Goal: Task Accomplishment & Management: Use online tool/utility

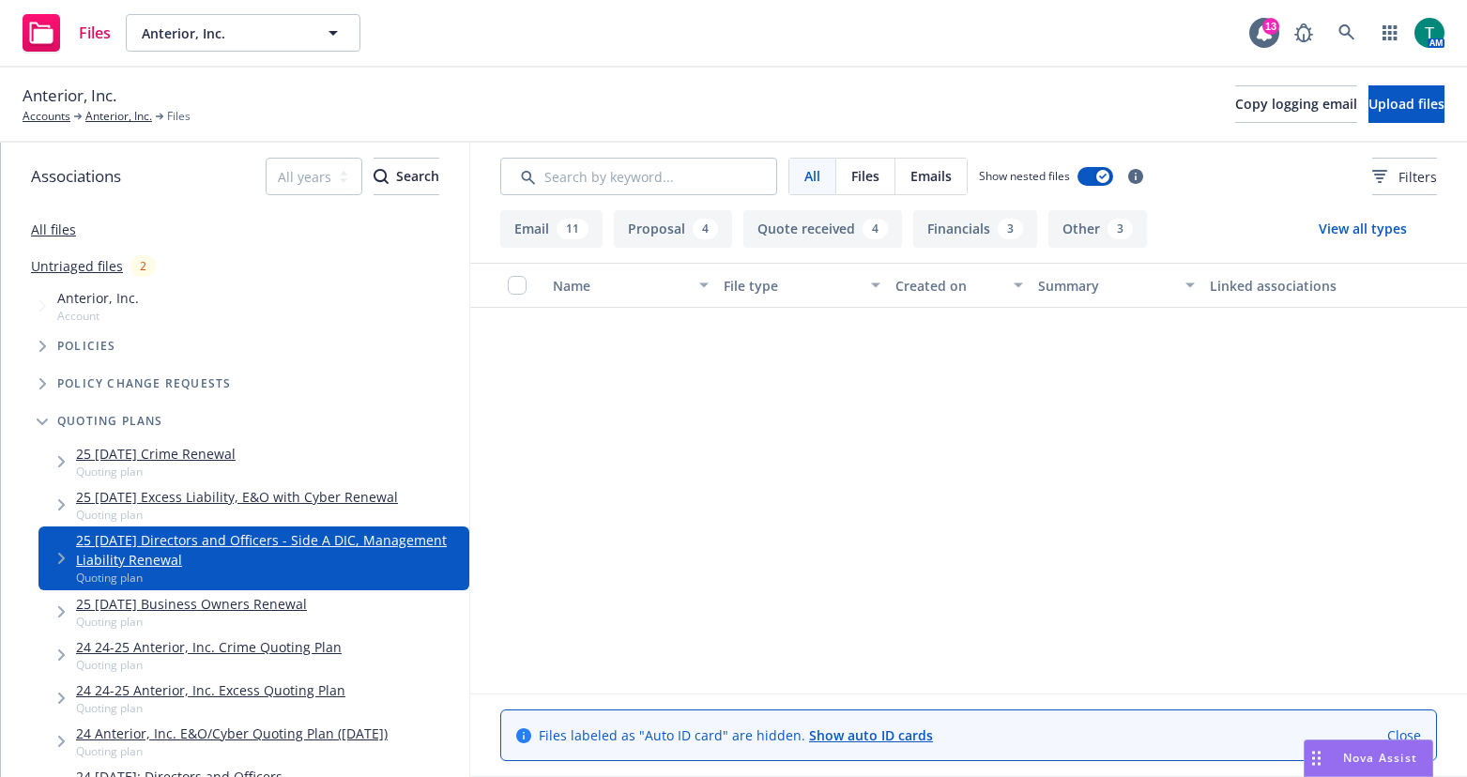
scroll to position [1714, 0]
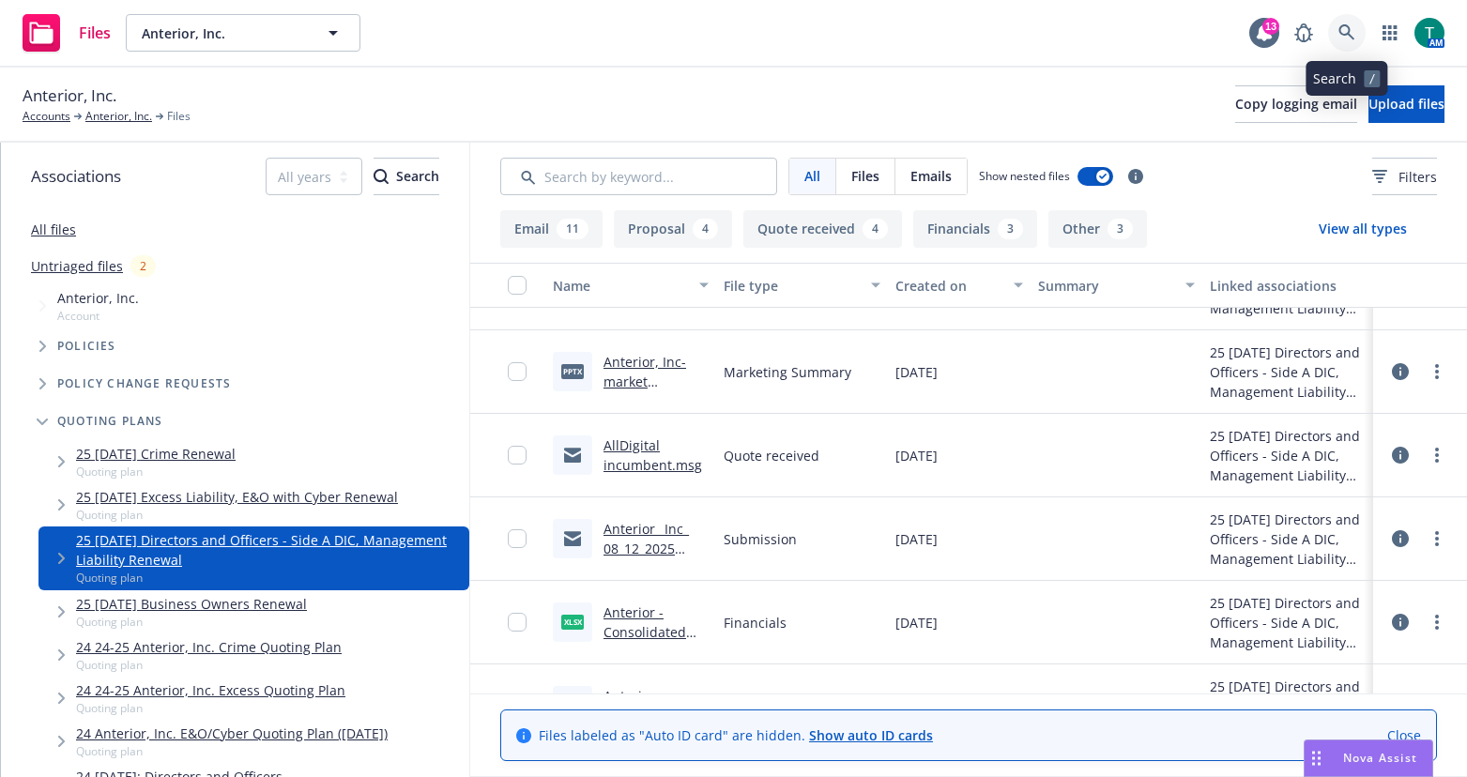
click at [1355, 34] on link at bounding box center [1347, 33] width 38 height 38
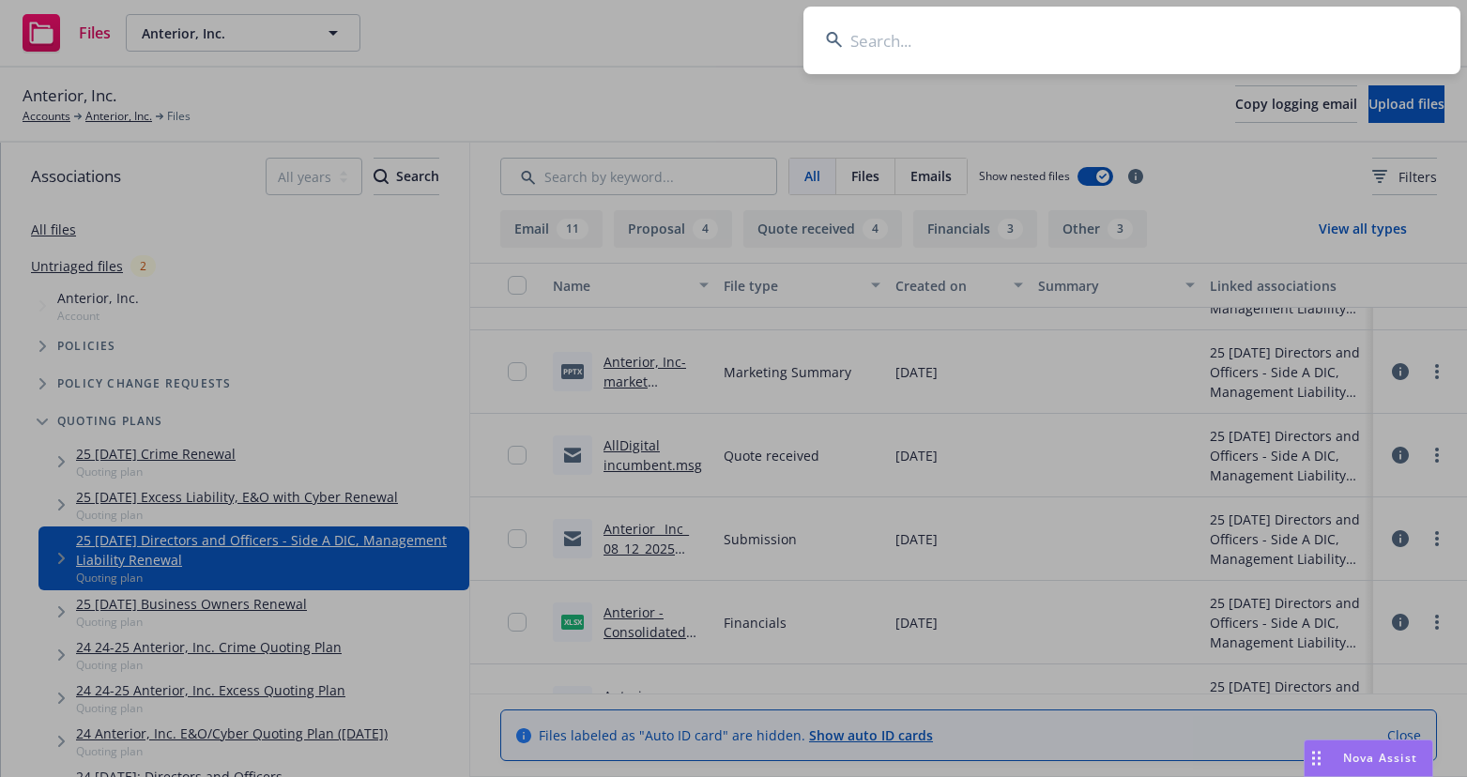
click at [889, 42] on input at bounding box center [1131, 41] width 657 height 68
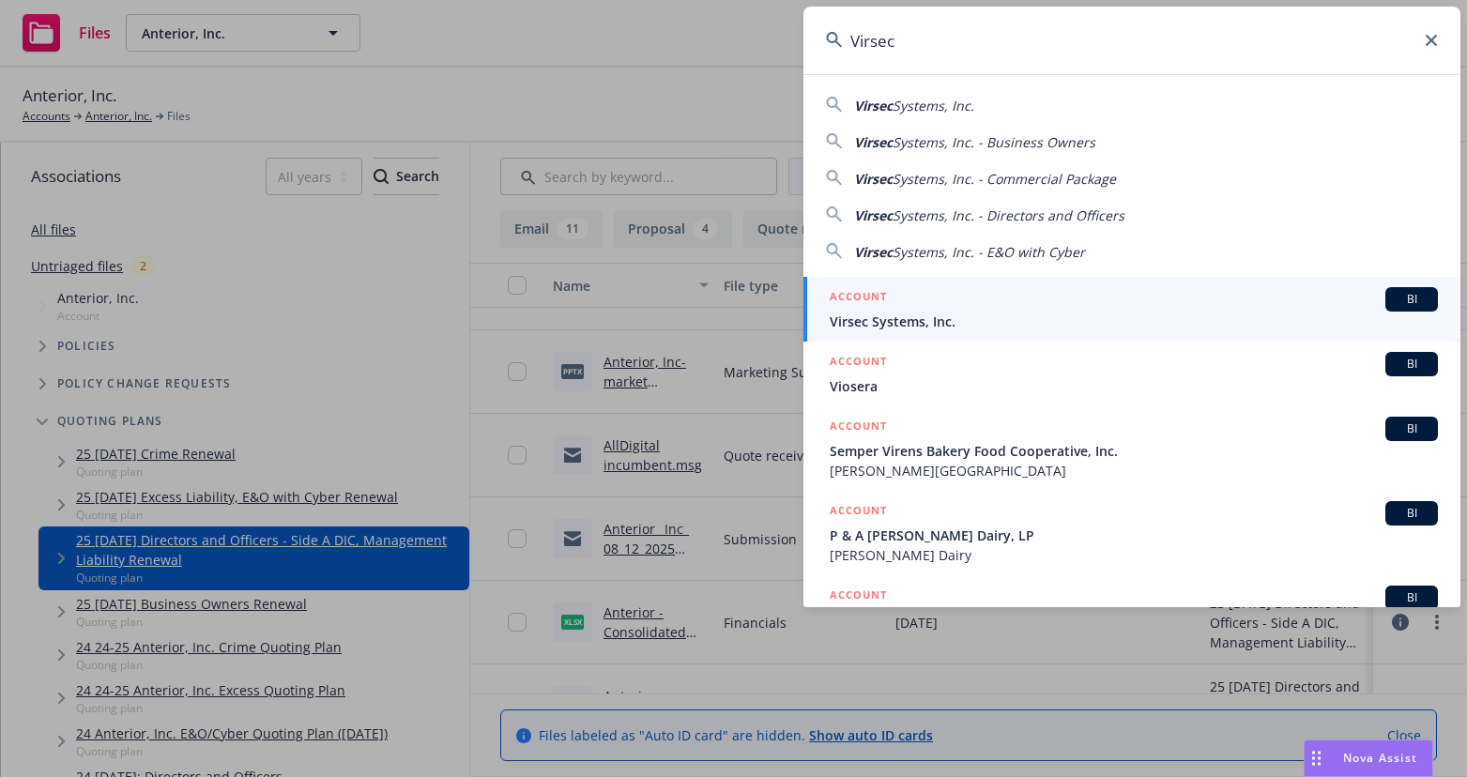
type input "Virsec"
click at [1405, 295] on span "BI" at bounding box center [1412, 299] width 38 height 17
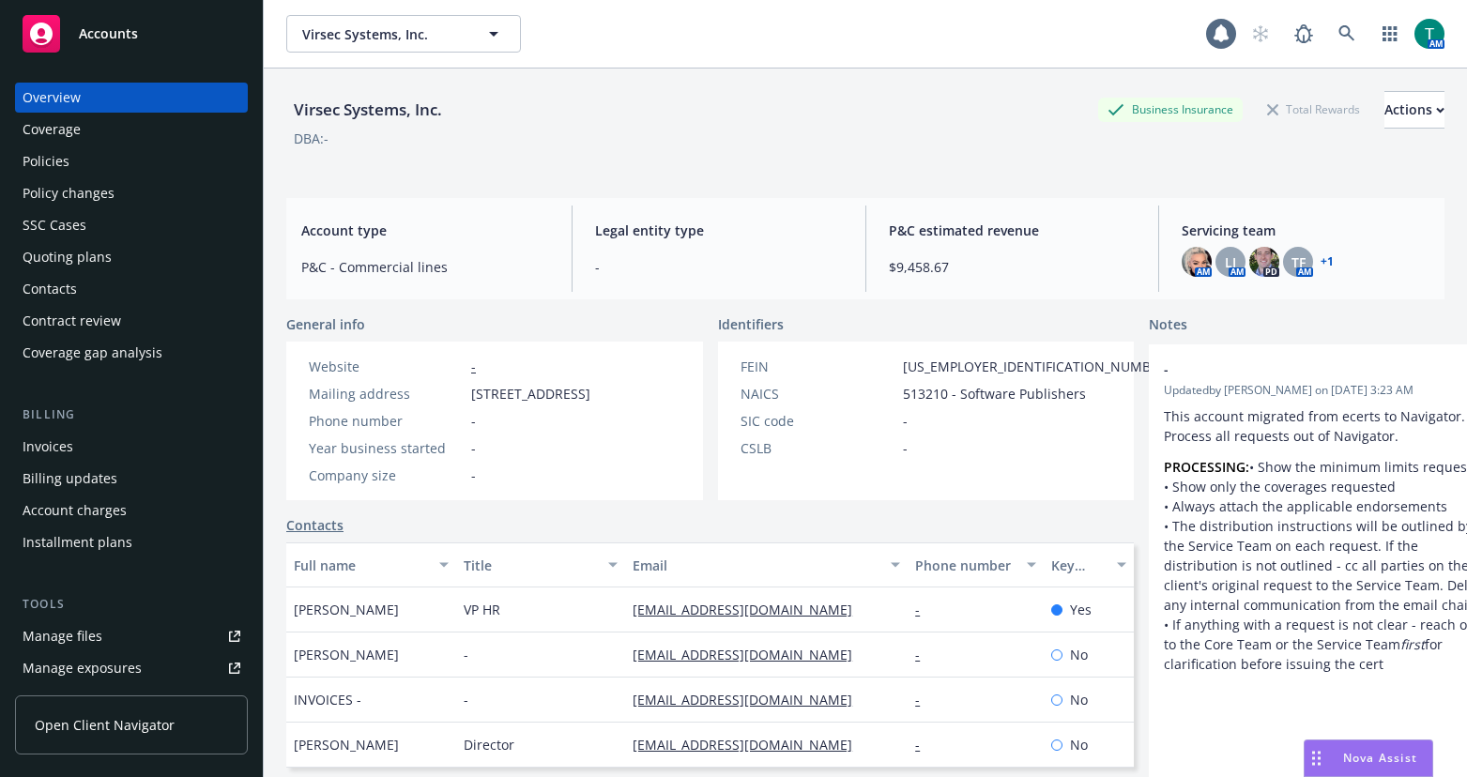
click at [105, 627] on link "Manage files" at bounding box center [131, 636] width 233 height 30
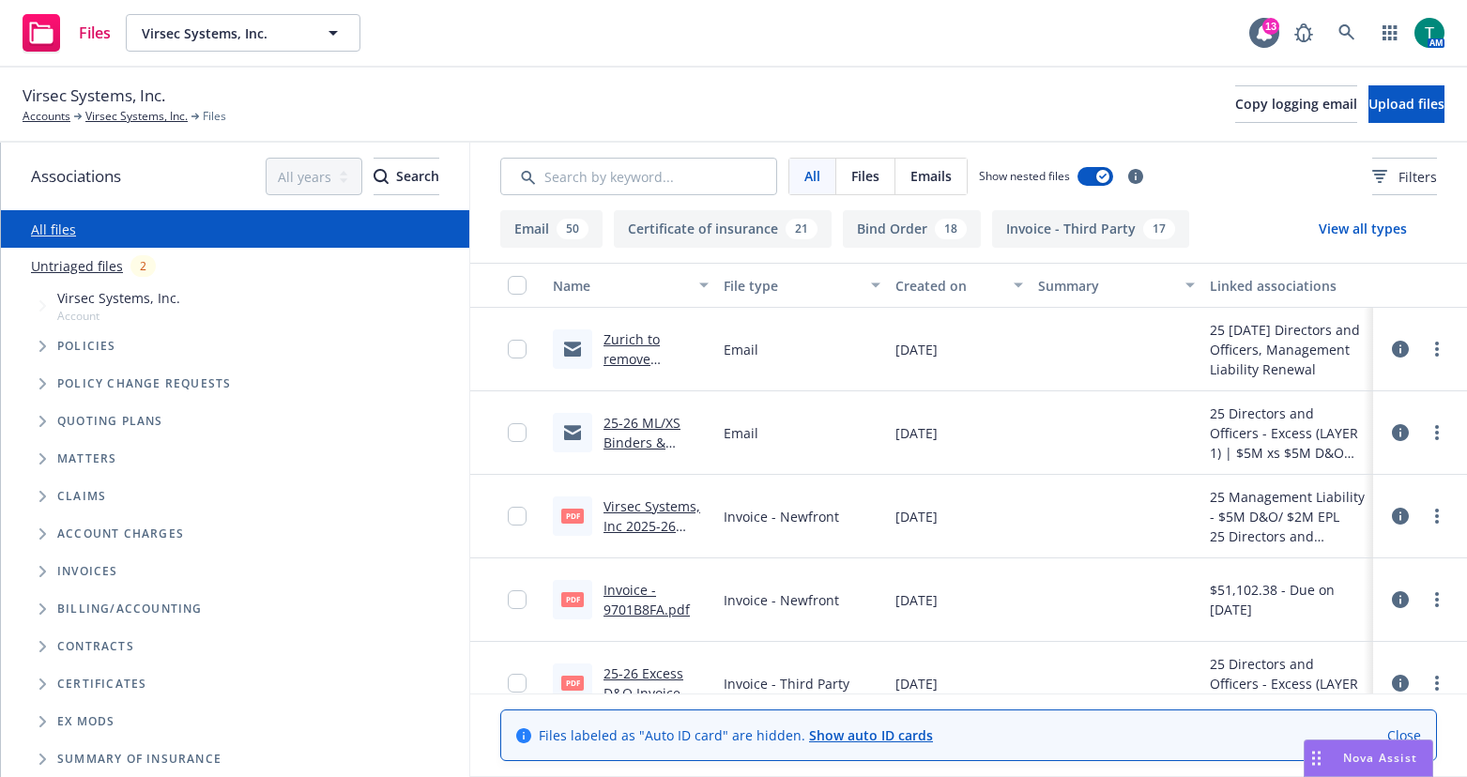
click at [629, 337] on link "Zurich to remove conflicting language with PEO policy.msg" at bounding box center [651, 378] width 96 height 97
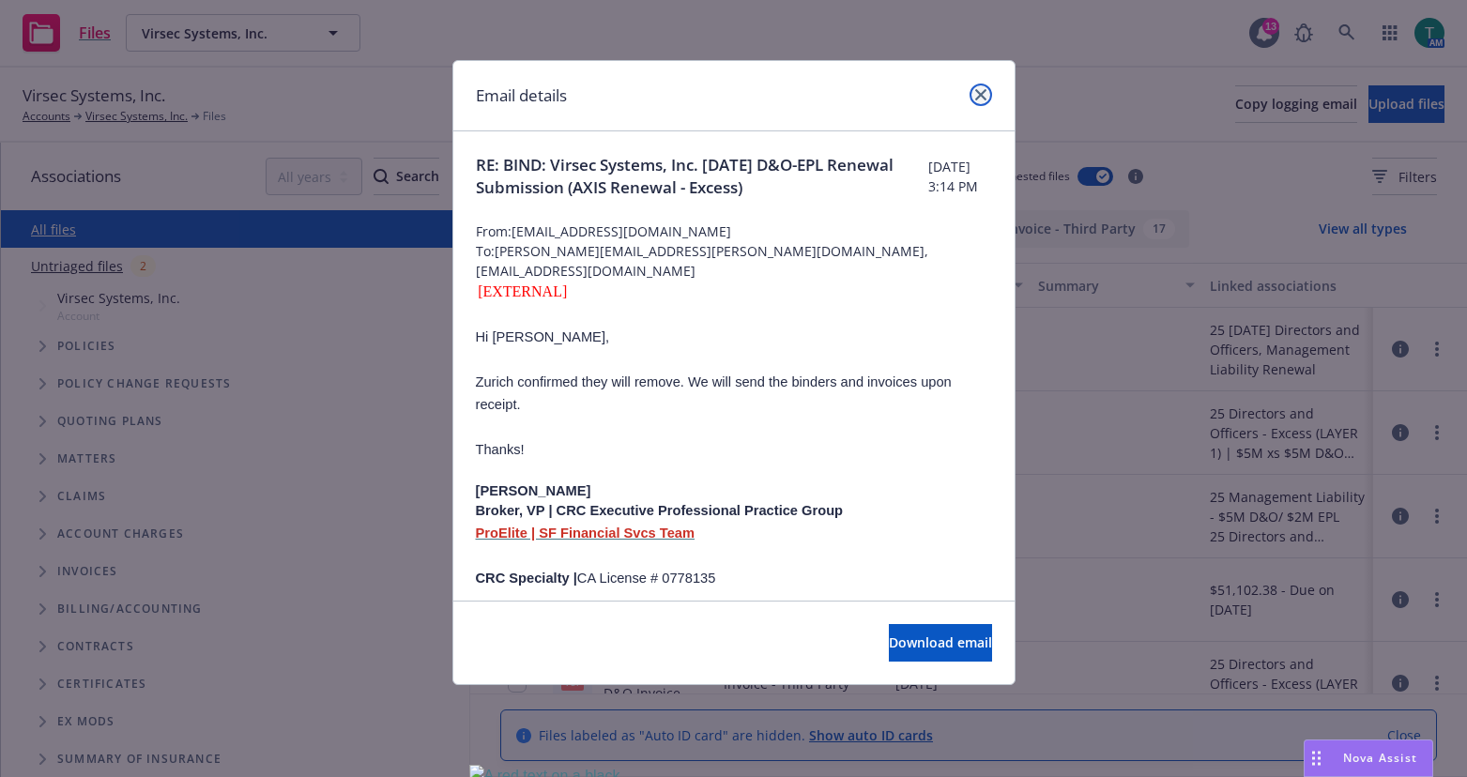
click at [975, 89] on icon "close" at bounding box center [980, 94] width 11 height 11
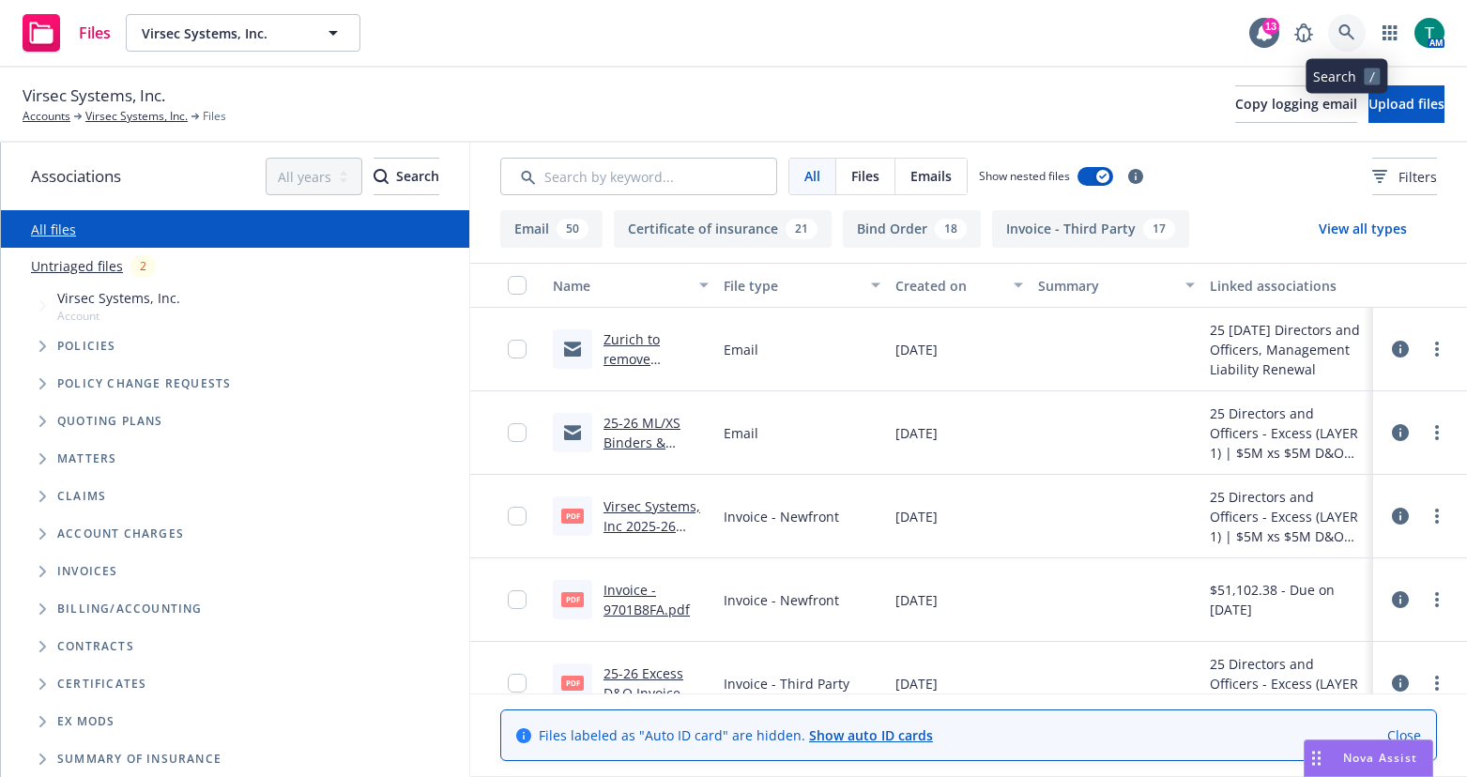
click at [1348, 35] on icon at bounding box center [1346, 32] width 17 height 17
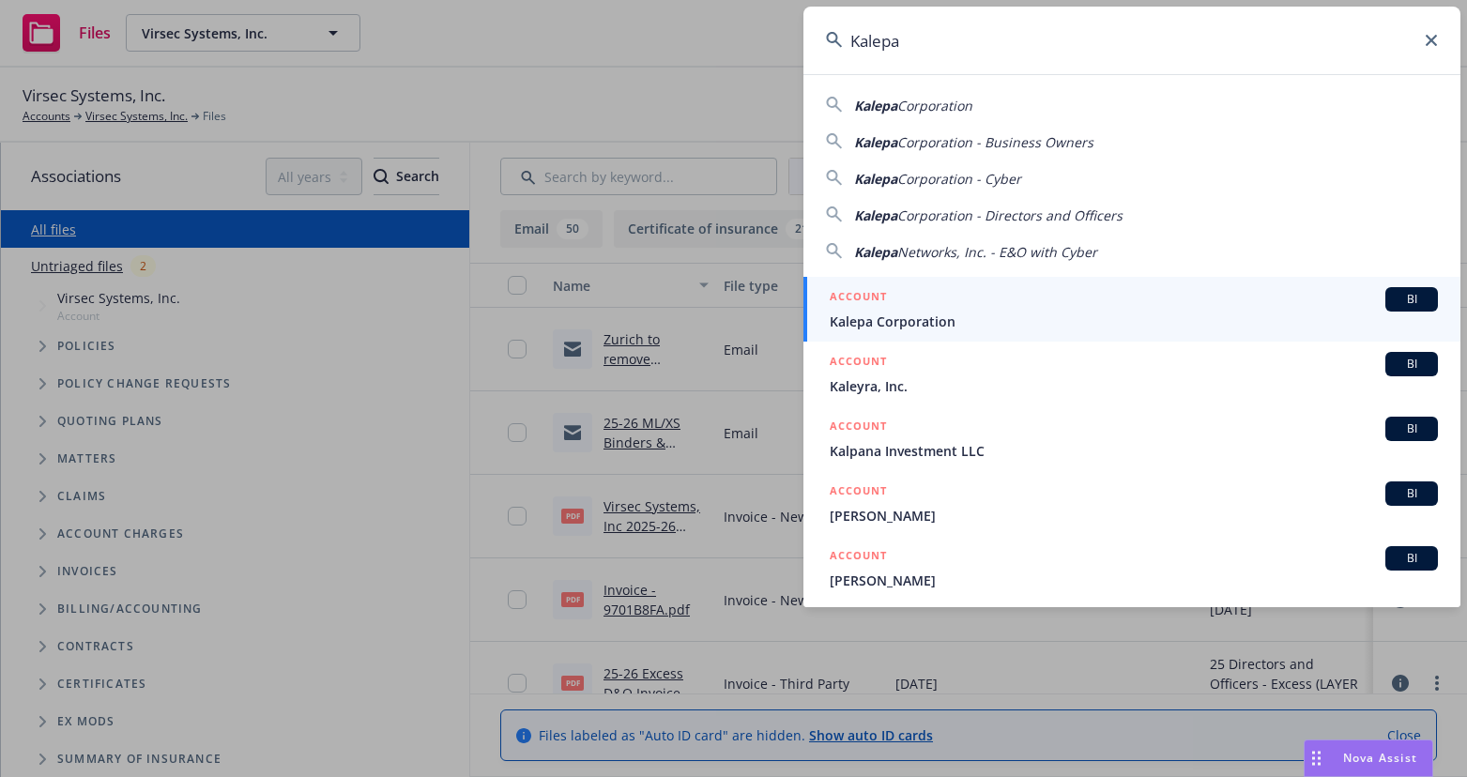
type input "Kalepa"
click at [1393, 295] on span "BI" at bounding box center [1412, 299] width 38 height 17
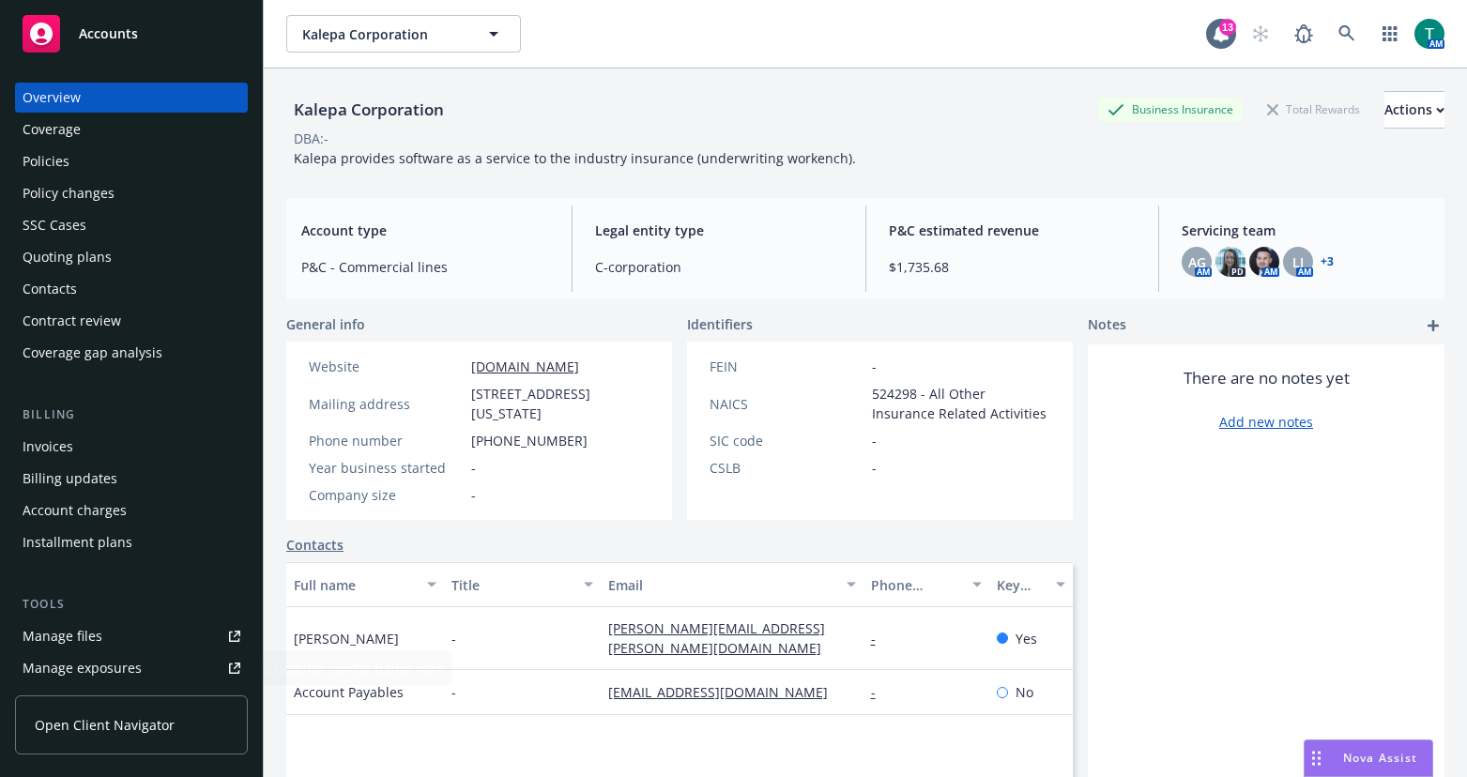
click at [114, 646] on link "Manage files" at bounding box center [131, 636] width 233 height 30
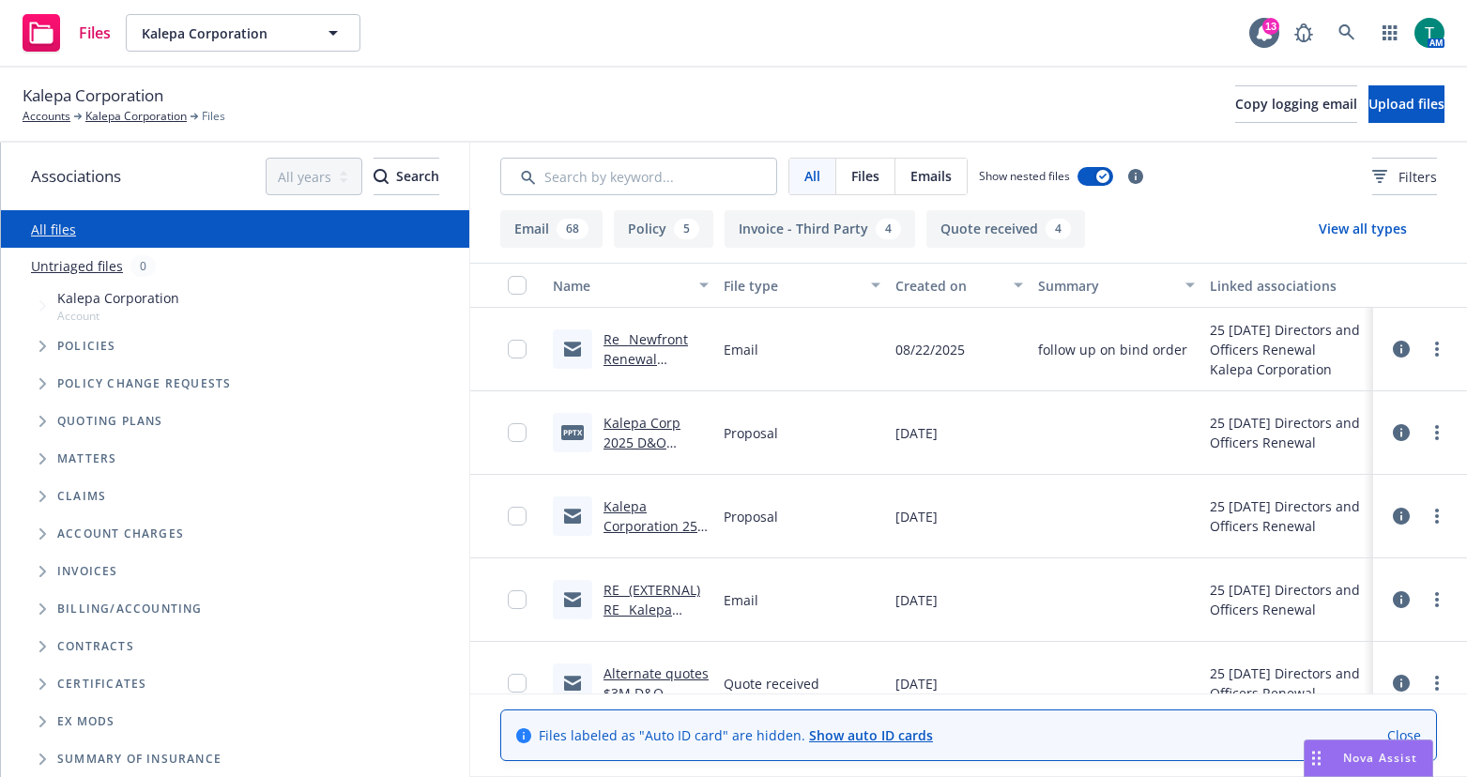
click at [40, 422] on icon "Tree Example" at bounding box center [43, 421] width 8 height 11
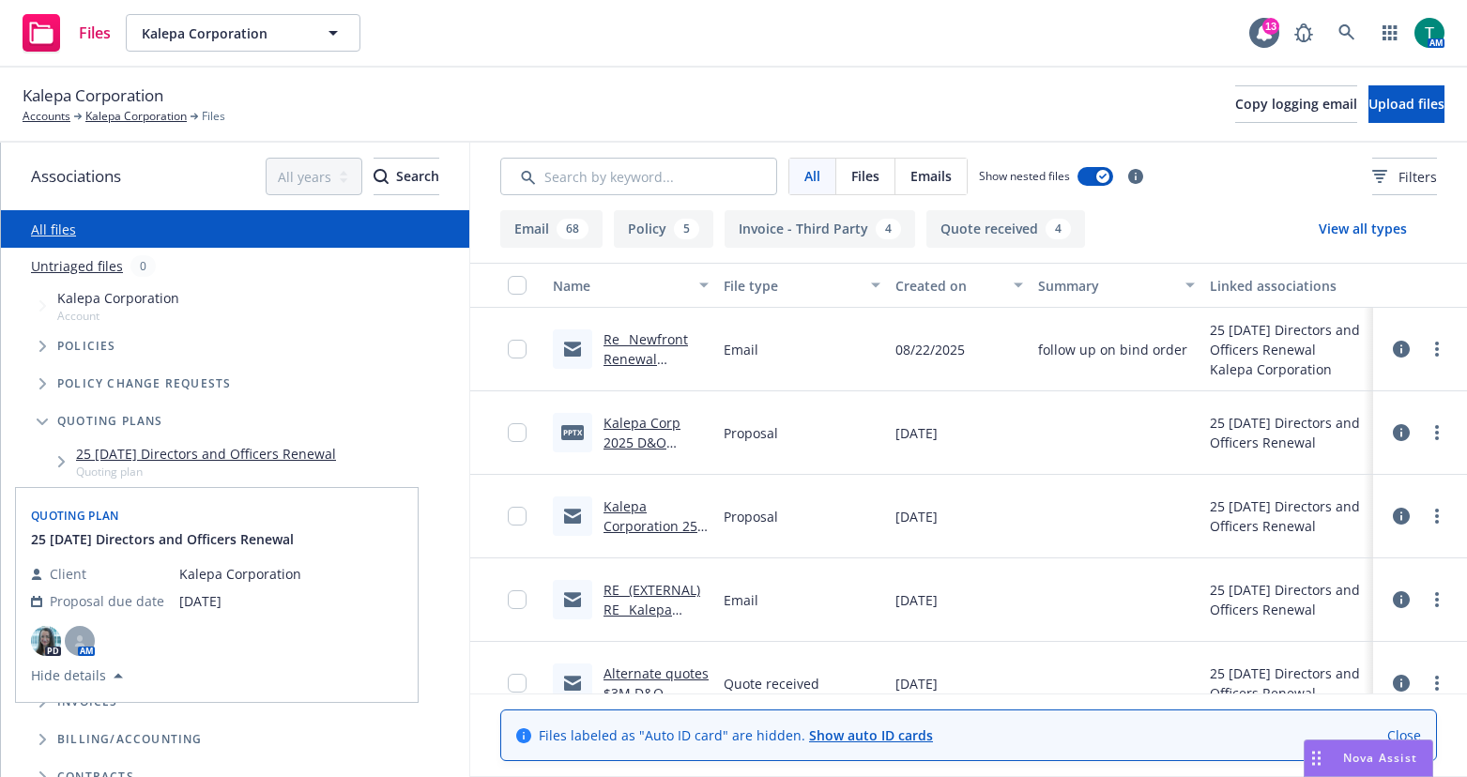
click at [180, 459] on link "25 09/01/25 Directors and Officers Renewal" at bounding box center [206, 454] width 260 height 20
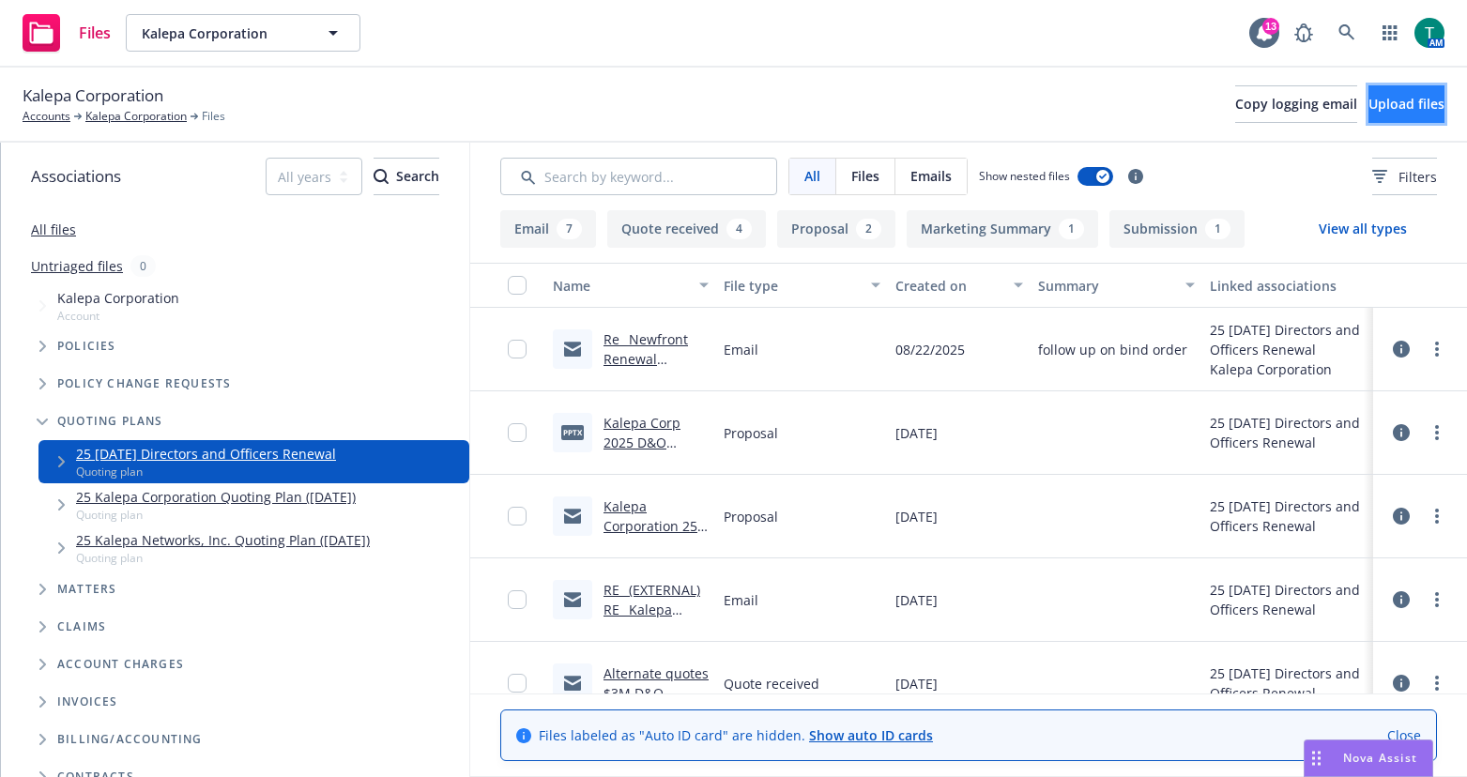
click at [1375, 110] on span "Upload files" at bounding box center [1406, 104] width 76 height 18
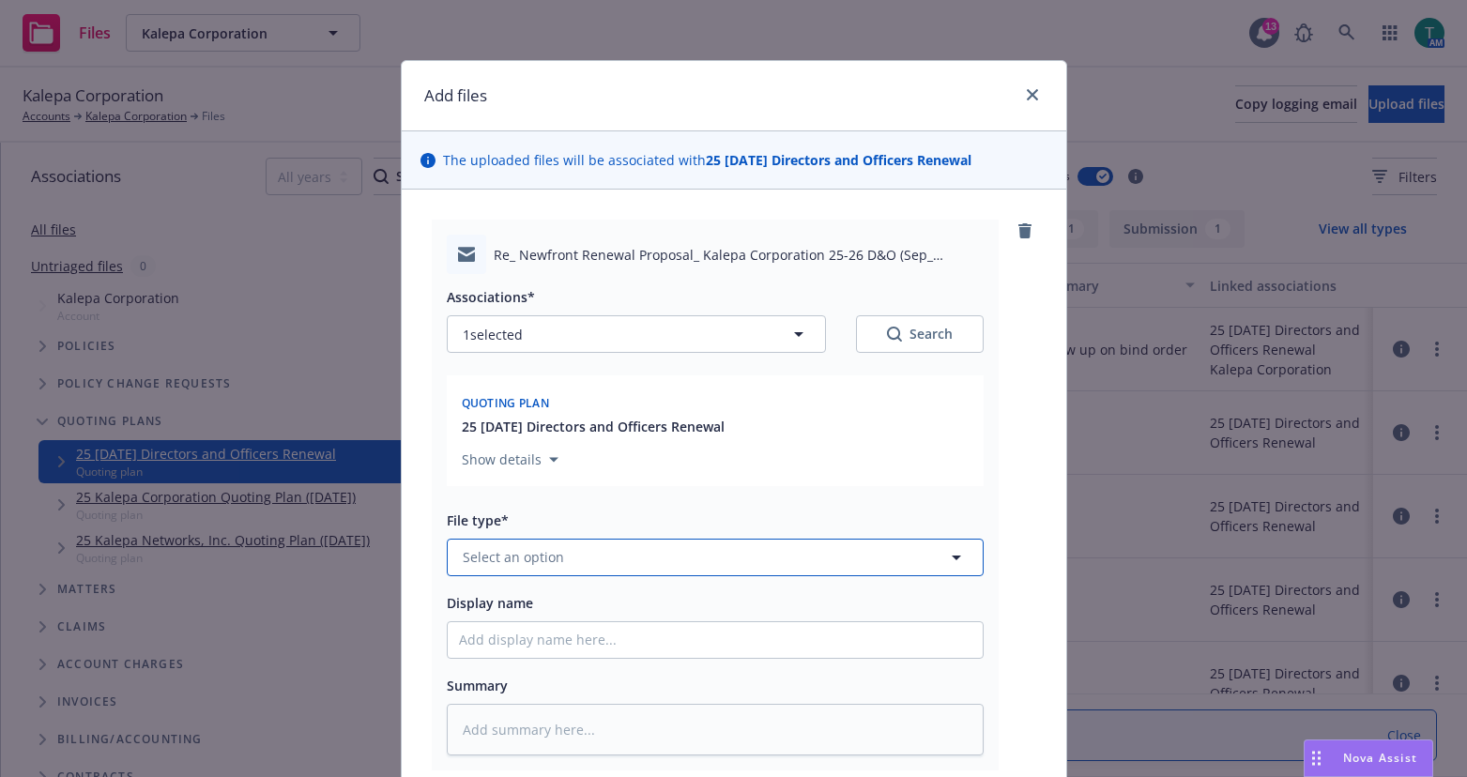
click at [537, 552] on span "Select an option" at bounding box center [513, 557] width 101 height 20
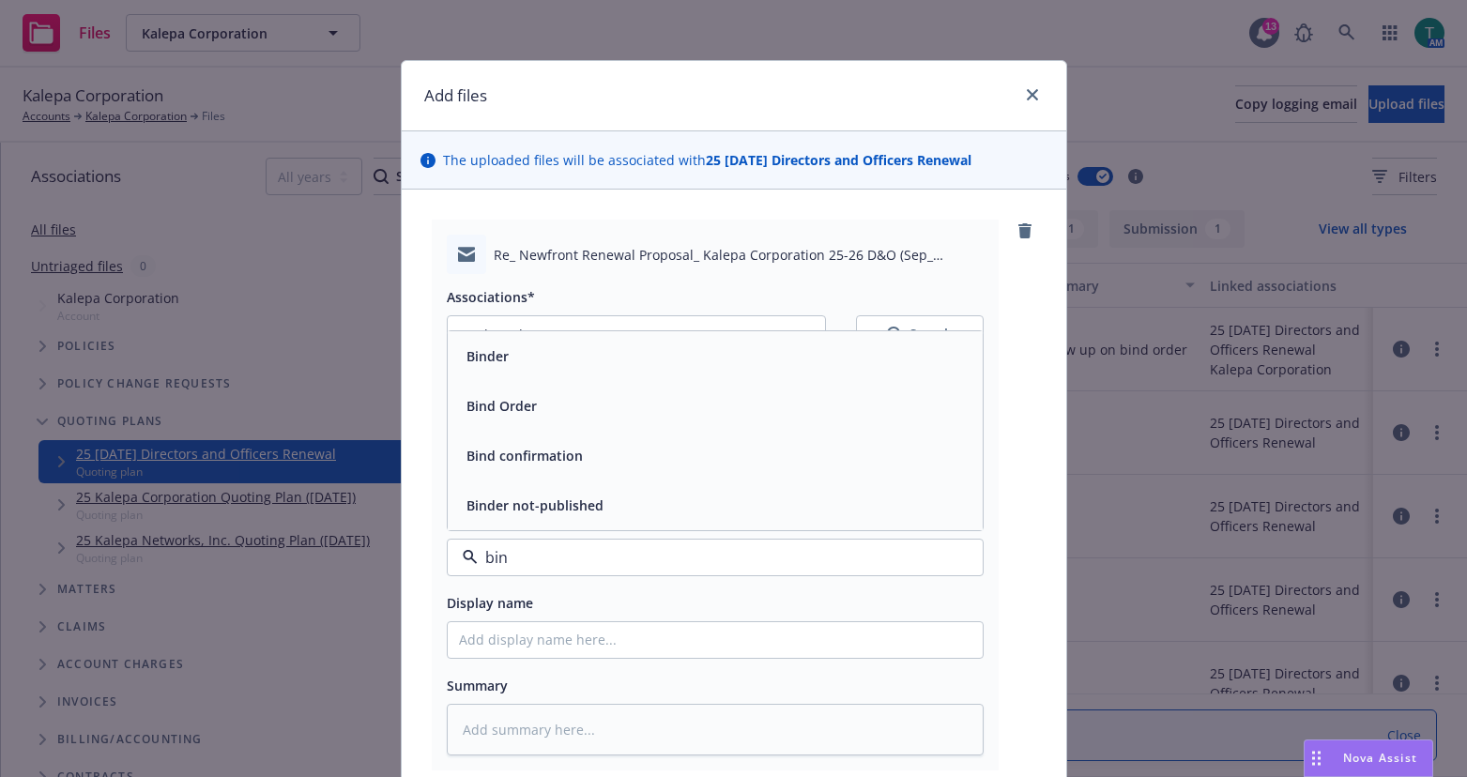
type input "bind"
click at [542, 405] on div "Bind Order" at bounding box center [715, 405] width 512 height 27
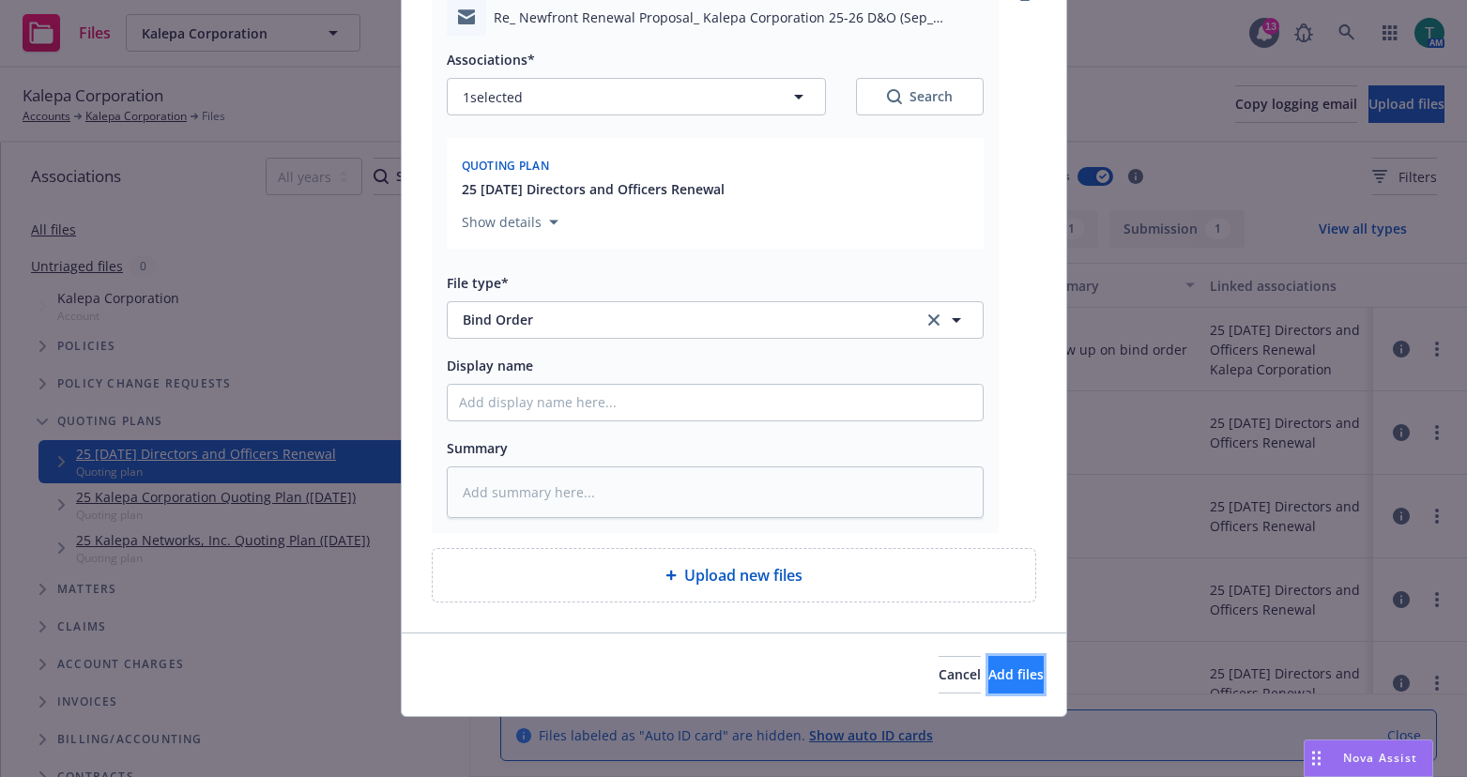
click at [999, 679] on span "Add files" at bounding box center [1015, 674] width 55 height 18
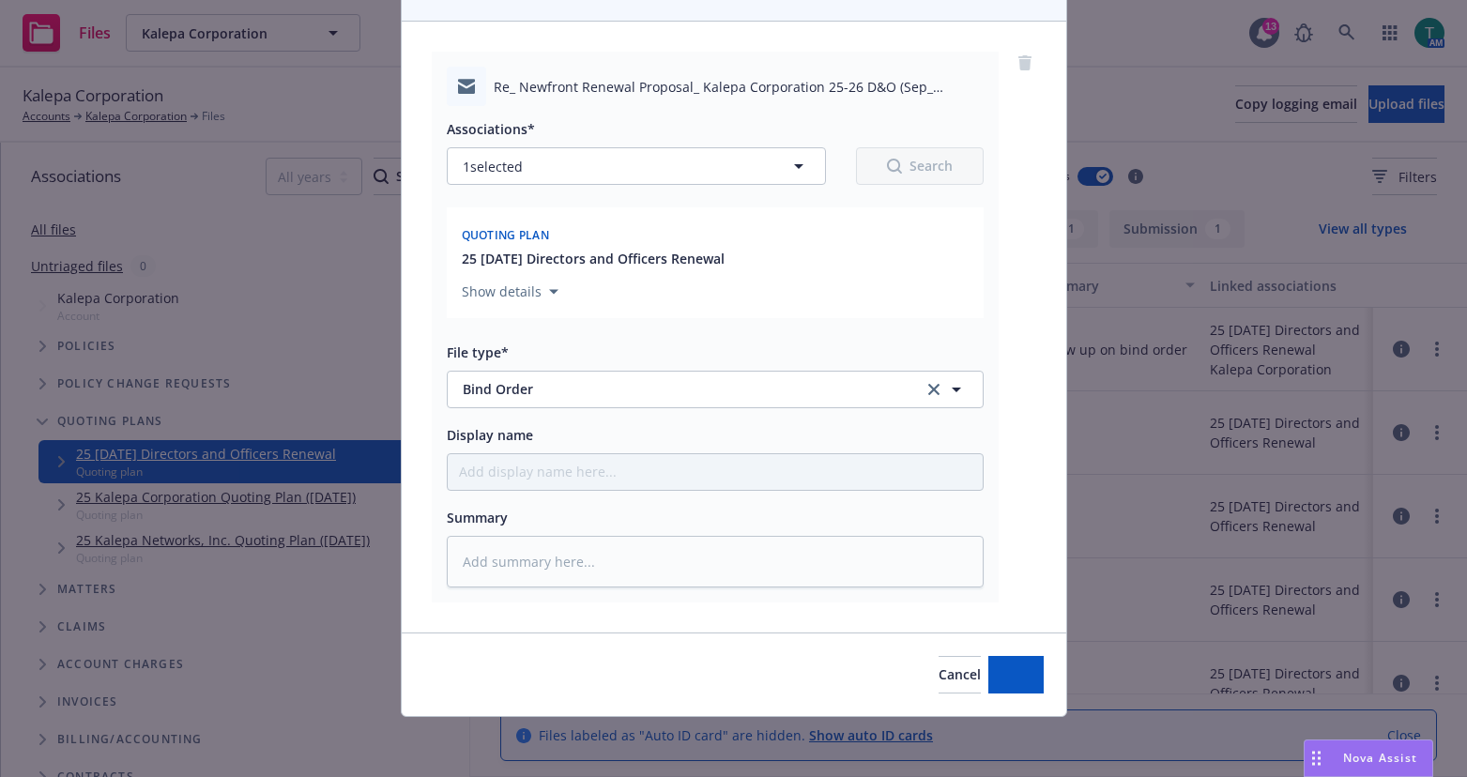
scroll to position [168, 0]
type textarea "x"
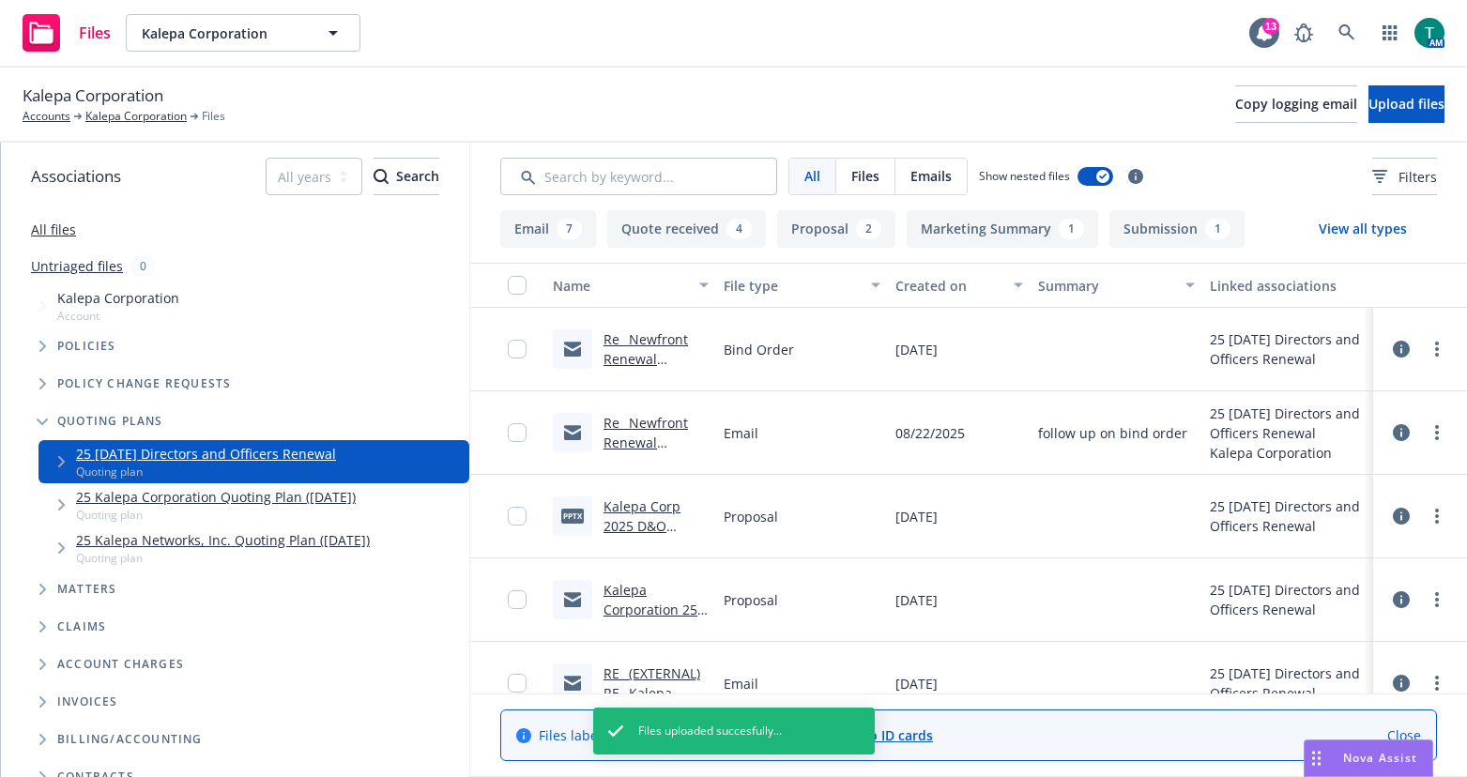
click at [650, 338] on link "Re_ Newfront Renewal Proposal_ Kalepa Corporation 25-26 D&O (Sep_ 2025).msg" at bounding box center [652, 398] width 99 height 136
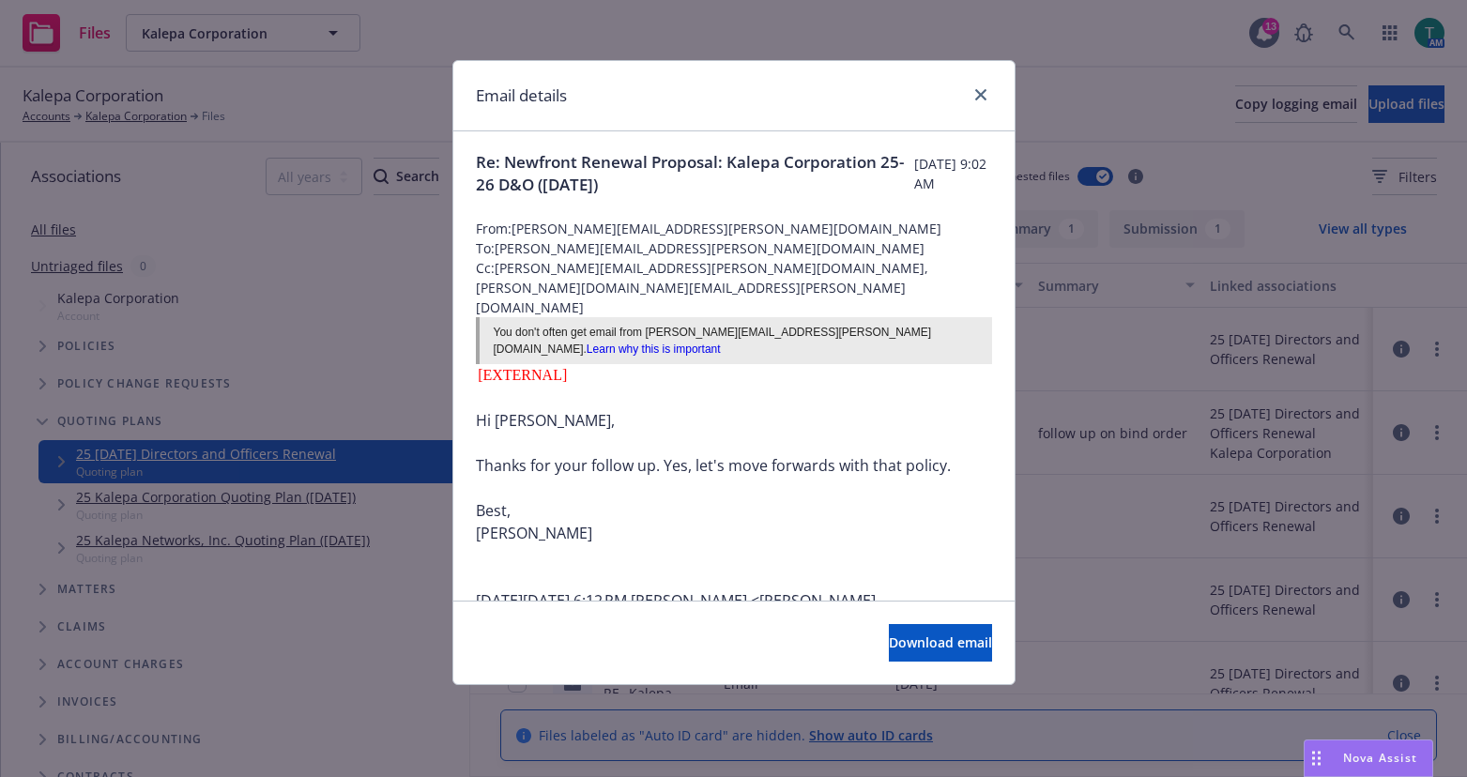
scroll to position [0, 0]
drag, startPoint x: 986, startPoint y: 87, endPoint x: 919, endPoint y: 190, distance: 122.6
click at [986, 87] on link "close" at bounding box center [980, 95] width 23 height 23
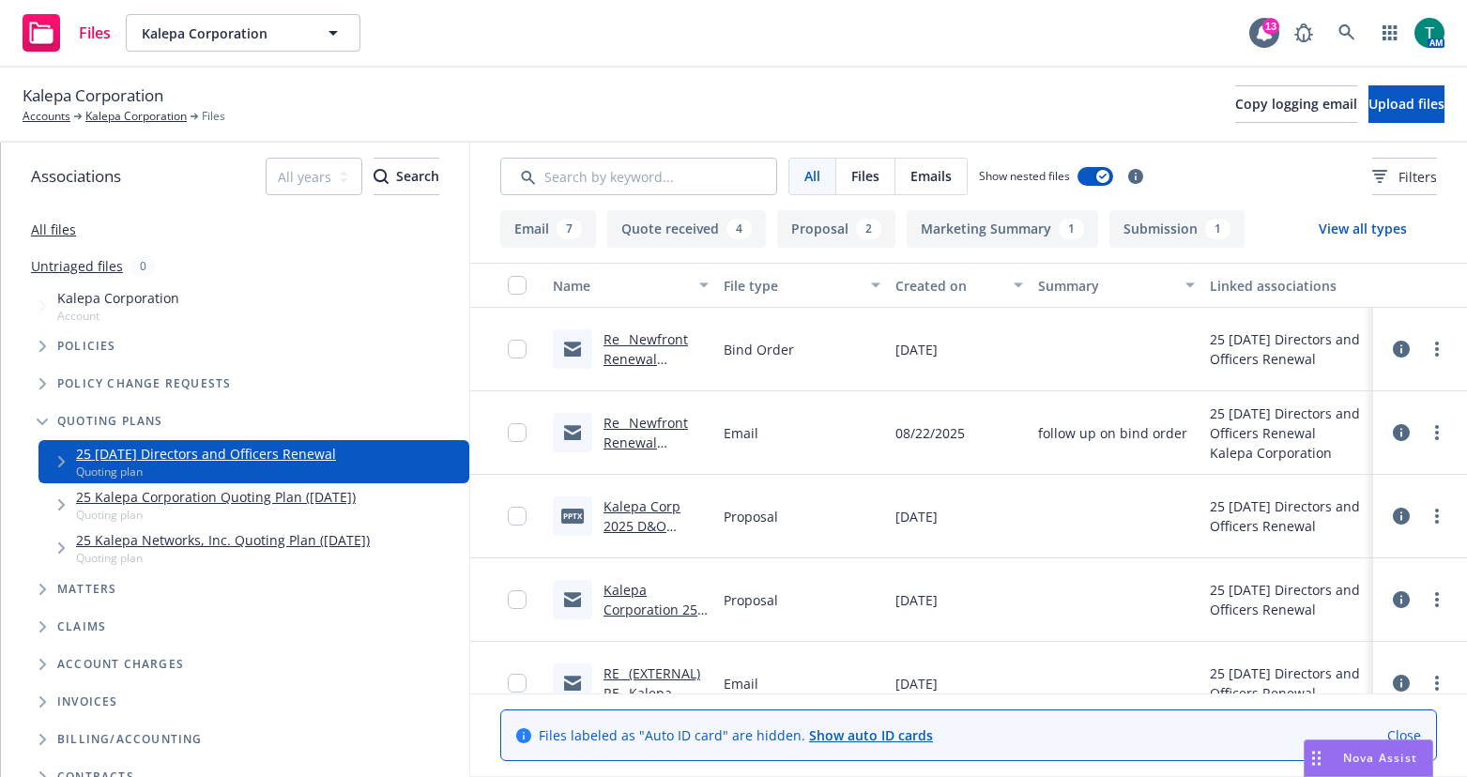
click at [648, 335] on link "Re_ Newfront Renewal Proposal_ Kalepa Corporation 25-26 D&O (Sep_ 2025).msg" at bounding box center [652, 398] width 99 height 136
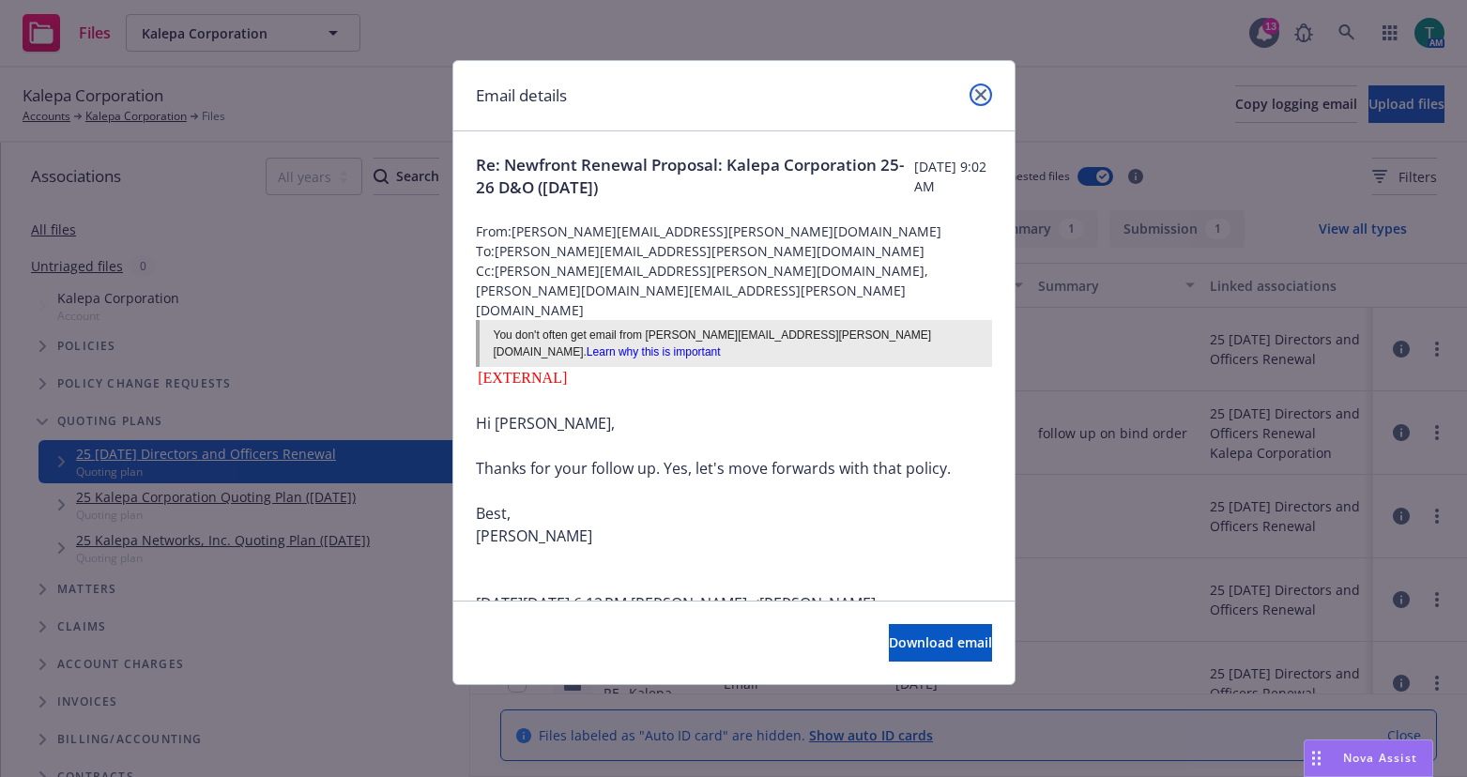
click at [981, 95] on icon "close" at bounding box center [980, 94] width 11 height 11
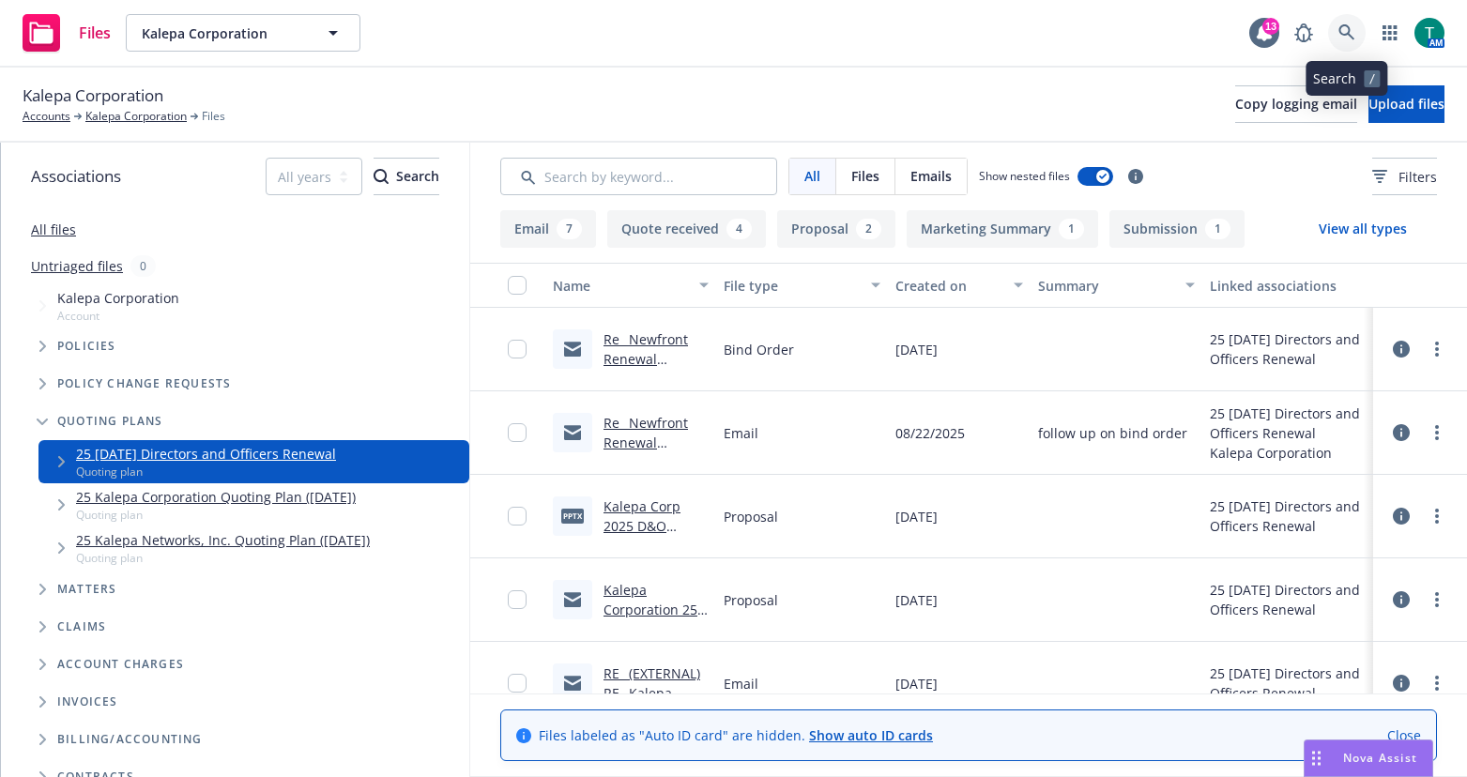
click at [1352, 34] on icon at bounding box center [1346, 32] width 17 height 17
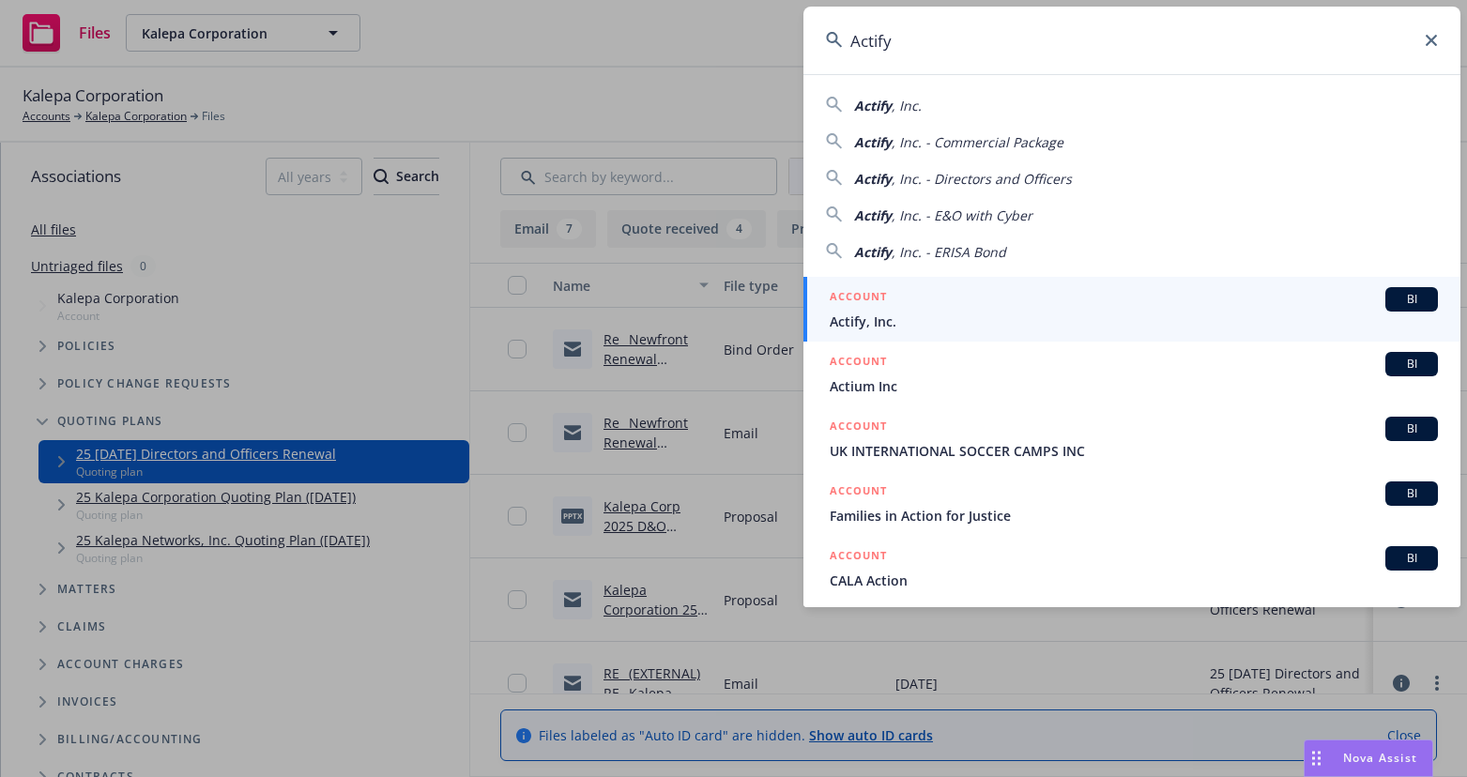
type input "Actify"
click at [1402, 305] on span "BI" at bounding box center [1412, 299] width 38 height 17
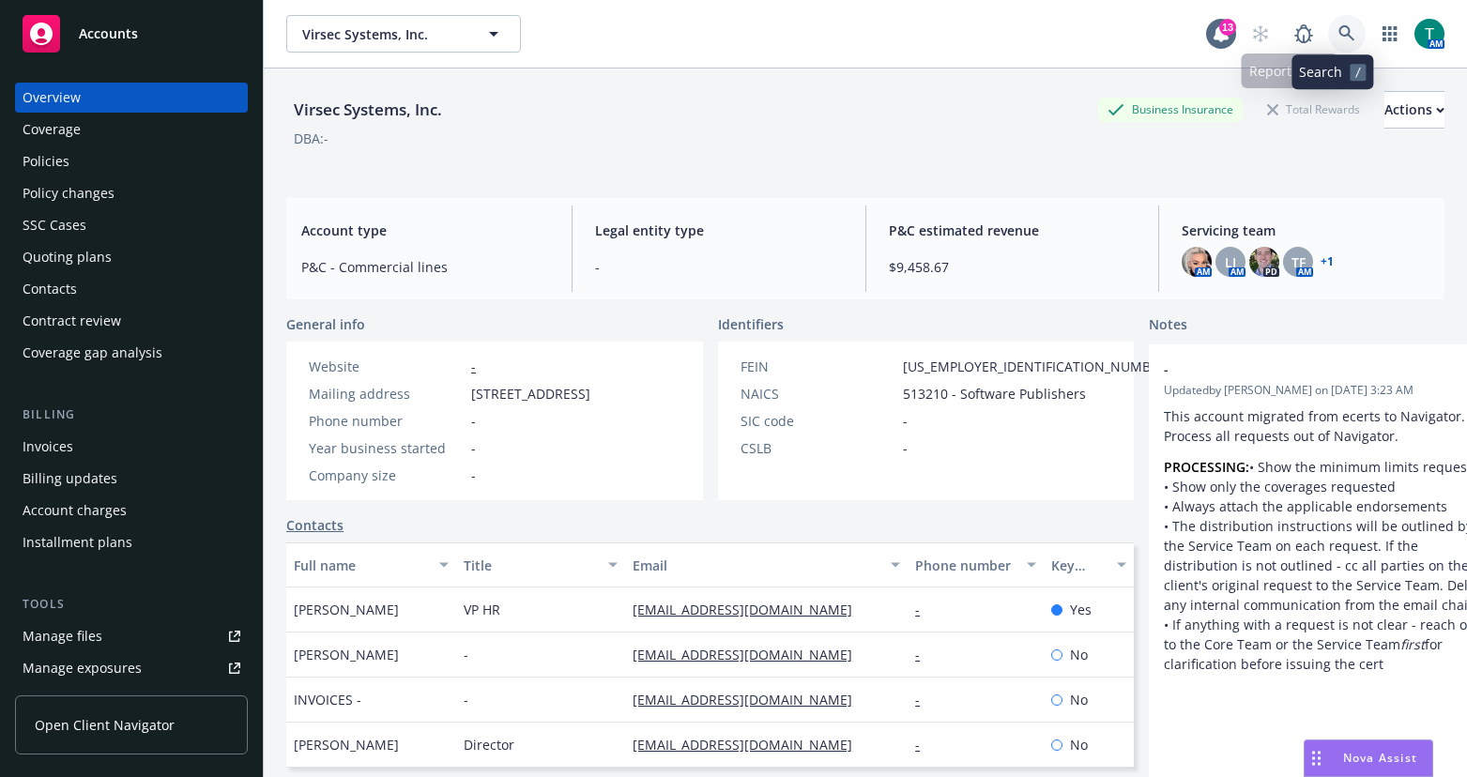
click at [1338, 38] on icon at bounding box center [1346, 33] width 16 height 16
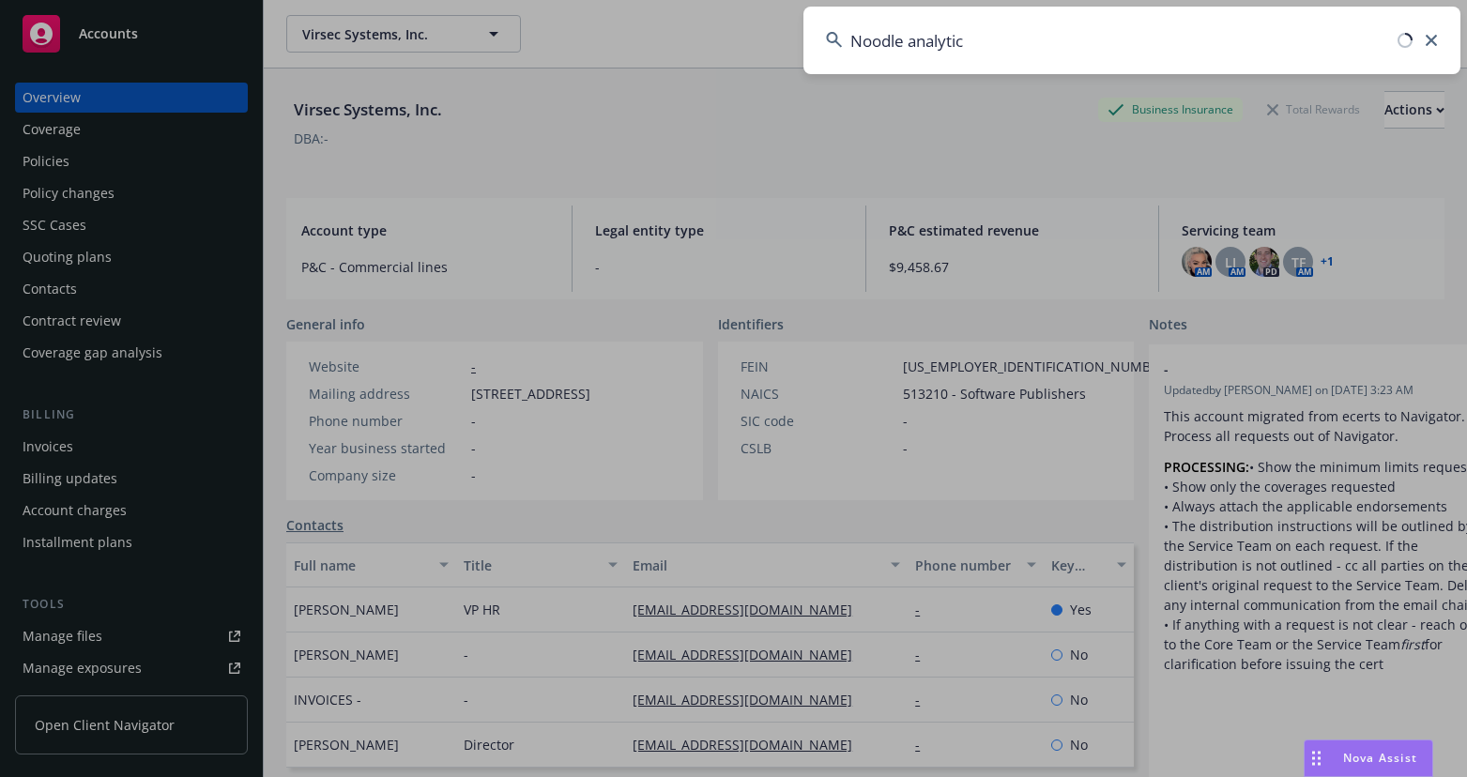
type input "Noodle analytics"
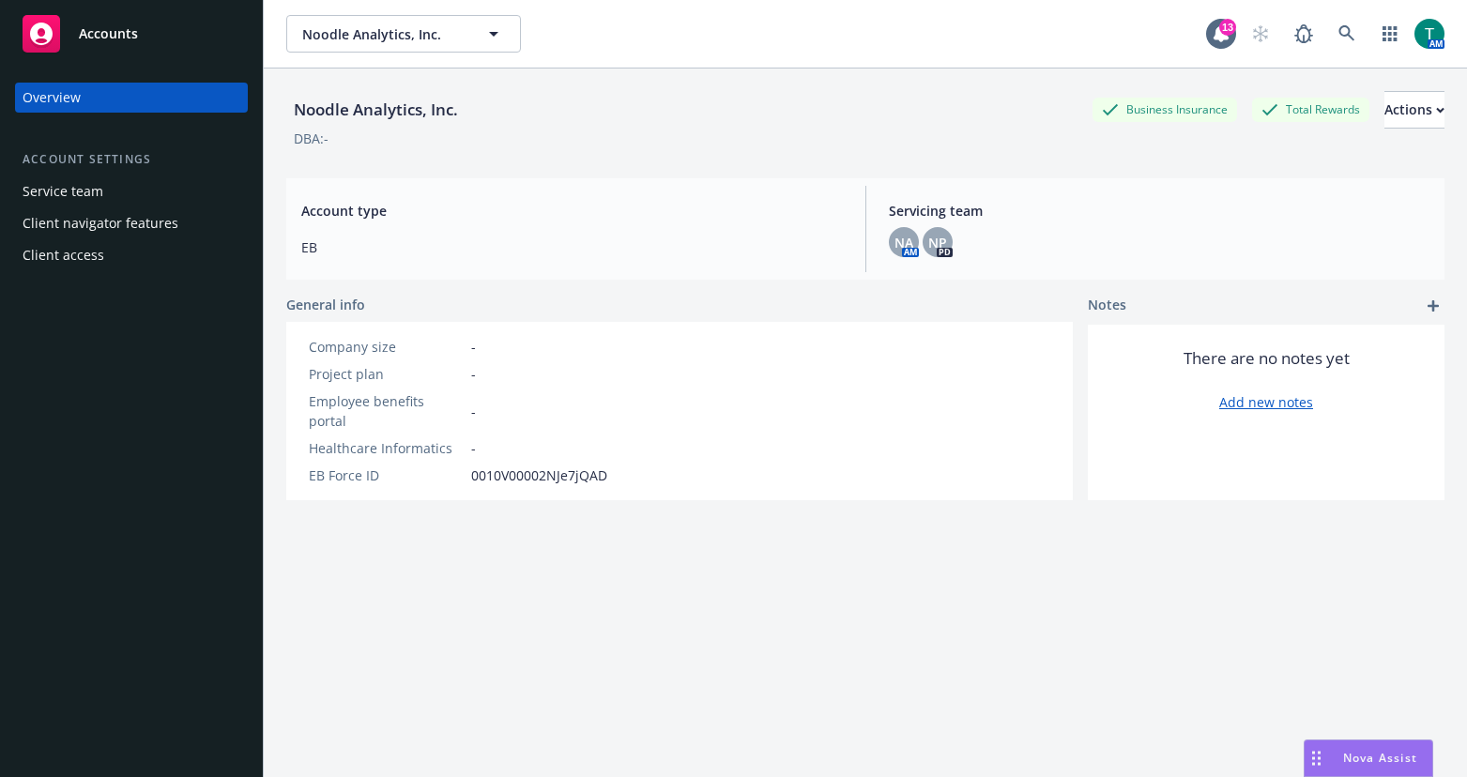
click at [48, 177] on div "Service team" at bounding box center [63, 191] width 81 height 30
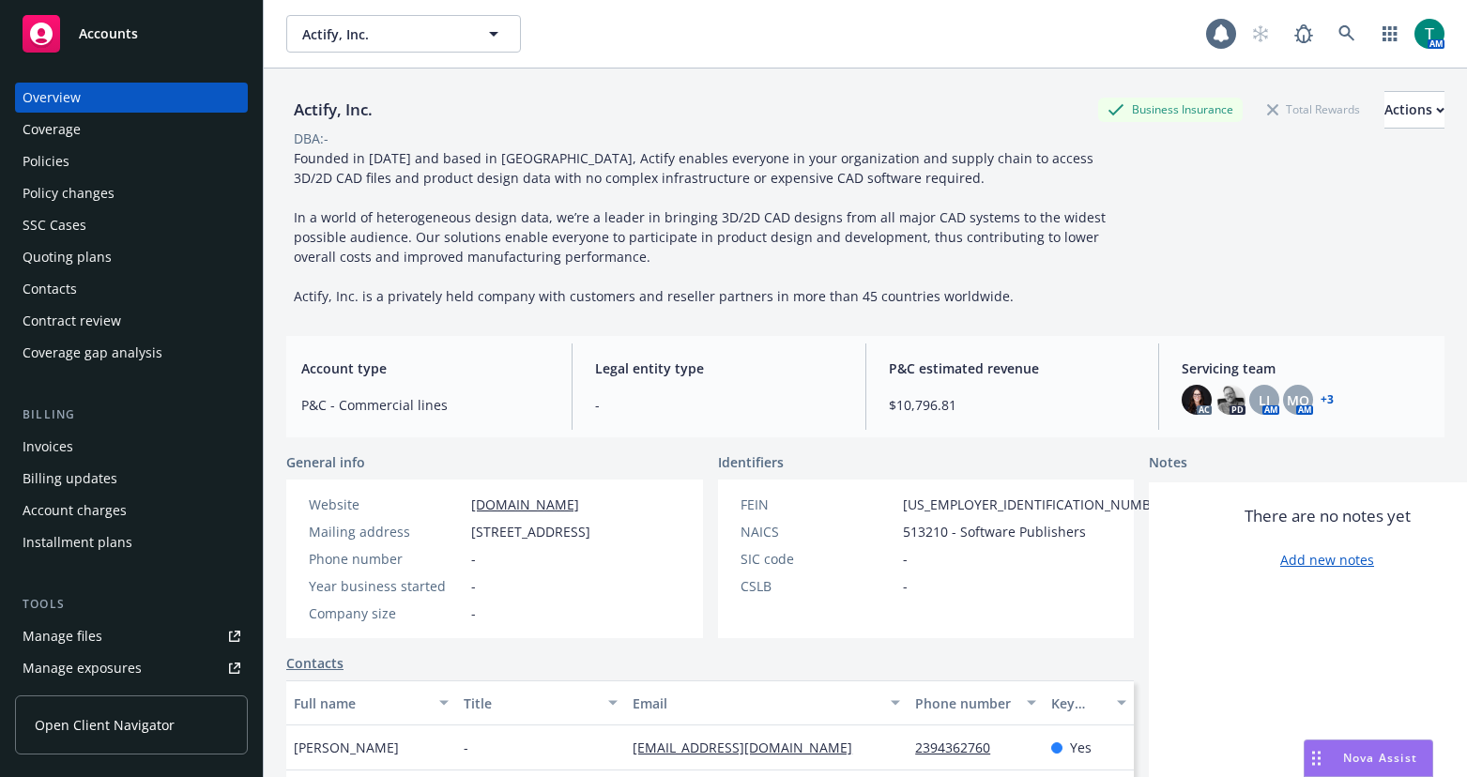
click at [91, 635] on div "Manage files" at bounding box center [63, 636] width 80 height 30
click at [49, 157] on div "Policies" at bounding box center [46, 161] width 47 height 30
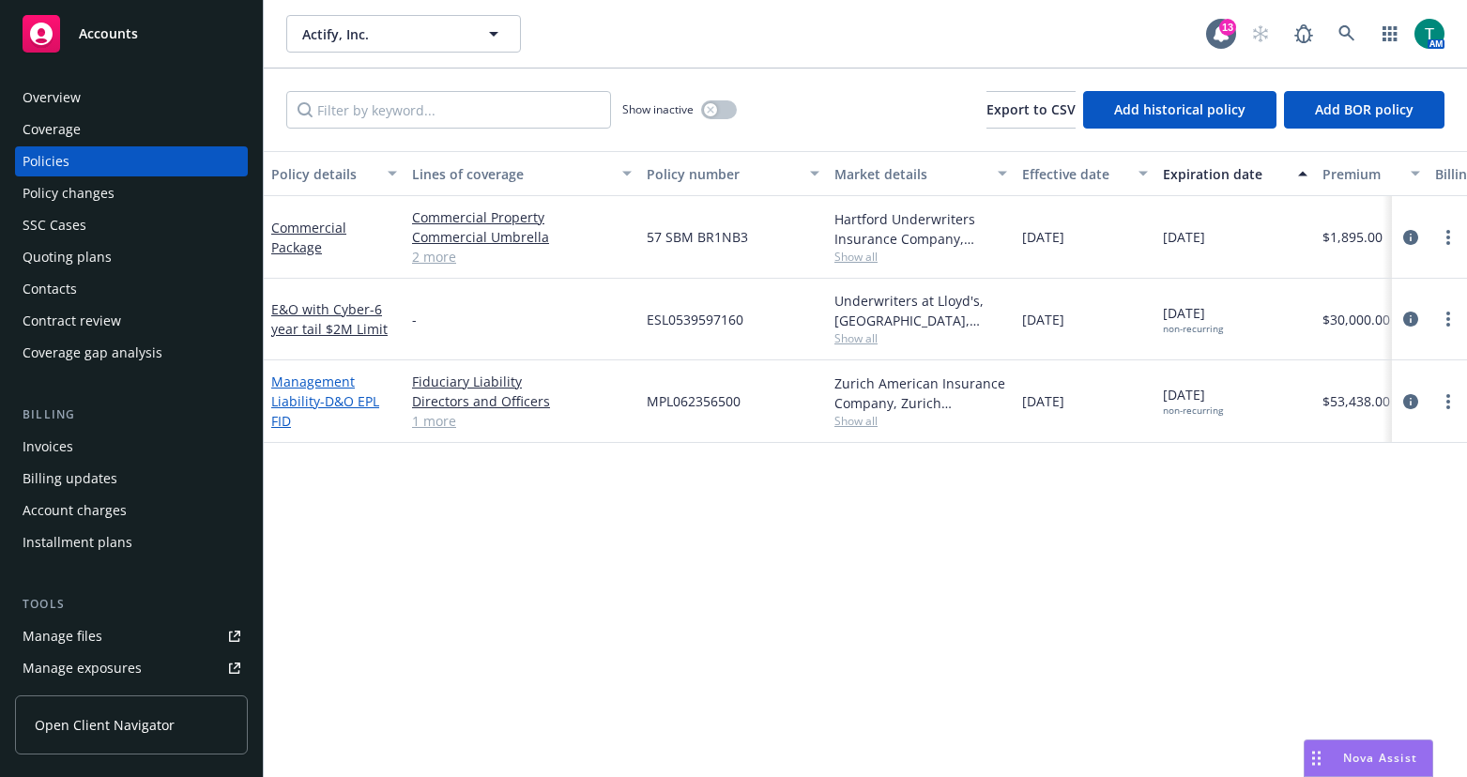
click at [306, 378] on link "Management Liability - D&O EPL FID" at bounding box center [325, 401] width 108 height 57
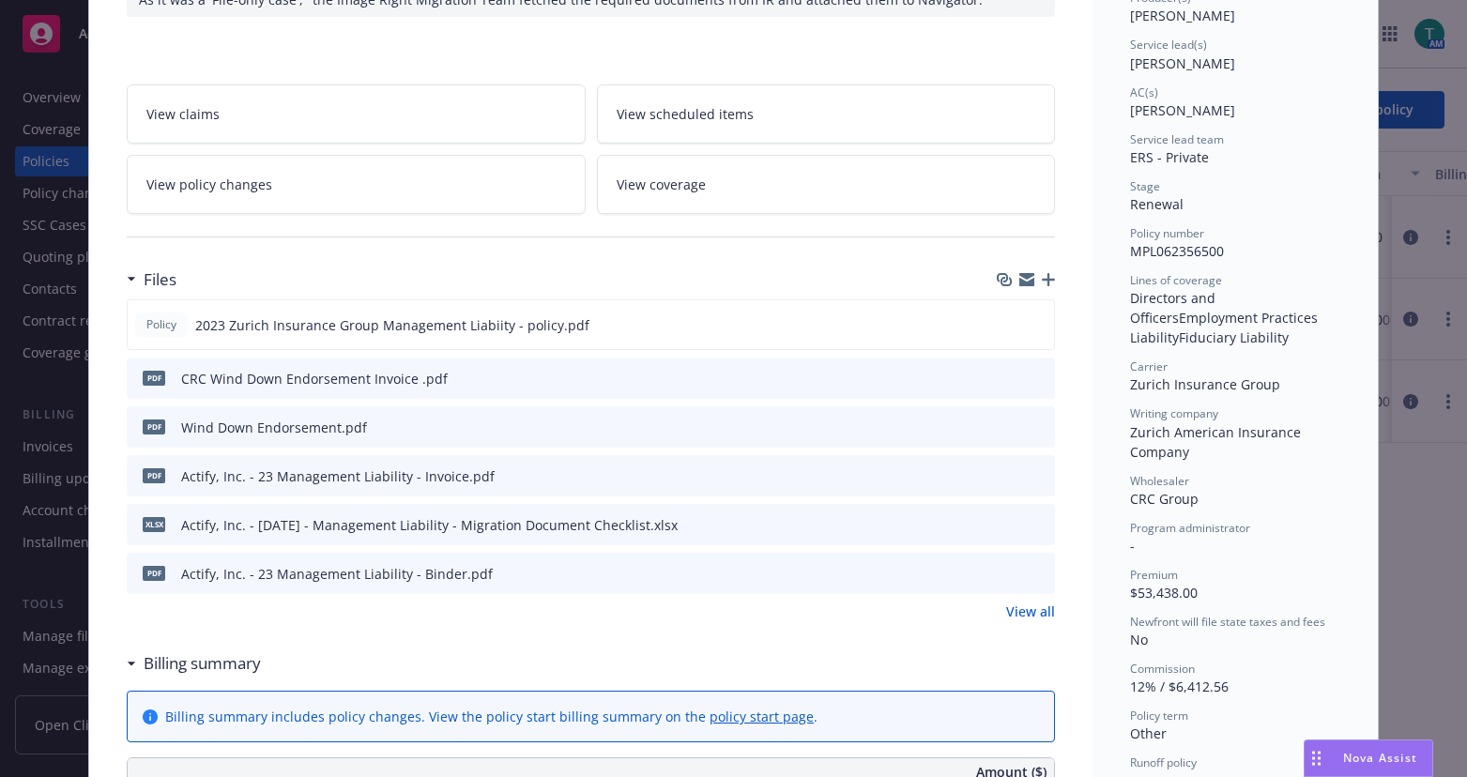
scroll to position [282, 0]
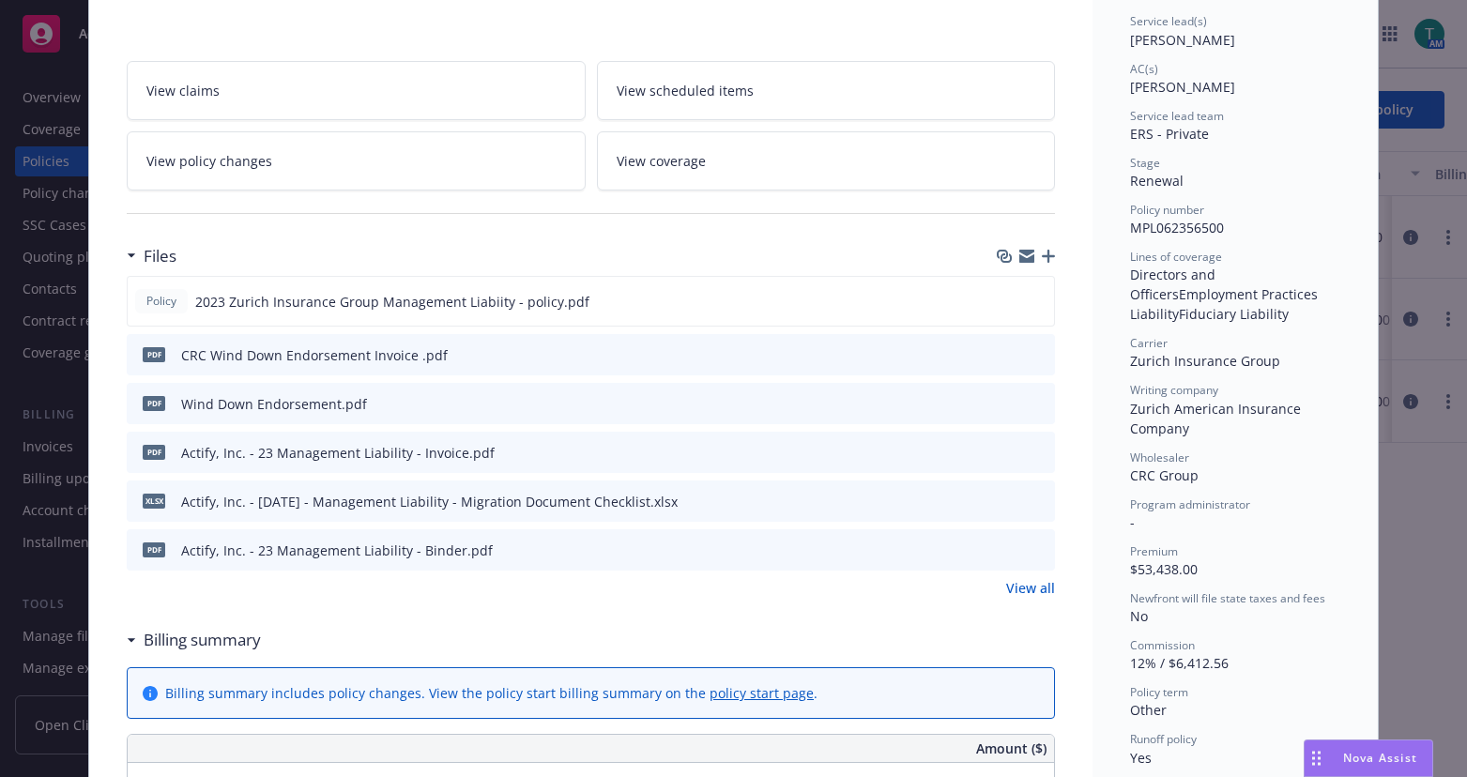
click at [1030, 404] on icon "preview file" at bounding box center [1037, 402] width 17 height 13
click at [1030, 406] on icon "preview file" at bounding box center [1037, 402] width 17 height 13
click at [1032, 301] on icon "preview file" at bounding box center [1036, 300] width 17 height 13
click at [992, 404] on div "pdf Wind Down Endorsement.pdf" at bounding box center [591, 403] width 928 height 41
click at [1005, 405] on icon "download file" at bounding box center [1006, 402] width 15 height 15
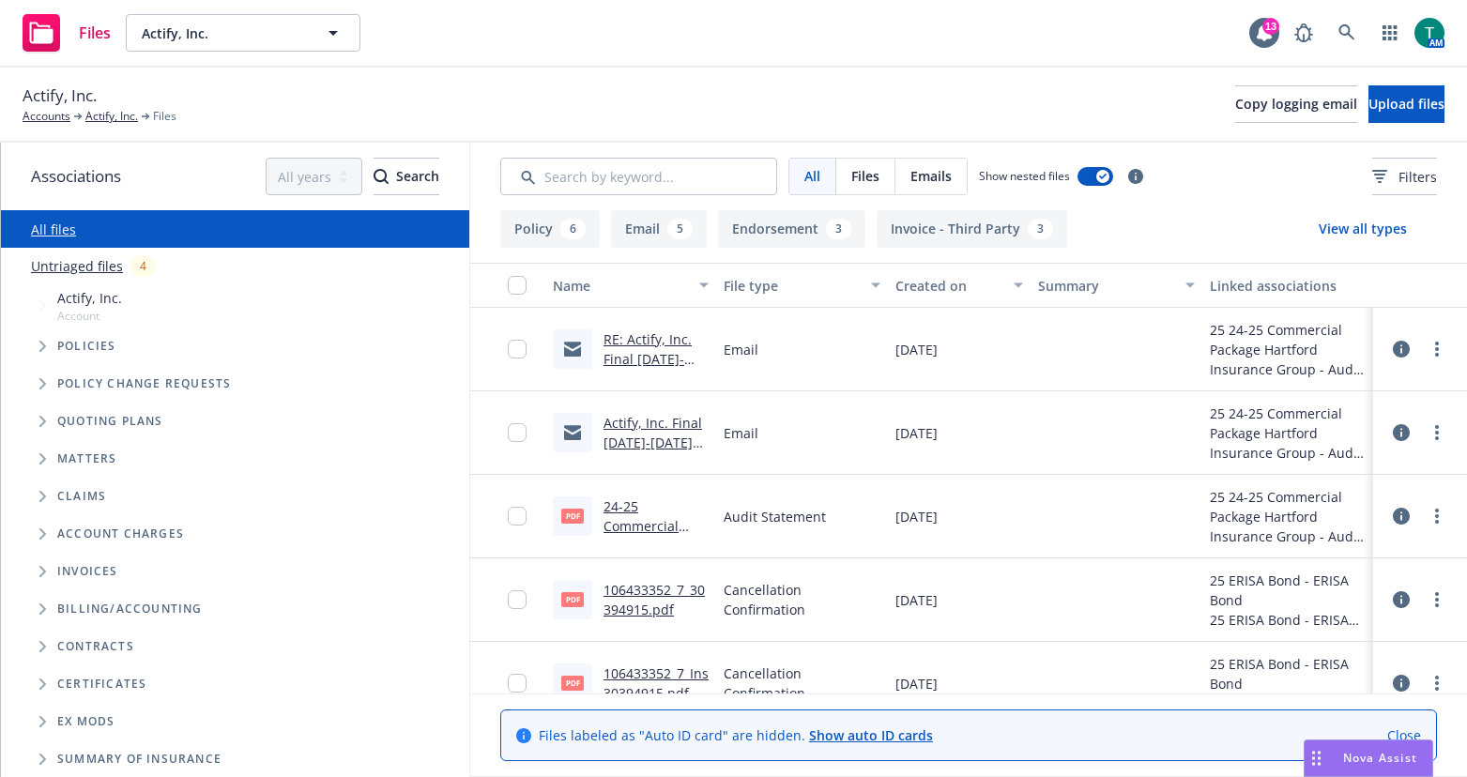
click at [46, 425] on icon "Tree Example" at bounding box center [43, 421] width 8 height 11
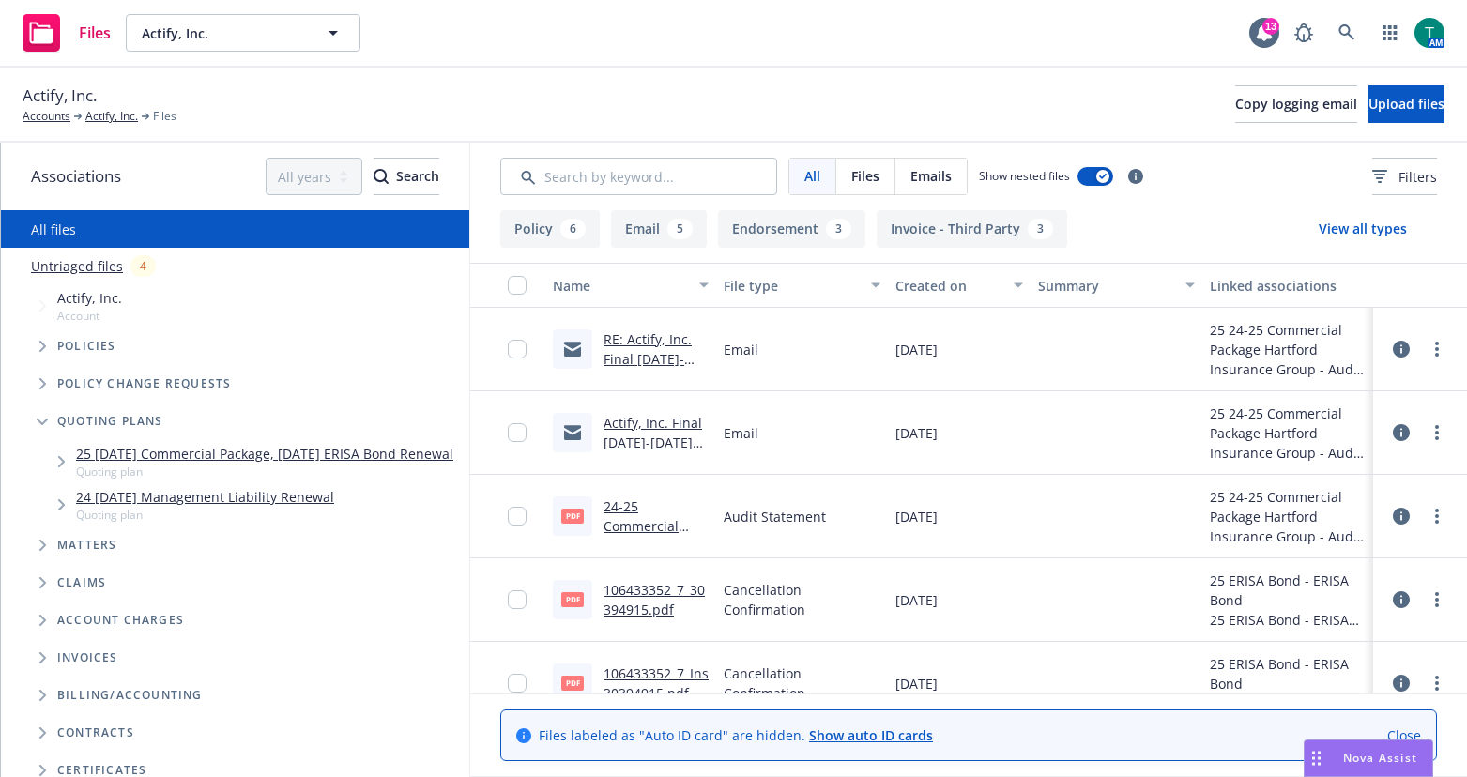
click at [170, 507] on link "24 06/16/24 Management Liability Renewal" at bounding box center [205, 497] width 258 height 20
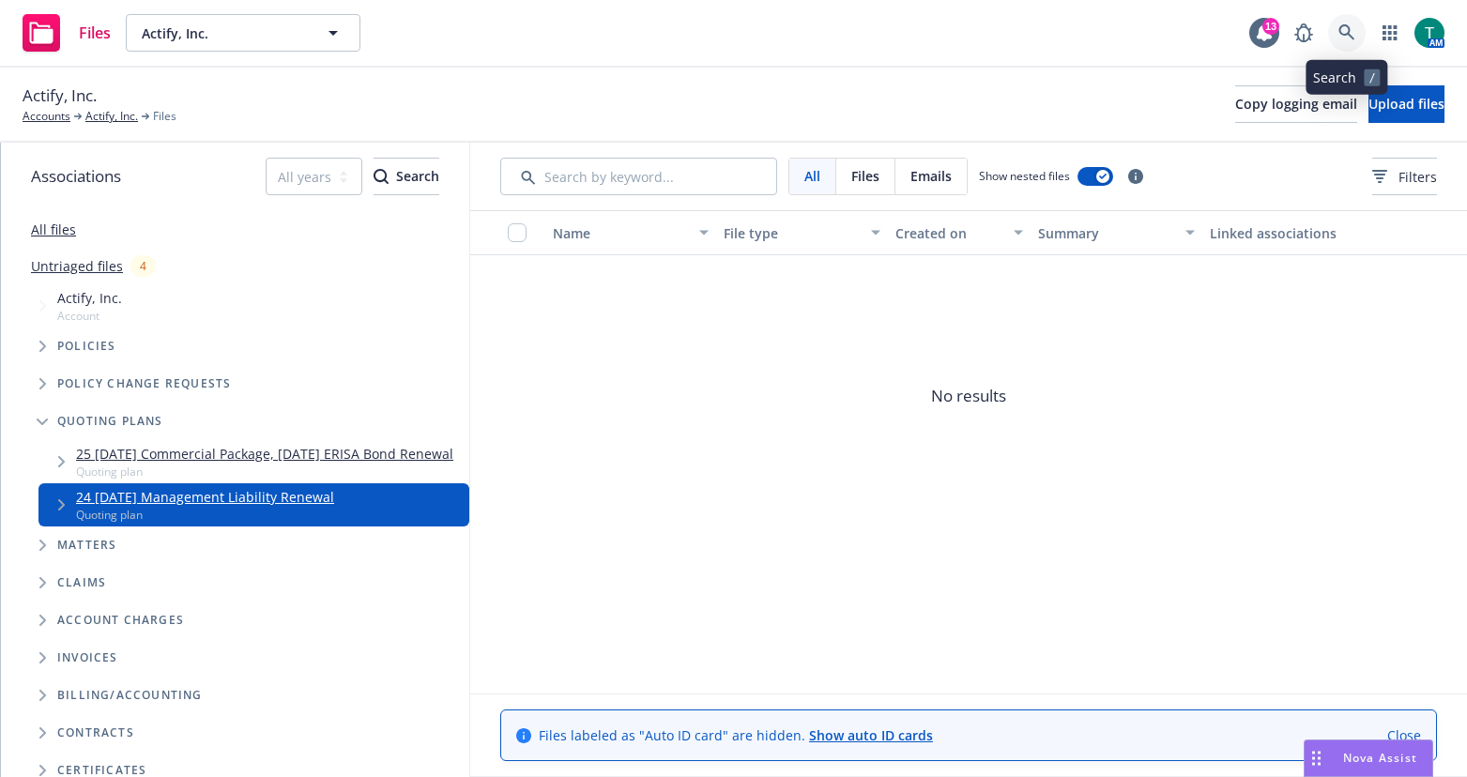
click at [1350, 36] on icon at bounding box center [1346, 32] width 16 height 16
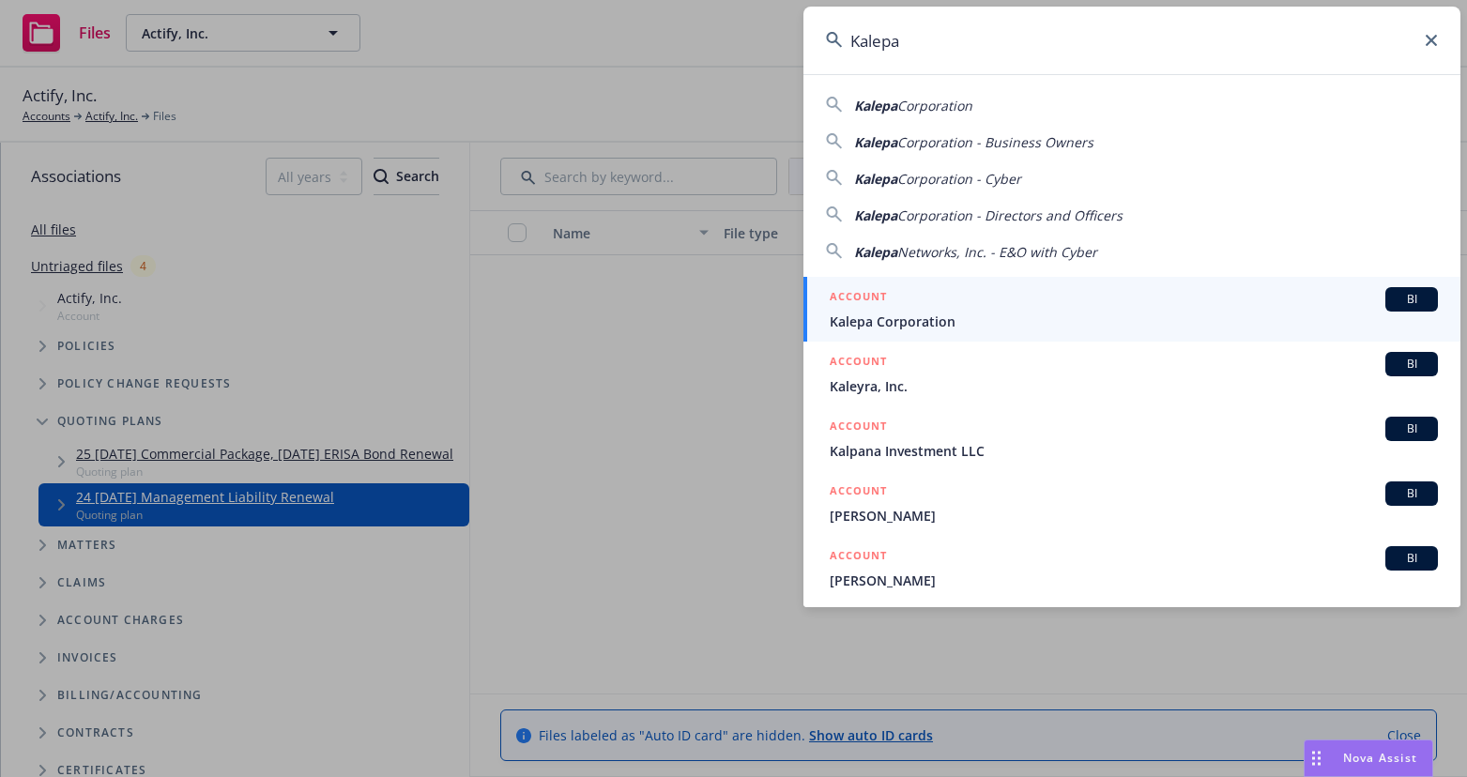
drag, startPoint x: 958, startPoint y: 43, endPoint x: 556, endPoint y: 53, distance: 402.7
click at [558, 53] on div "Kalepa Kalepa Corporation Kalepa Corporation - Business Owners Kalepa Corporati…" at bounding box center [733, 388] width 1467 height 777
type input "a"
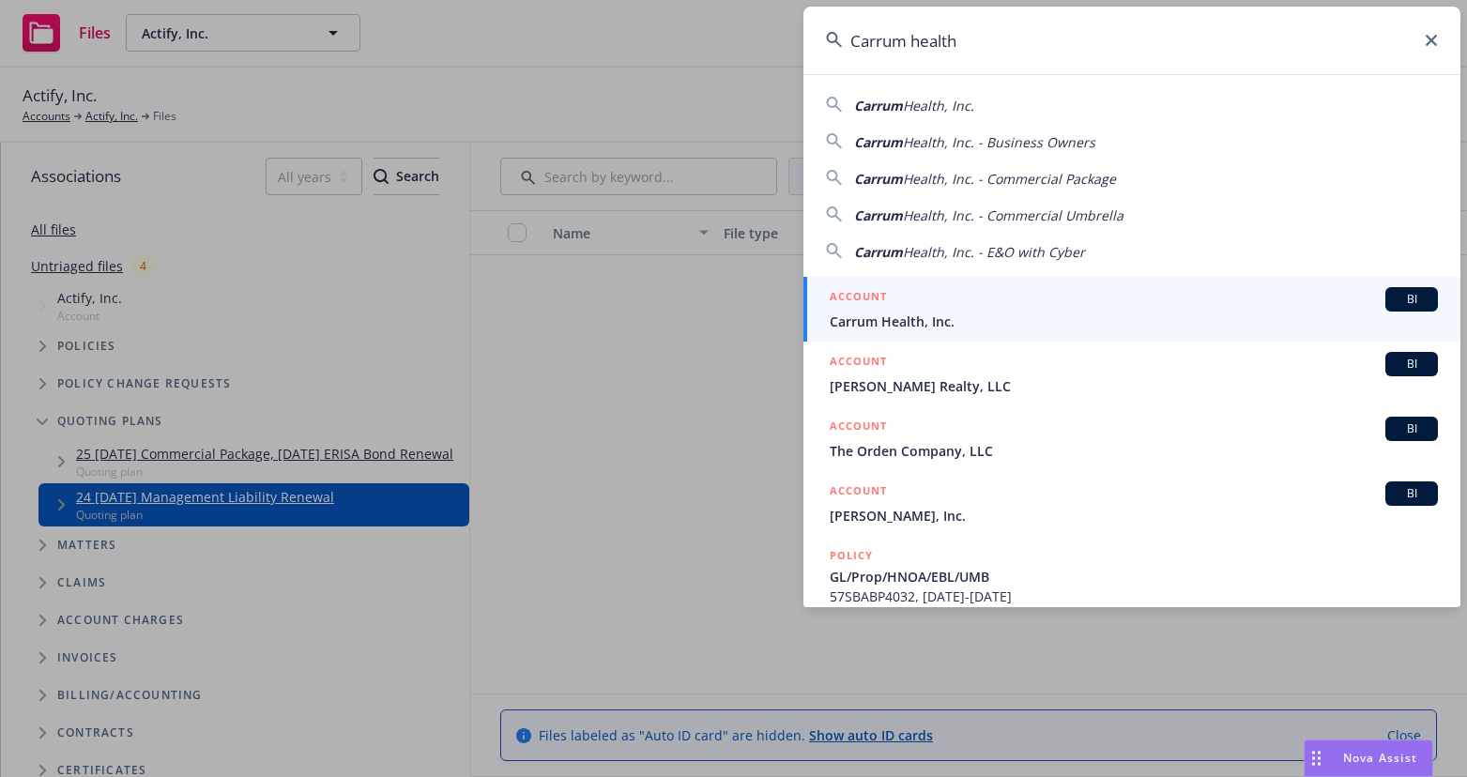
type input "Carrum health"
click at [1413, 299] on span "BI" at bounding box center [1412, 299] width 38 height 17
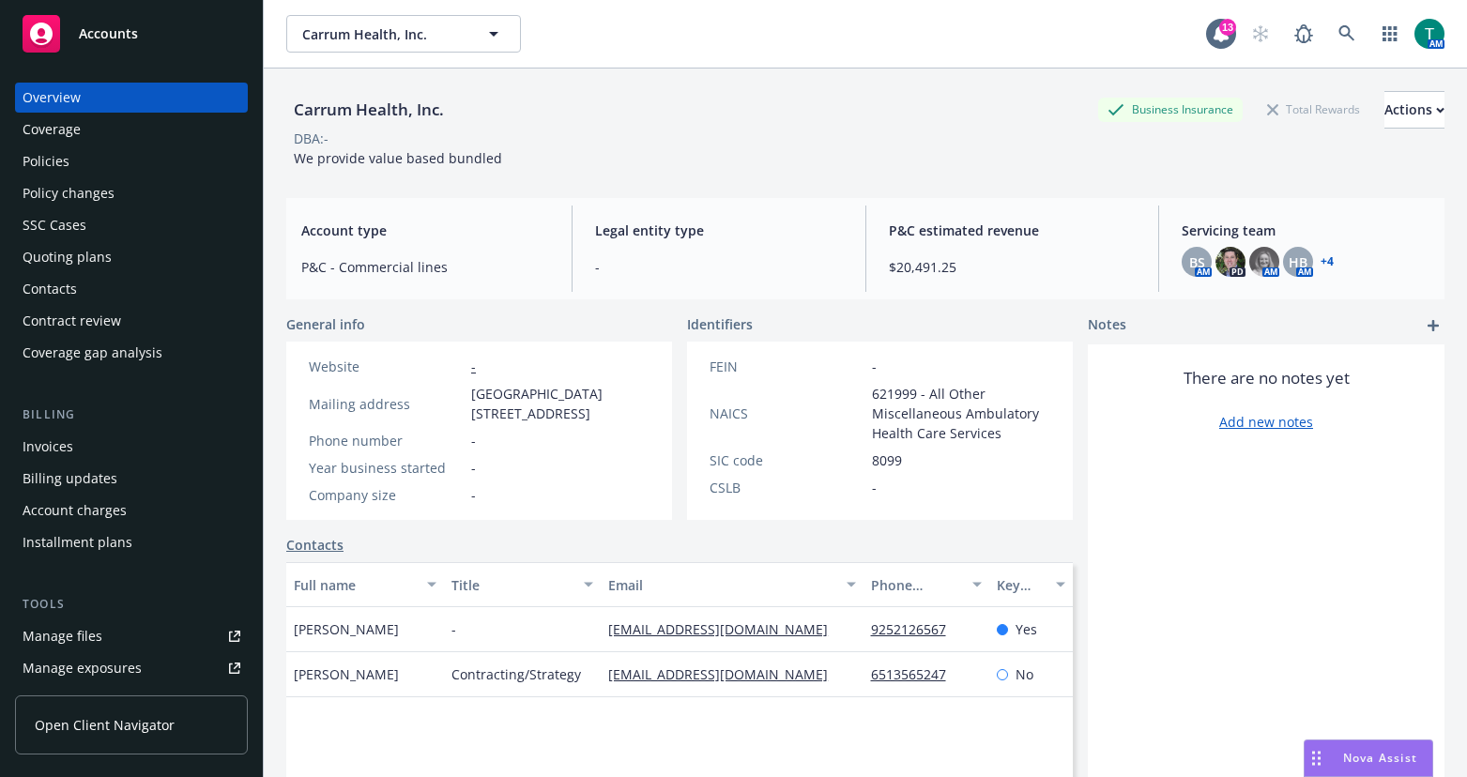
click at [75, 636] on div "Manage files" at bounding box center [63, 636] width 80 height 30
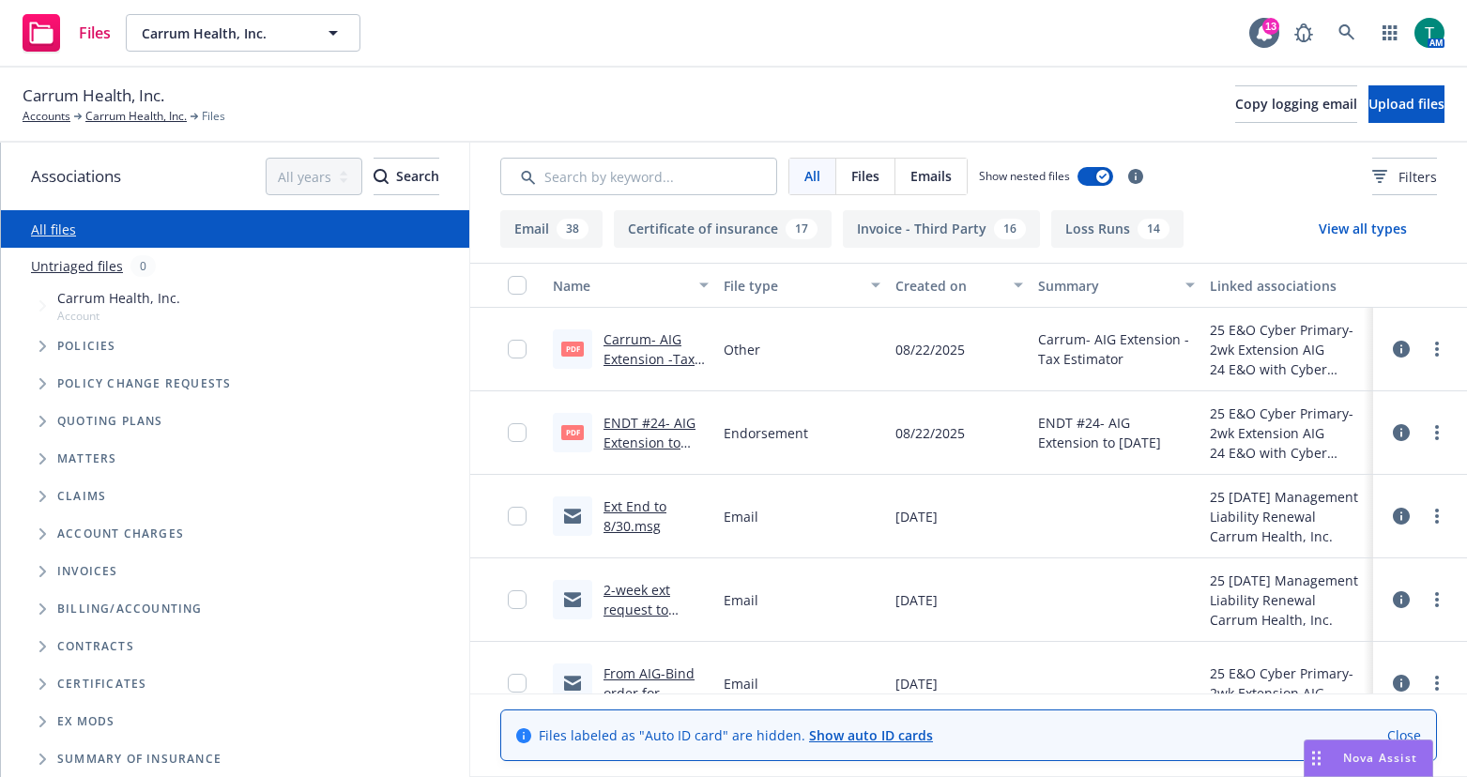
click at [38, 428] on span "Tree Example" at bounding box center [42, 421] width 30 height 30
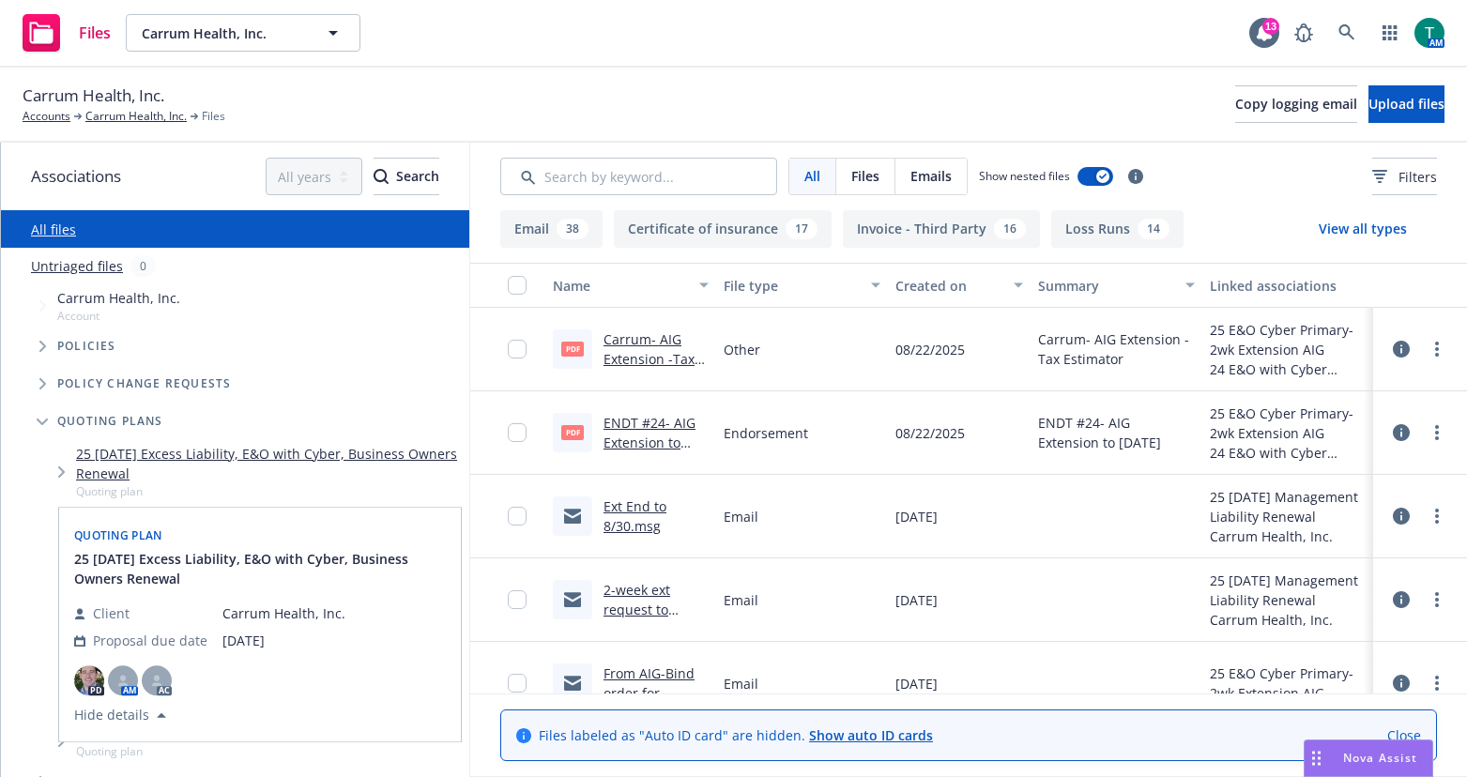
click at [307, 518] on div "Quoting plan 25 08/15/25 Excess Liability, E&O with Cyber, Business Owners Rene…" at bounding box center [260, 625] width 402 height 234
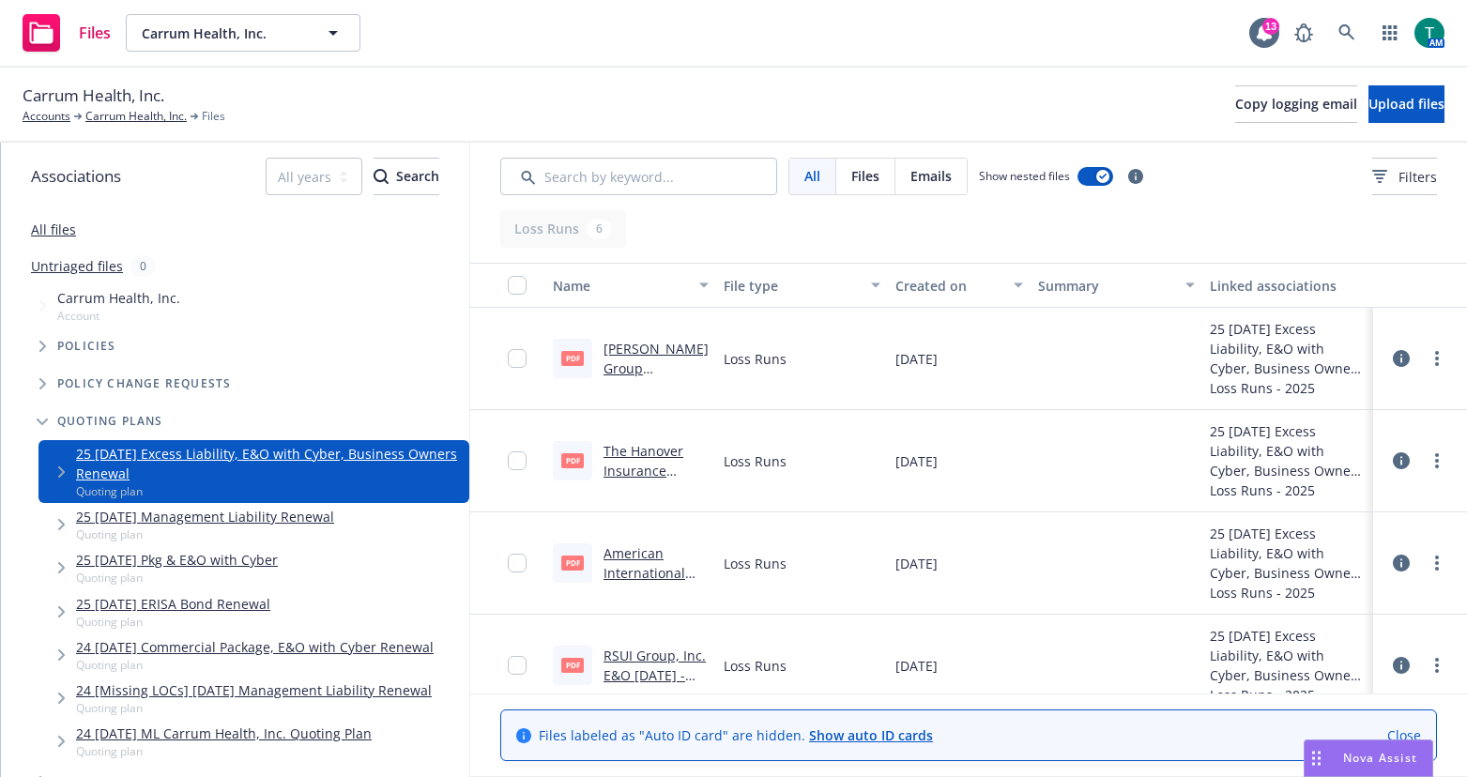
click at [261, 520] on link "25 08/15/25 Management Liability Renewal" at bounding box center [205, 517] width 258 height 20
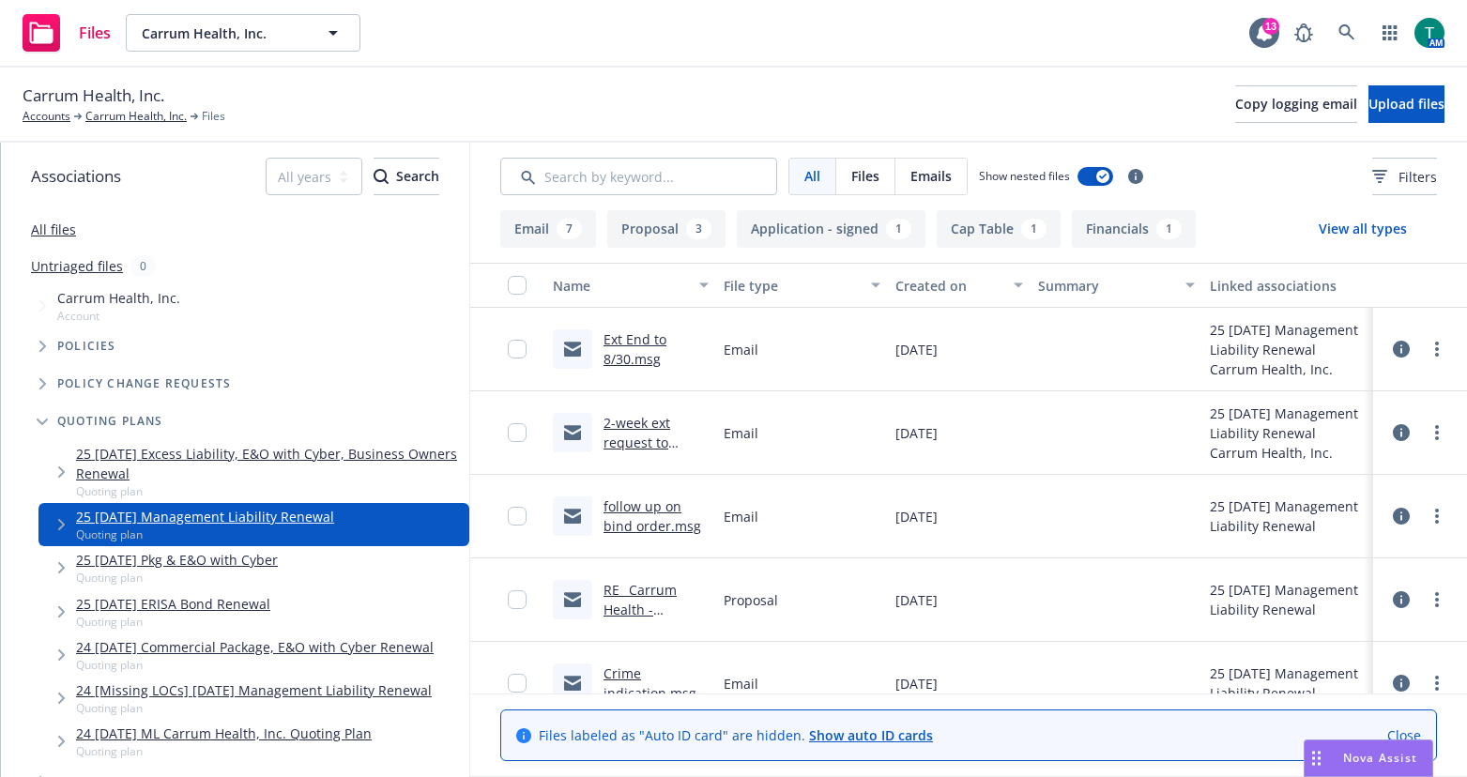
click at [640, 589] on link "RE_ Carrum Health - Insurance Renewal Presentation (8_15).msg" at bounding box center [643, 639] width 80 height 116
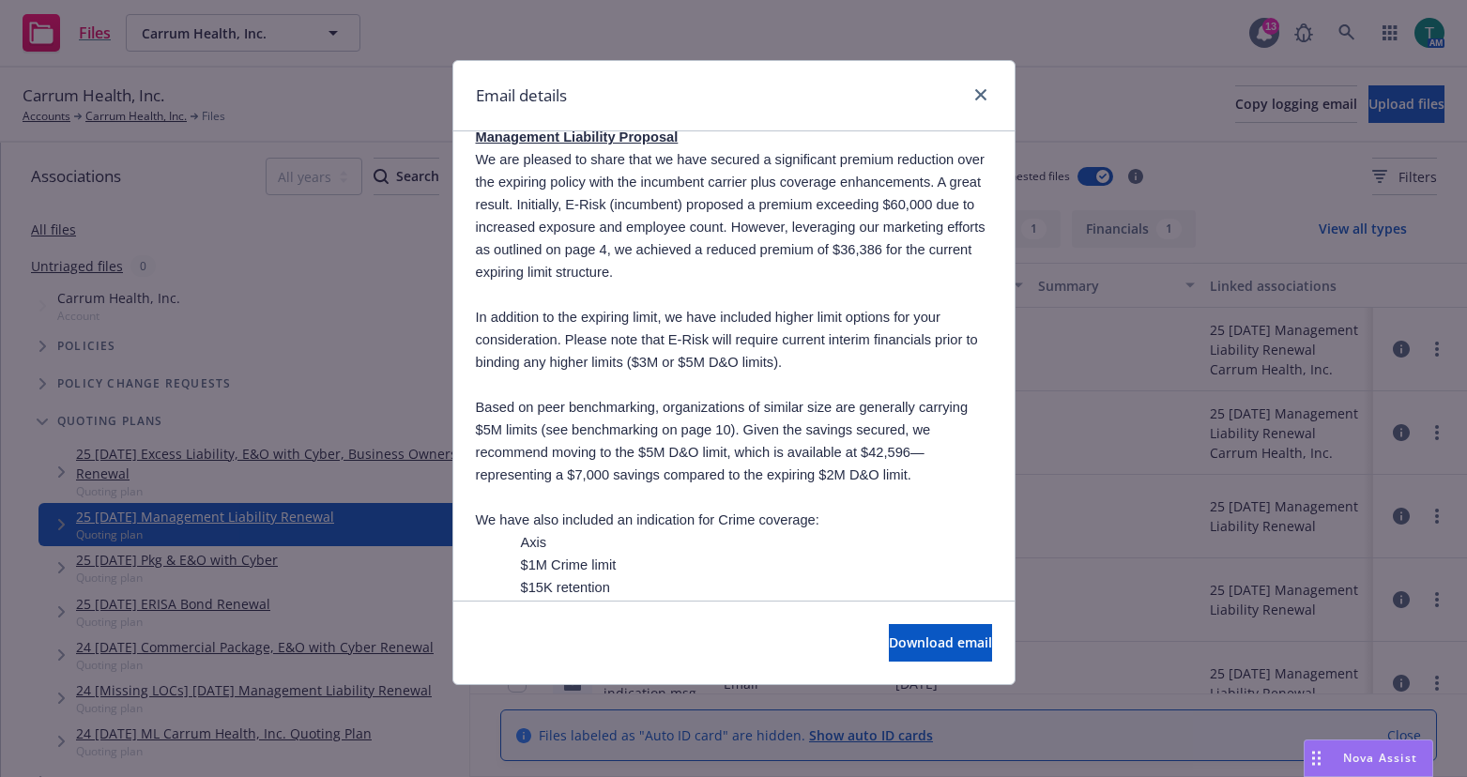
scroll to position [845, 0]
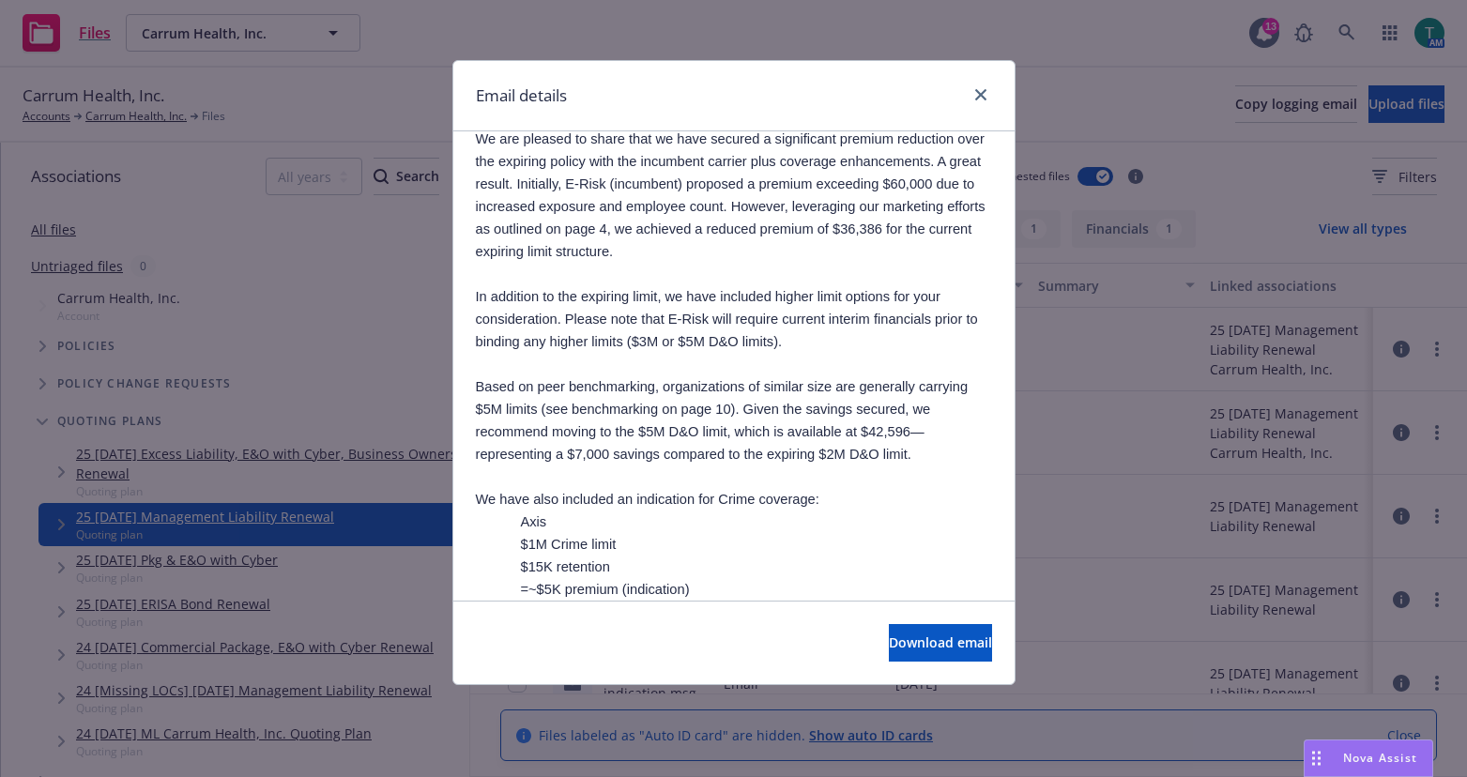
click at [978, 82] on div "Email details" at bounding box center [733, 96] width 561 height 70
click at [981, 94] on icon "close" at bounding box center [980, 94] width 11 height 11
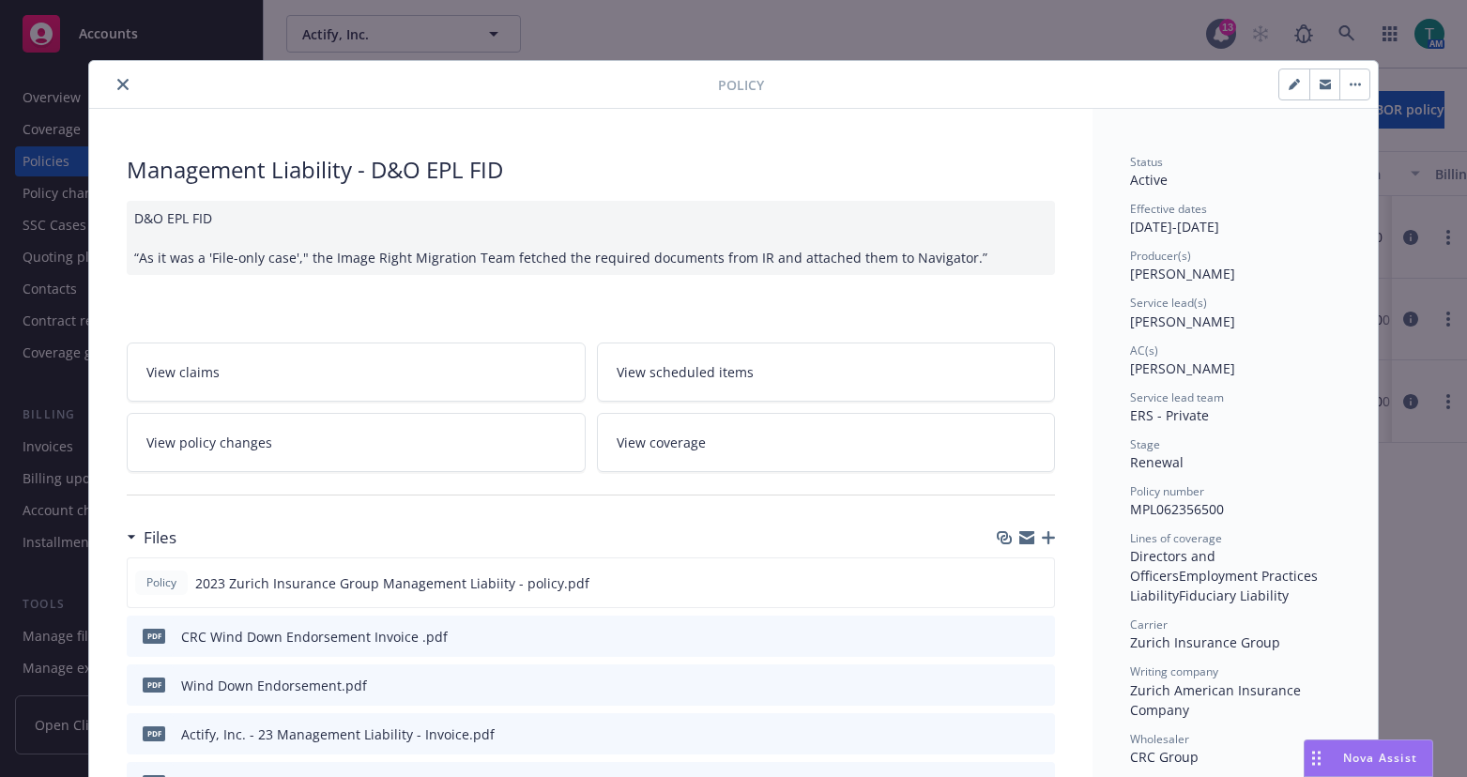
click at [120, 81] on icon "close" at bounding box center [122, 84] width 11 height 11
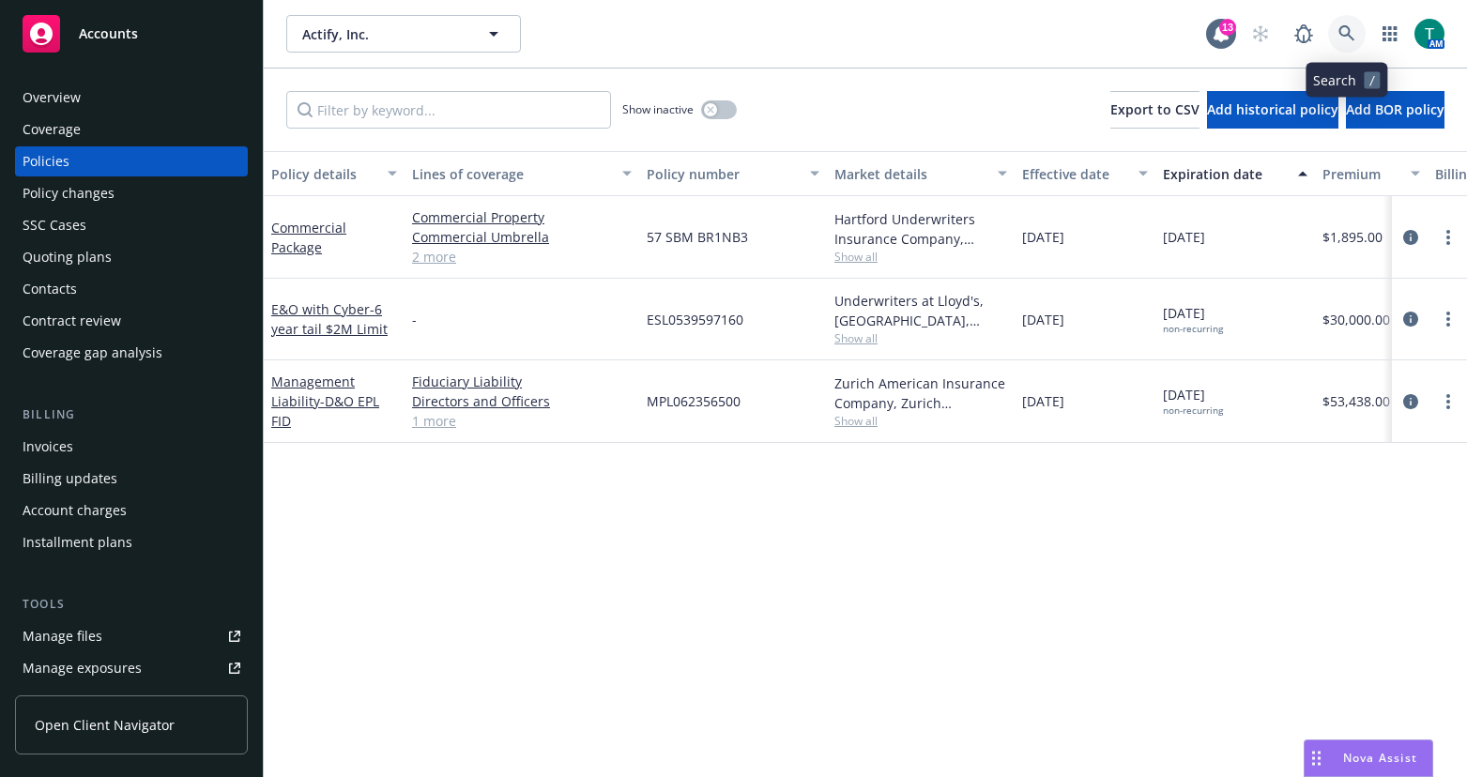
click at [1349, 32] on icon at bounding box center [1346, 33] width 17 height 17
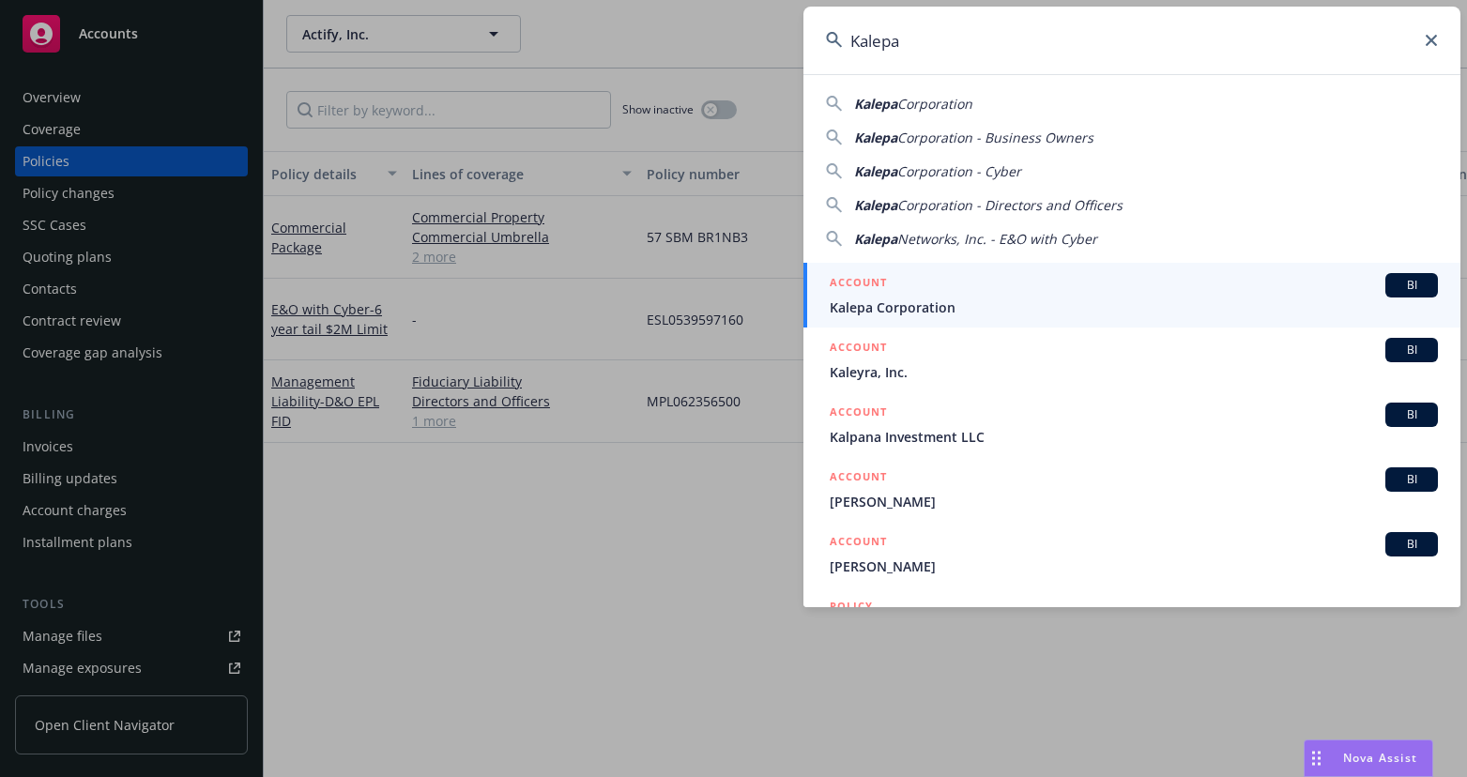
type input "Kalepa"
click at [1411, 284] on span "BI" at bounding box center [1412, 285] width 38 height 17
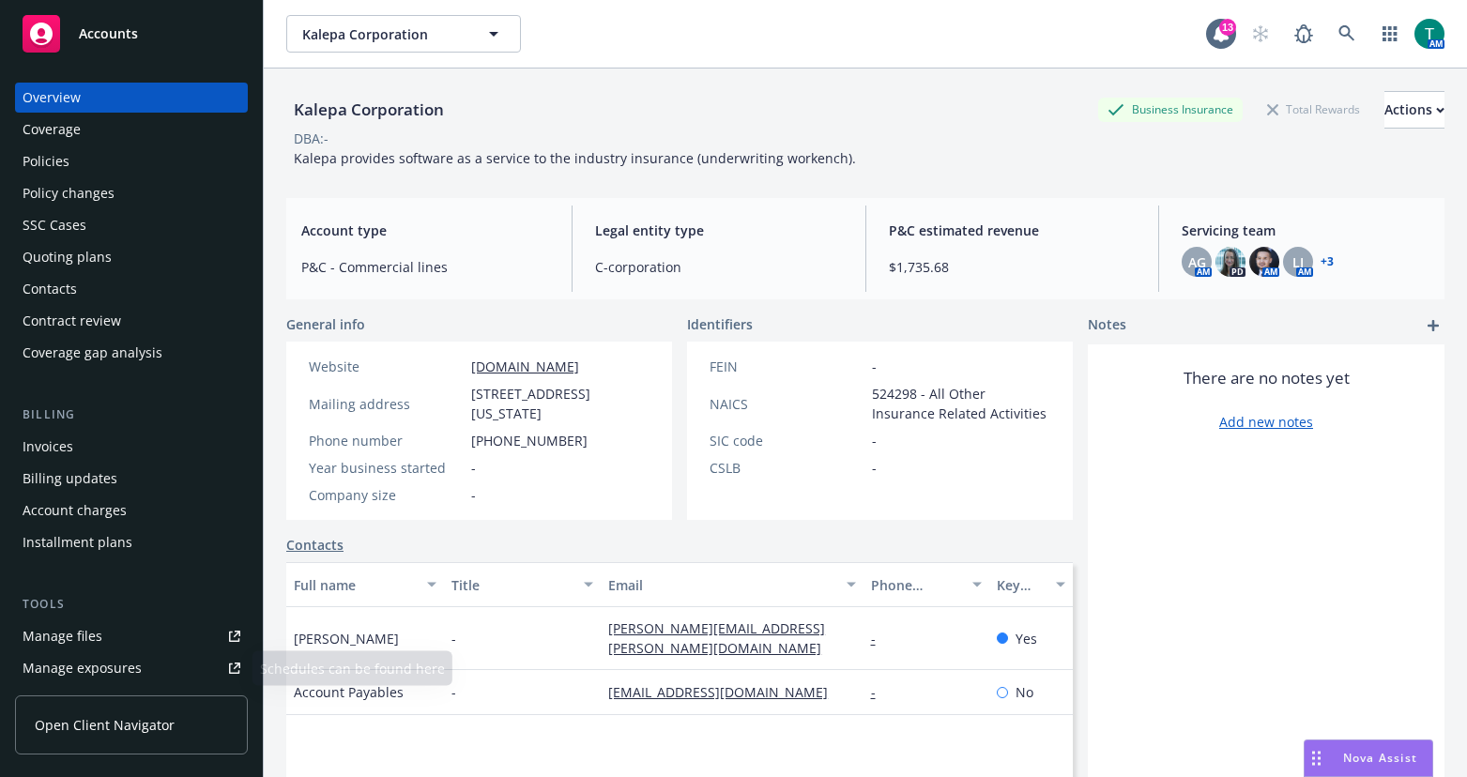
click at [154, 610] on div "Tools" at bounding box center [131, 604] width 233 height 19
click at [153, 625] on link "Manage files" at bounding box center [131, 636] width 233 height 30
click at [71, 164] on div "Policies" at bounding box center [132, 161] width 218 height 30
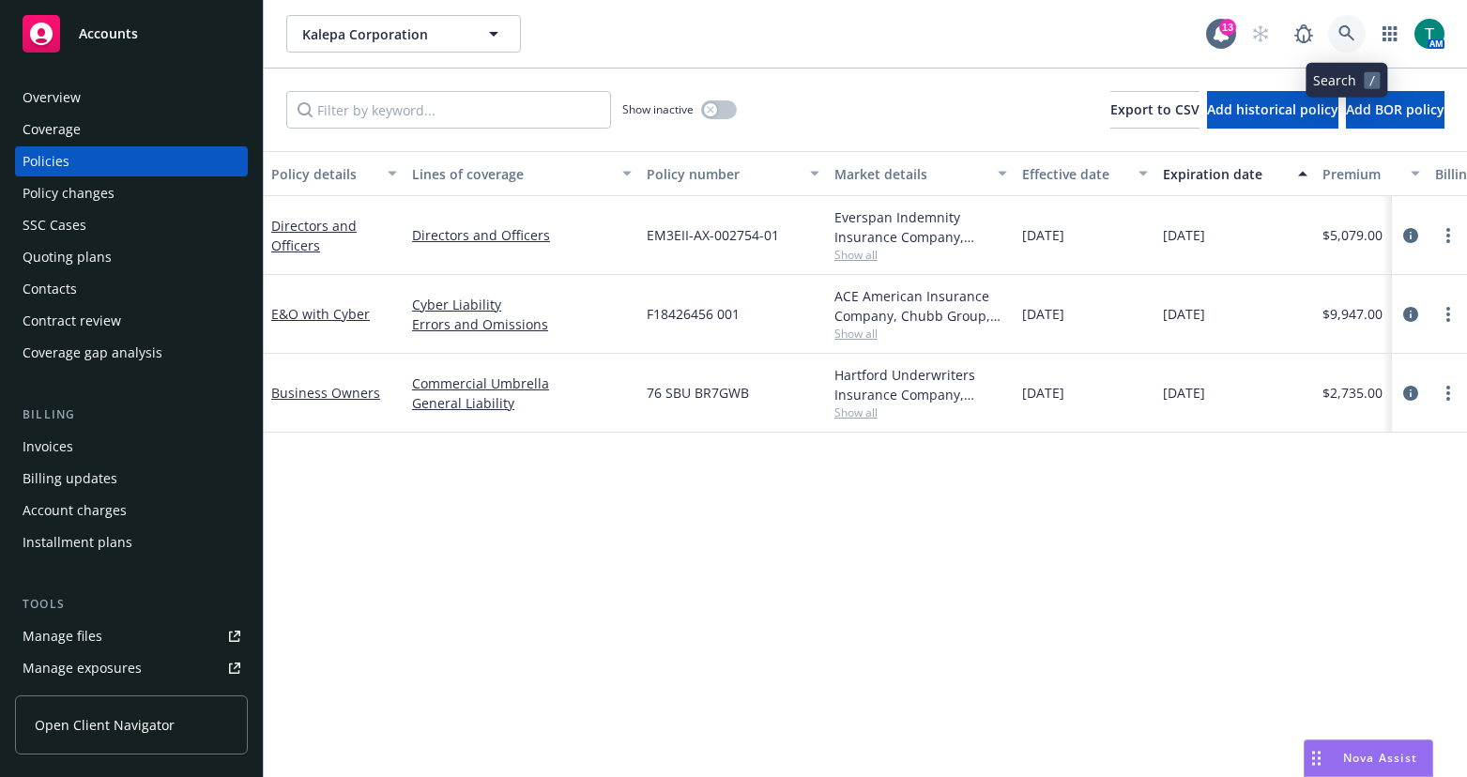
click at [1348, 25] on icon at bounding box center [1346, 33] width 17 height 17
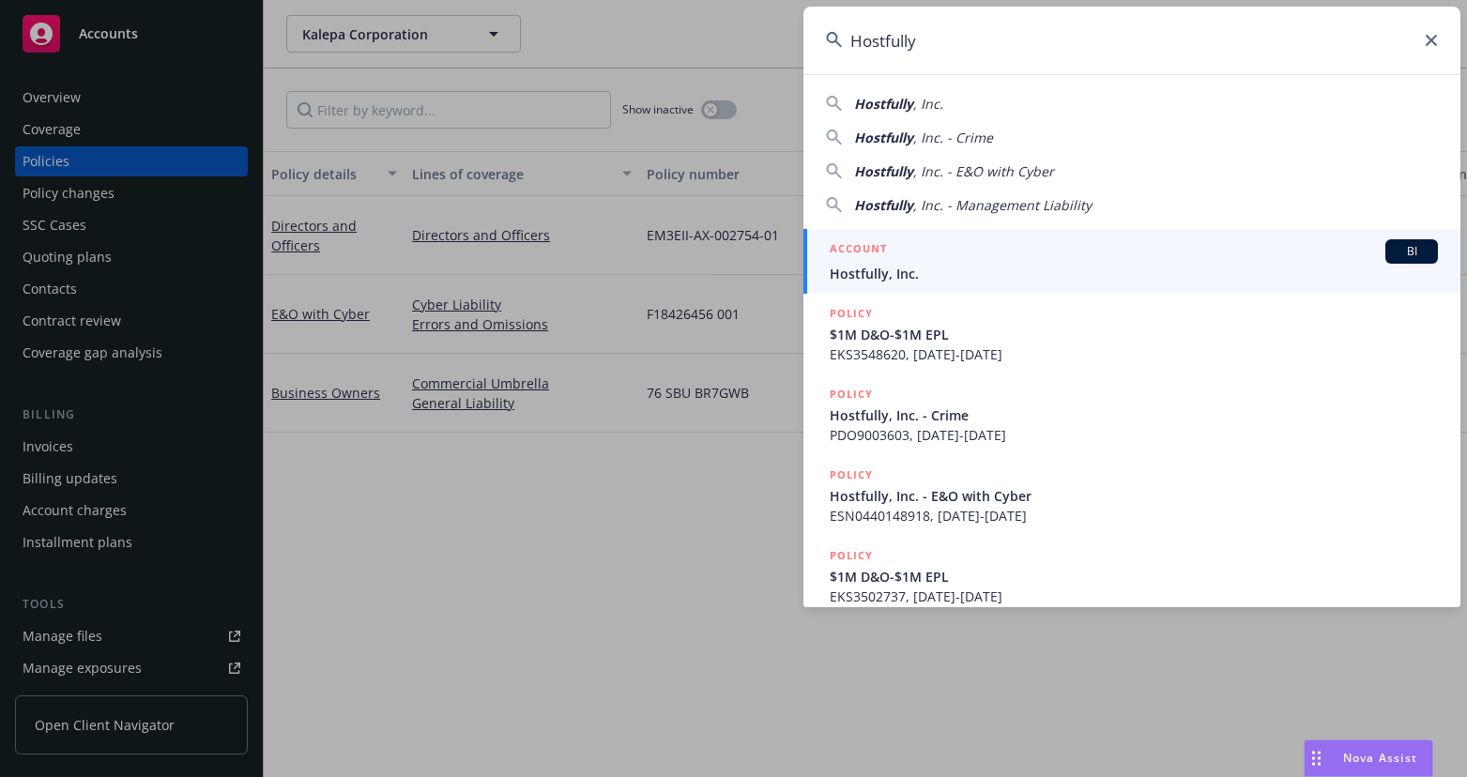
type input "Hostfully"
click at [894, 267] on span "Hostfully, Inc." at bounding box center [1134, 274] width 608 height 20
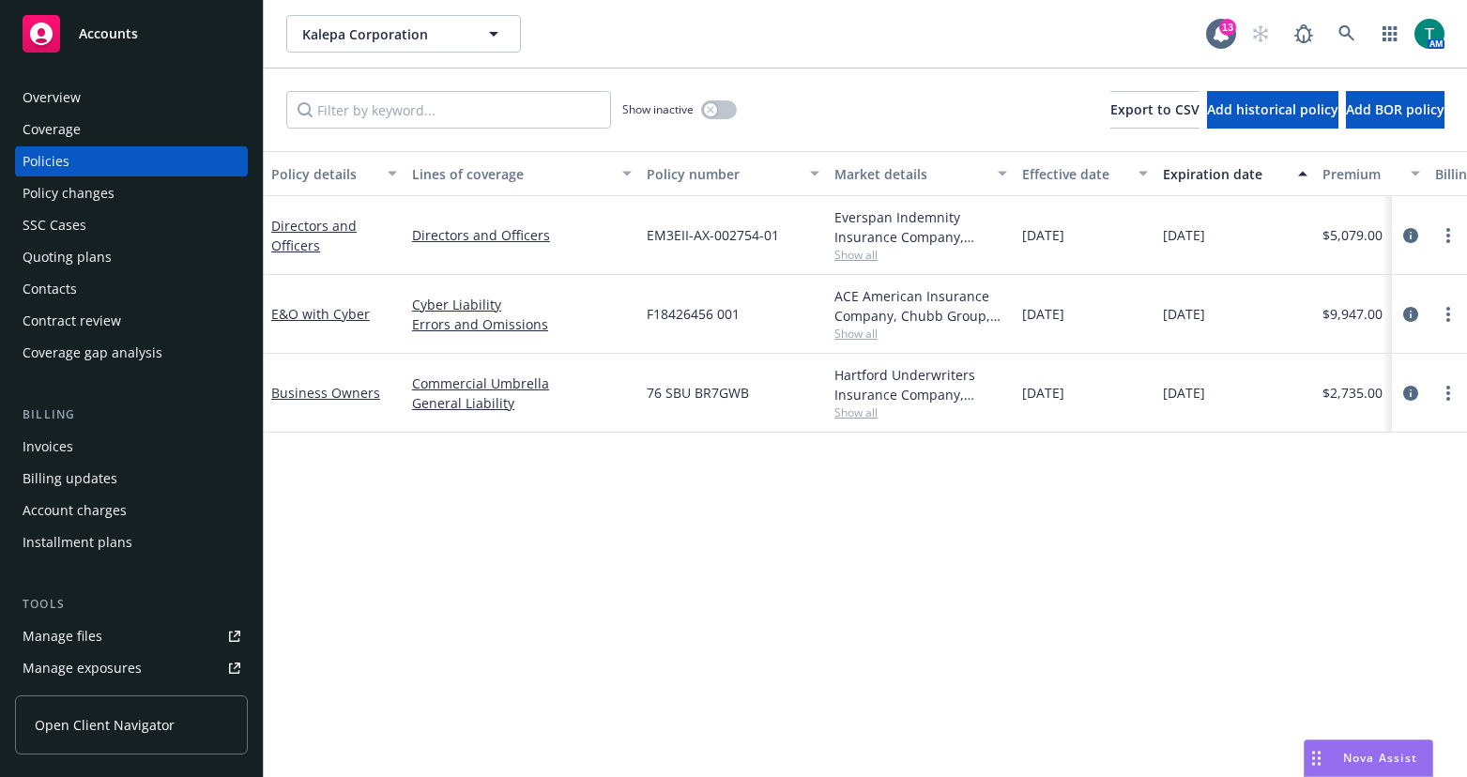
click at [84, 635] on div "Manage files" at bounding box center [63, 636] width 80 height 30
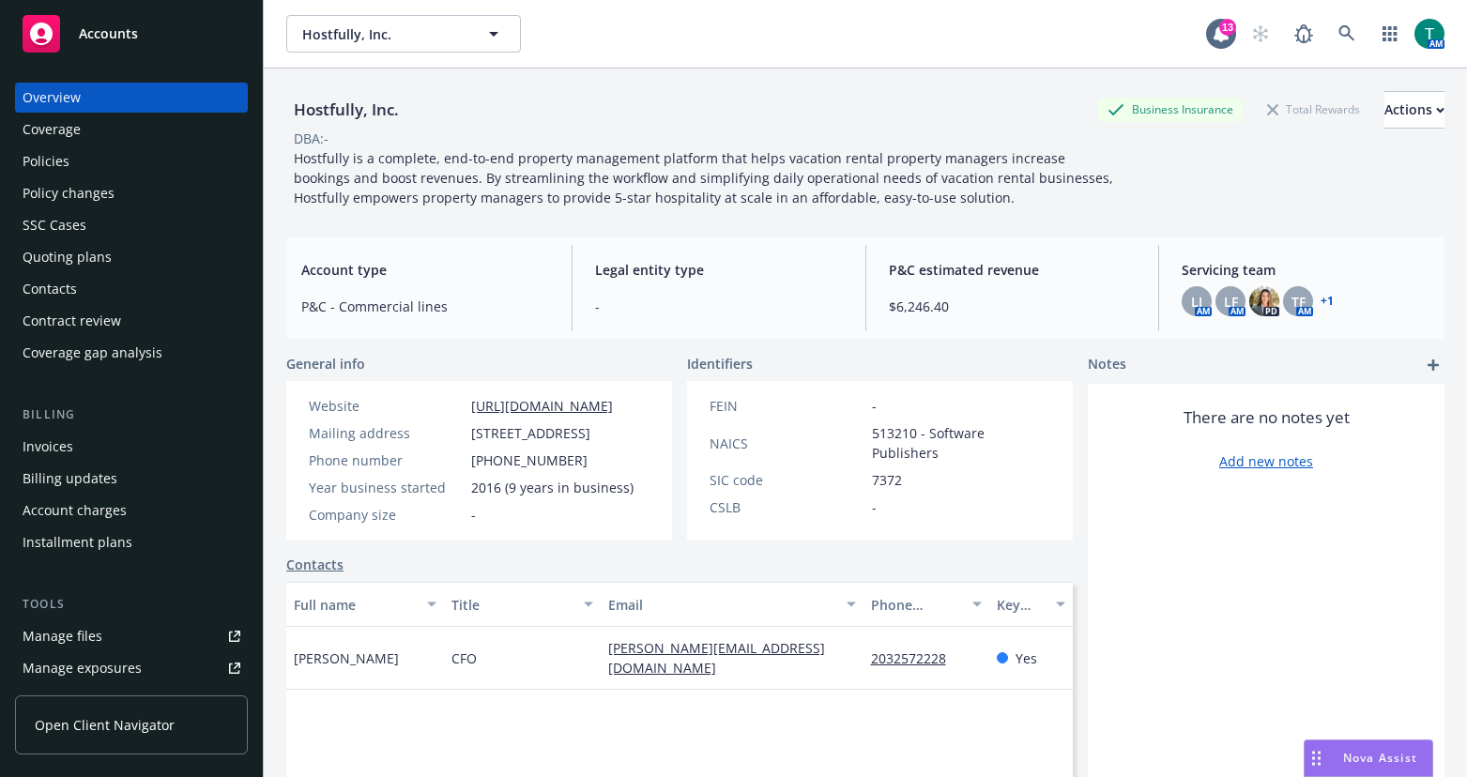
click at [69, 641] on div "Manage files" at bounding box center [63, 636] width 80 height 30
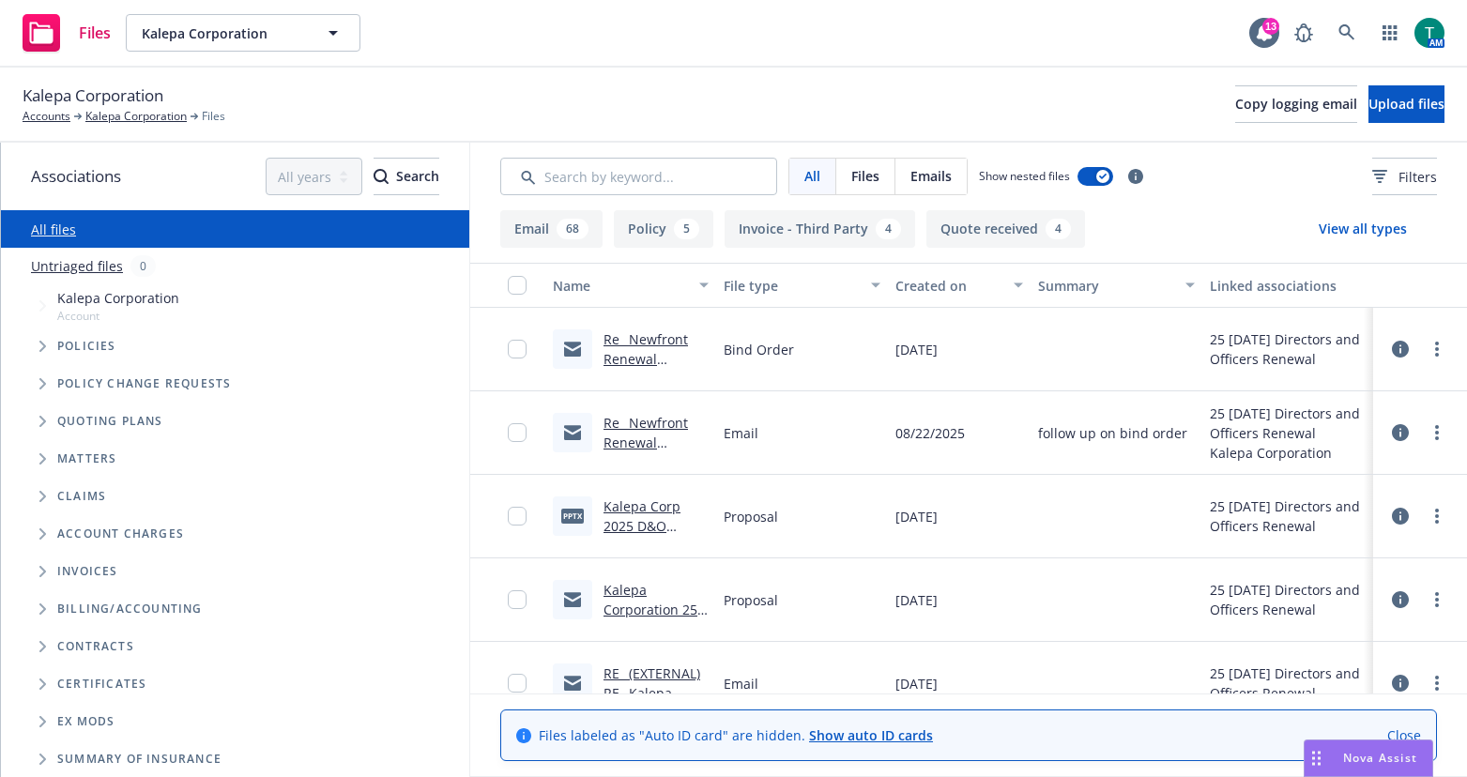
click at [39, 421] on span "Tree Example" at bounding box center [42, 421] width 30 height 30
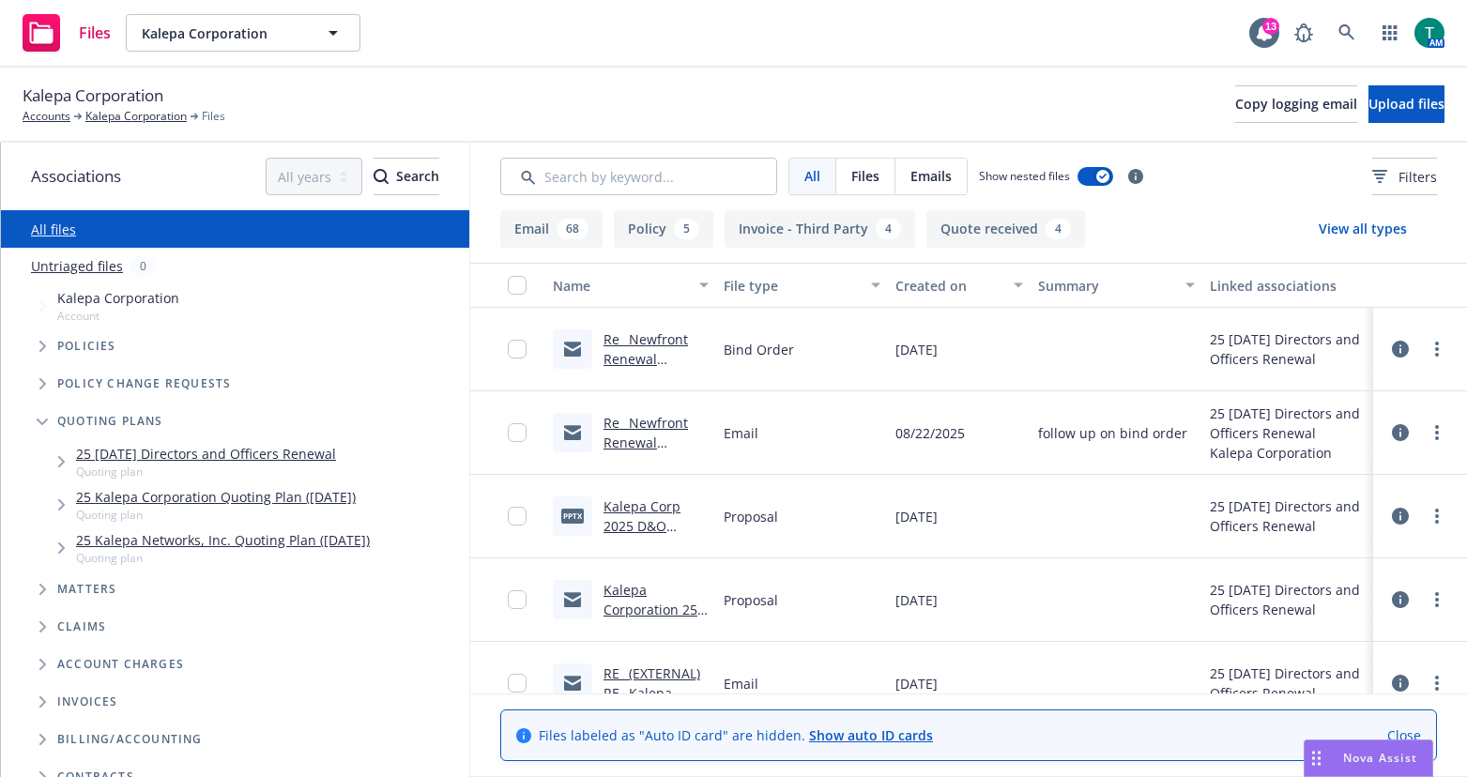
click at [186, 456] on link "25 09/01/25 Directors and Officers Renewal" at bounding box center [206, 454] width 260 height 20
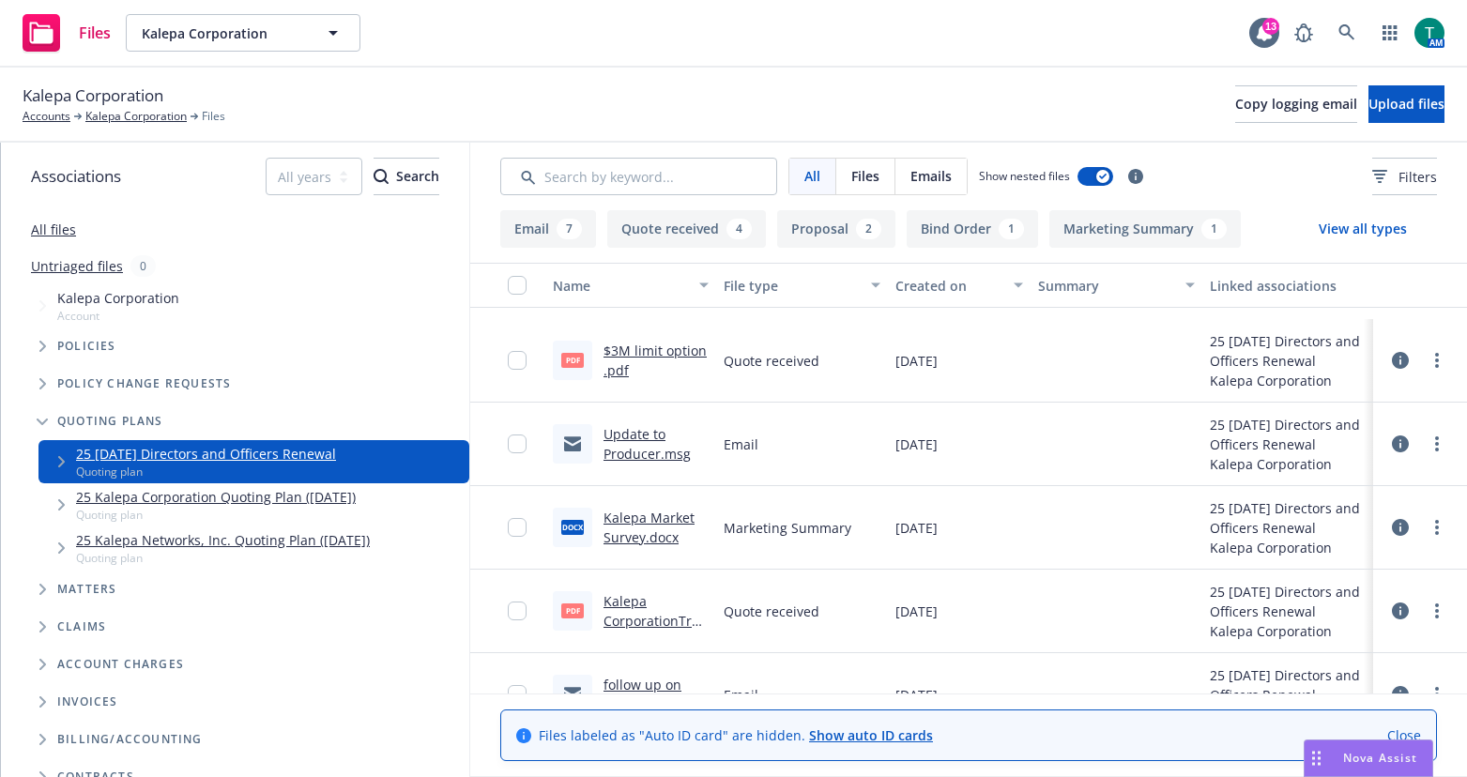
scroll to position [941, 0]
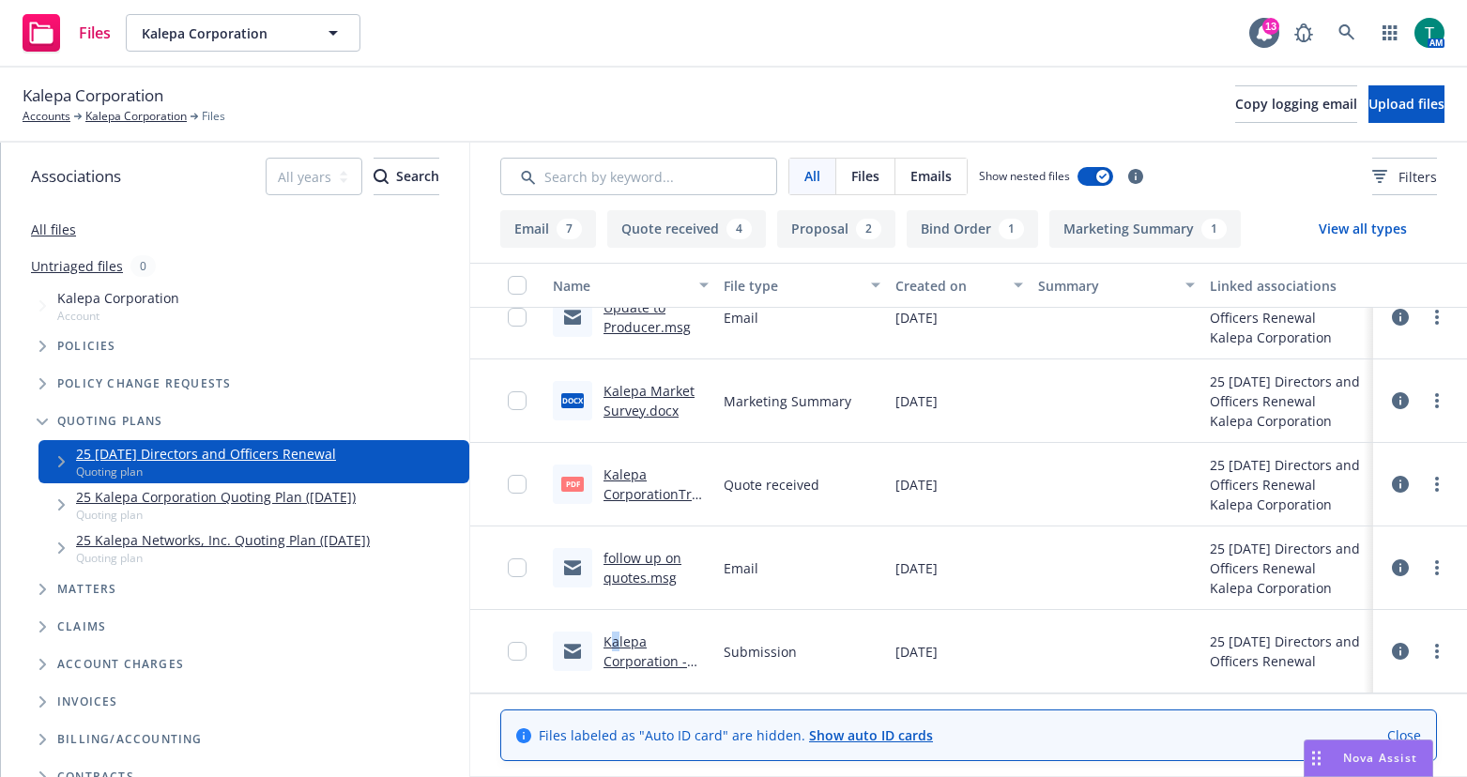
click at [616, 645] on link "Kalepa Corporation - New business D&O submission .msg" at bounding box center [655, 681] width 105 height 97
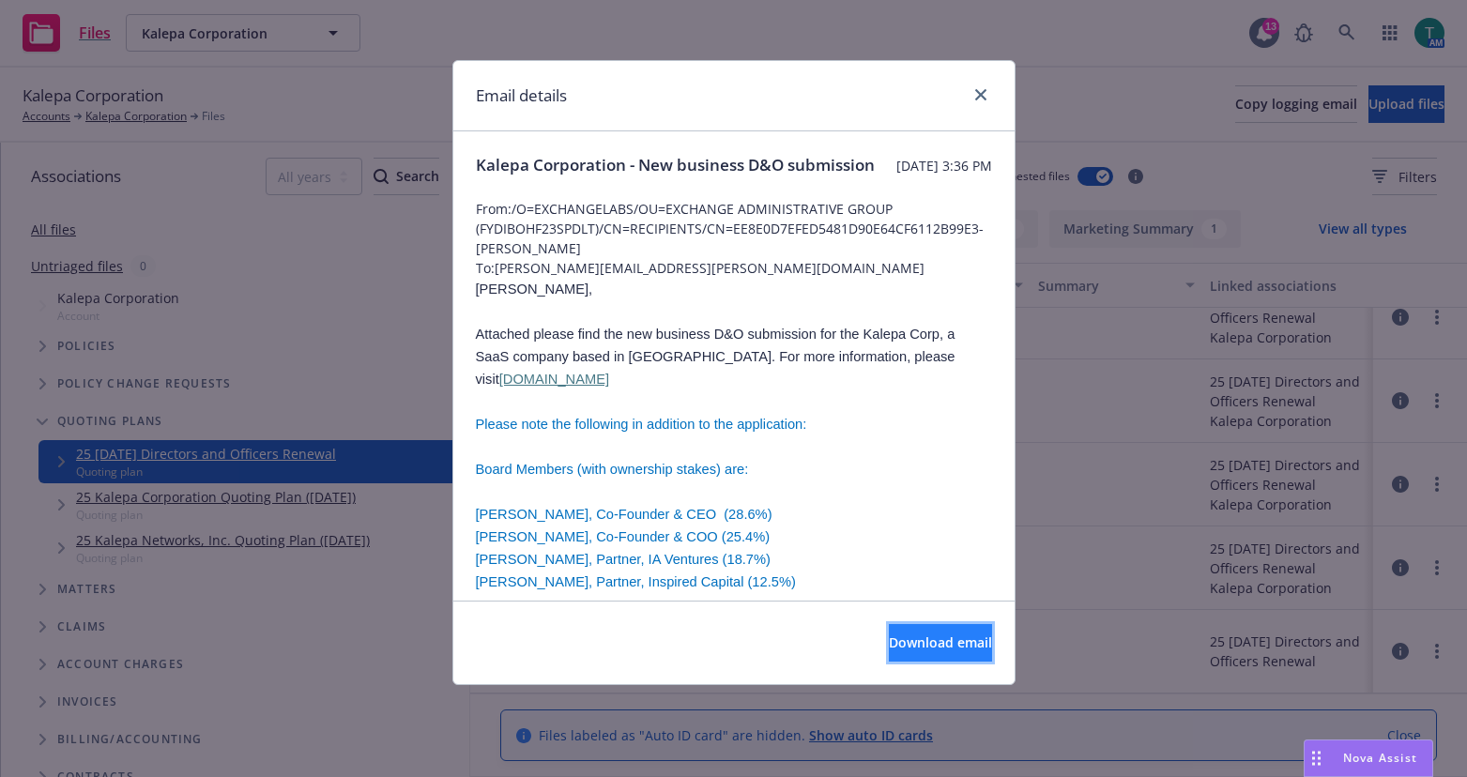
click at [899, 634] on button "Download email" at bounding box center [940, 643] width 103 height 38
click at [987, 97] on link "close" at bounding box center [980, 95] width 23 height 23
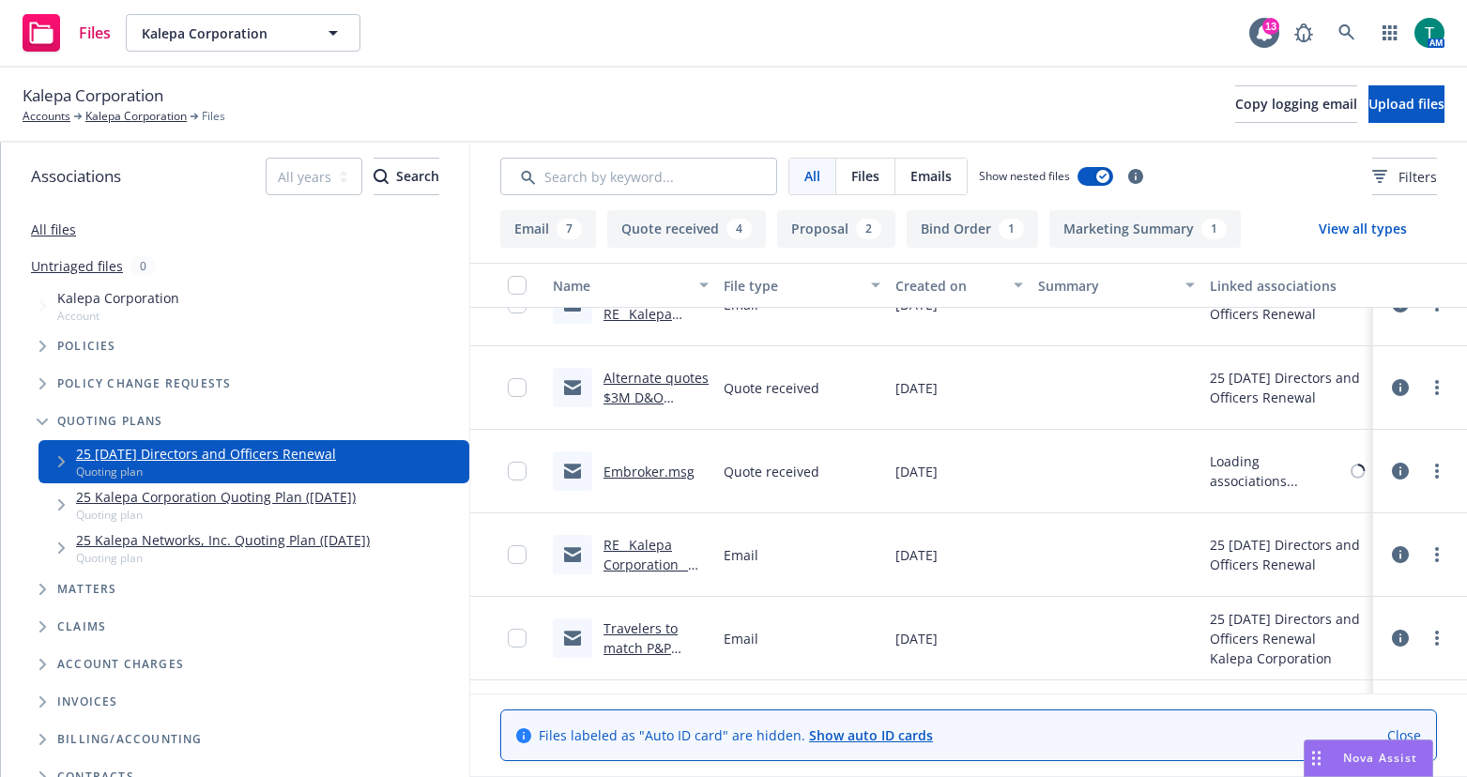
scroll to position [0, 0]
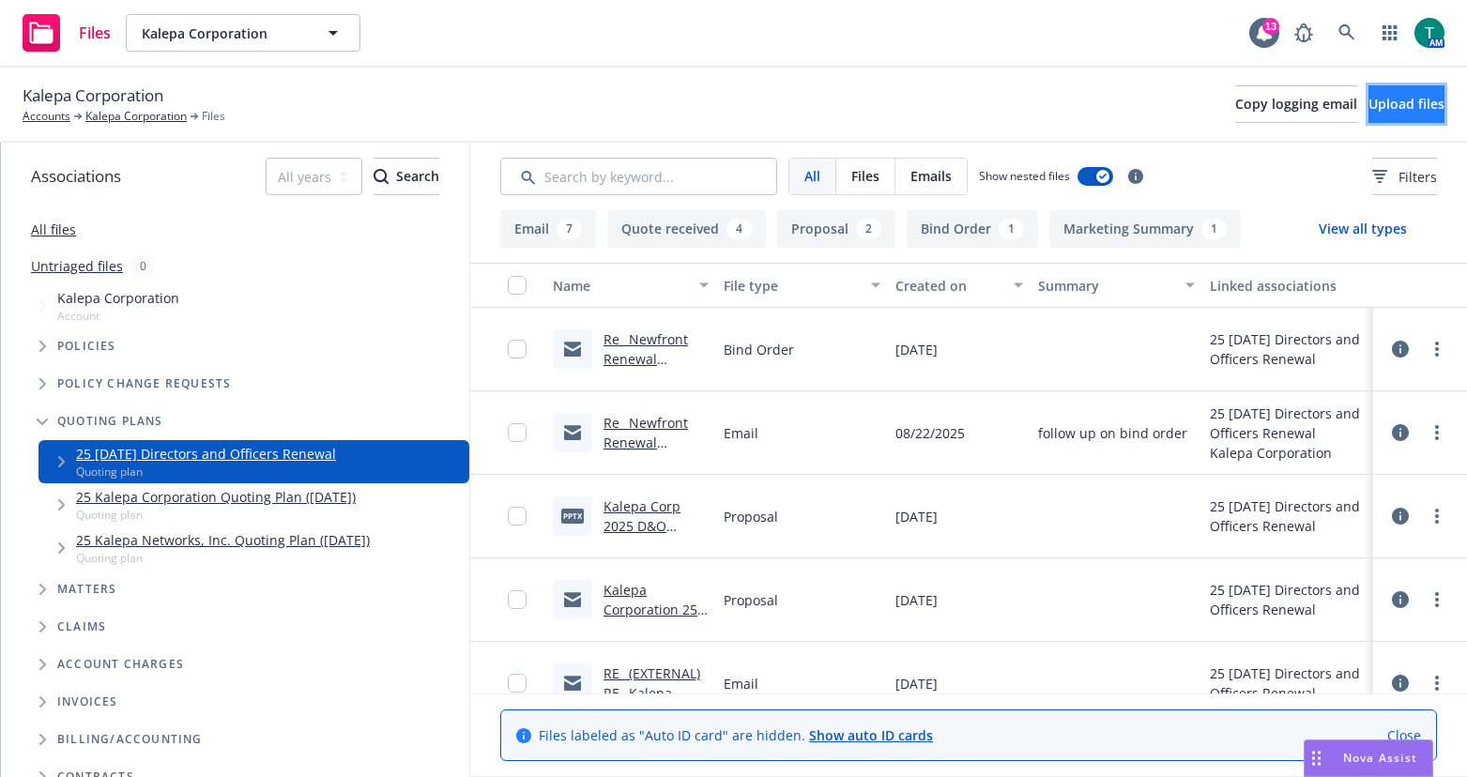
click at [1373, 118] on button "Upload files" at bounding box center [1406, 104] width 76 height 38
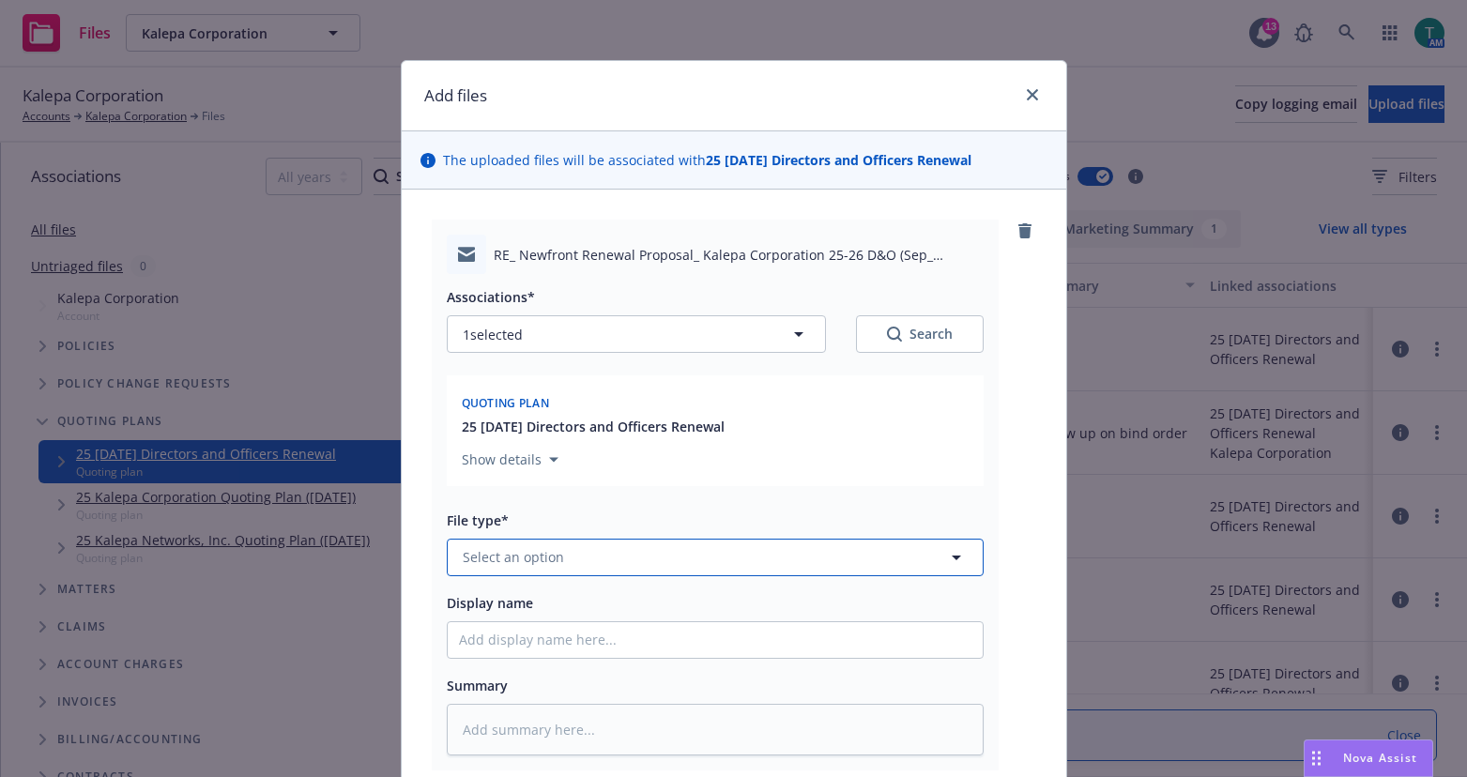
click at [490, 556] on span "Select an option" at bounding box center [513, 557] width 101 height 20
type input "email"
click at [527, 502] on div "Email" at bounding box center [715, 505] width 512 height 27
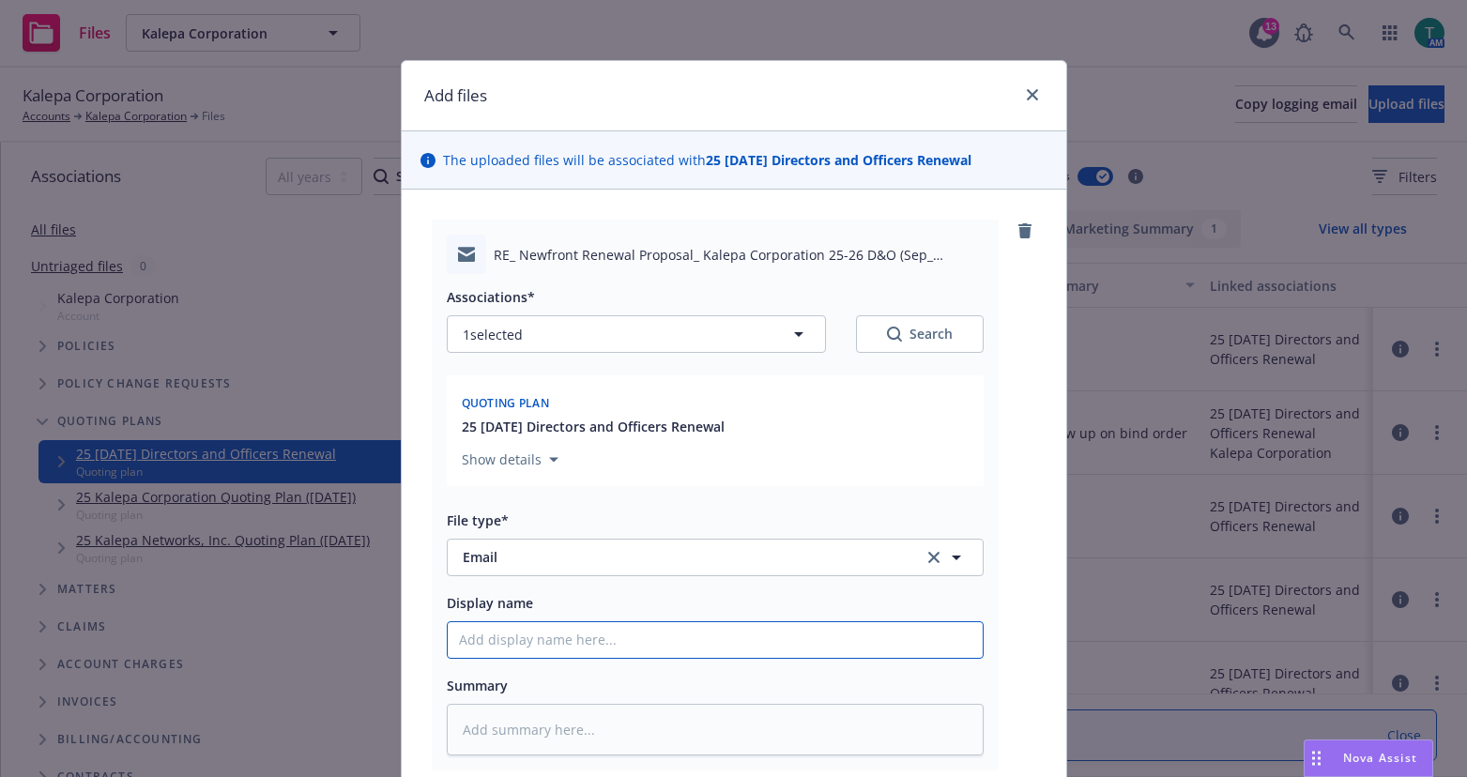
click at [493, 641] on input "Display name" at bounding box center [715, 640] width 535 height 36
type textarea "x"
type input "n"
type textarea "x"
type input "ne"
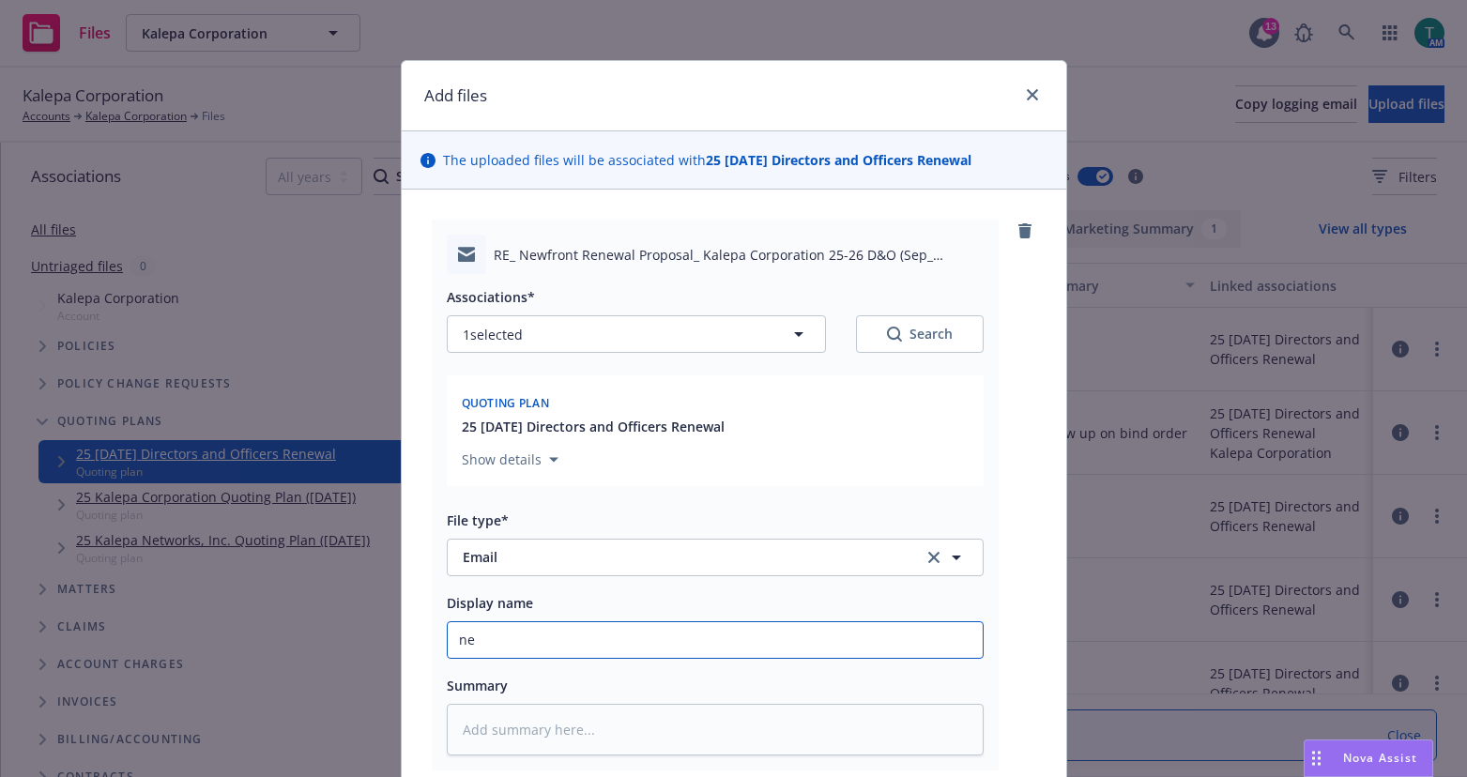
type textarea "x"
type input "nee"
type textarea "x"
type input "need"
type textarea "x"
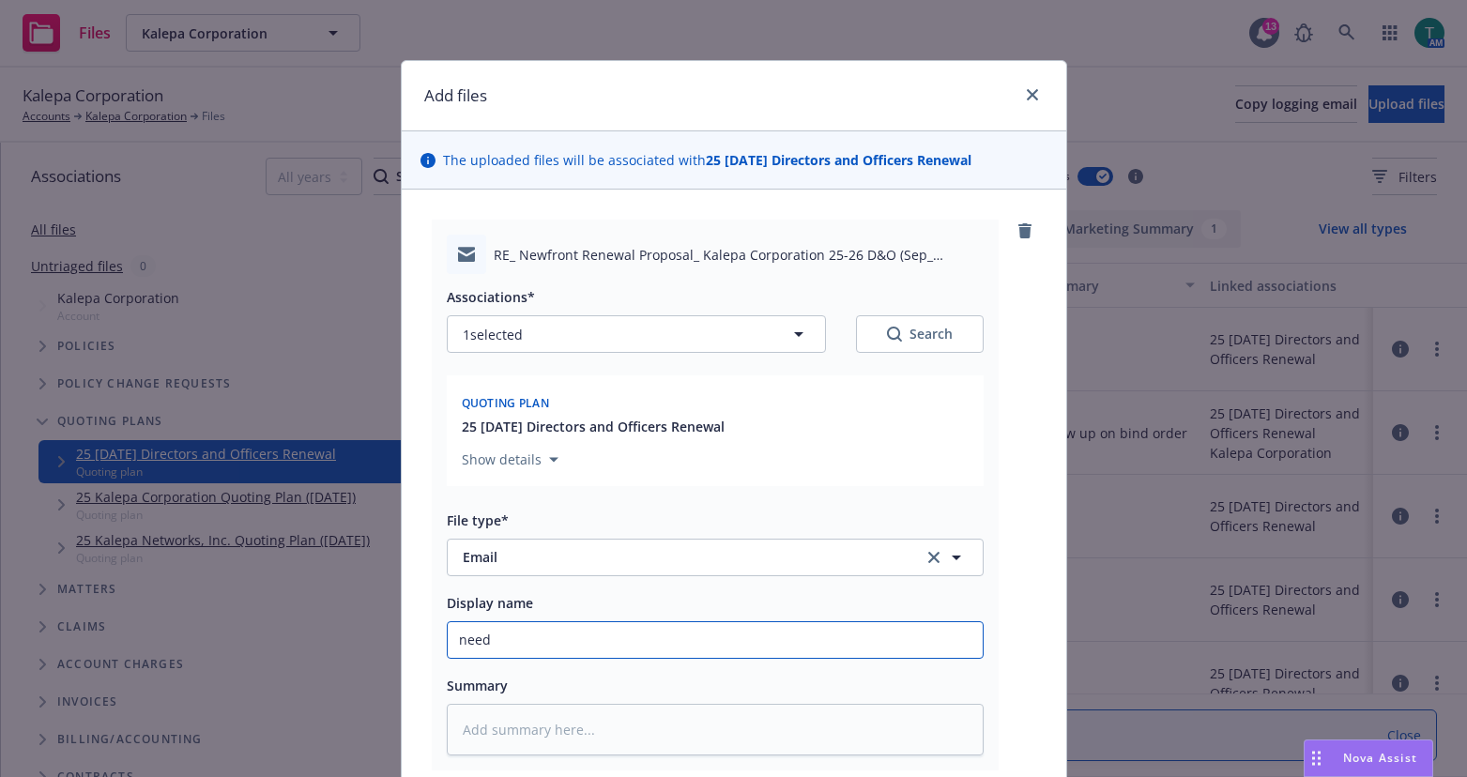
type input "need"
type textarea "x"
type input "need s"
type textarea "x"
type input "need su"
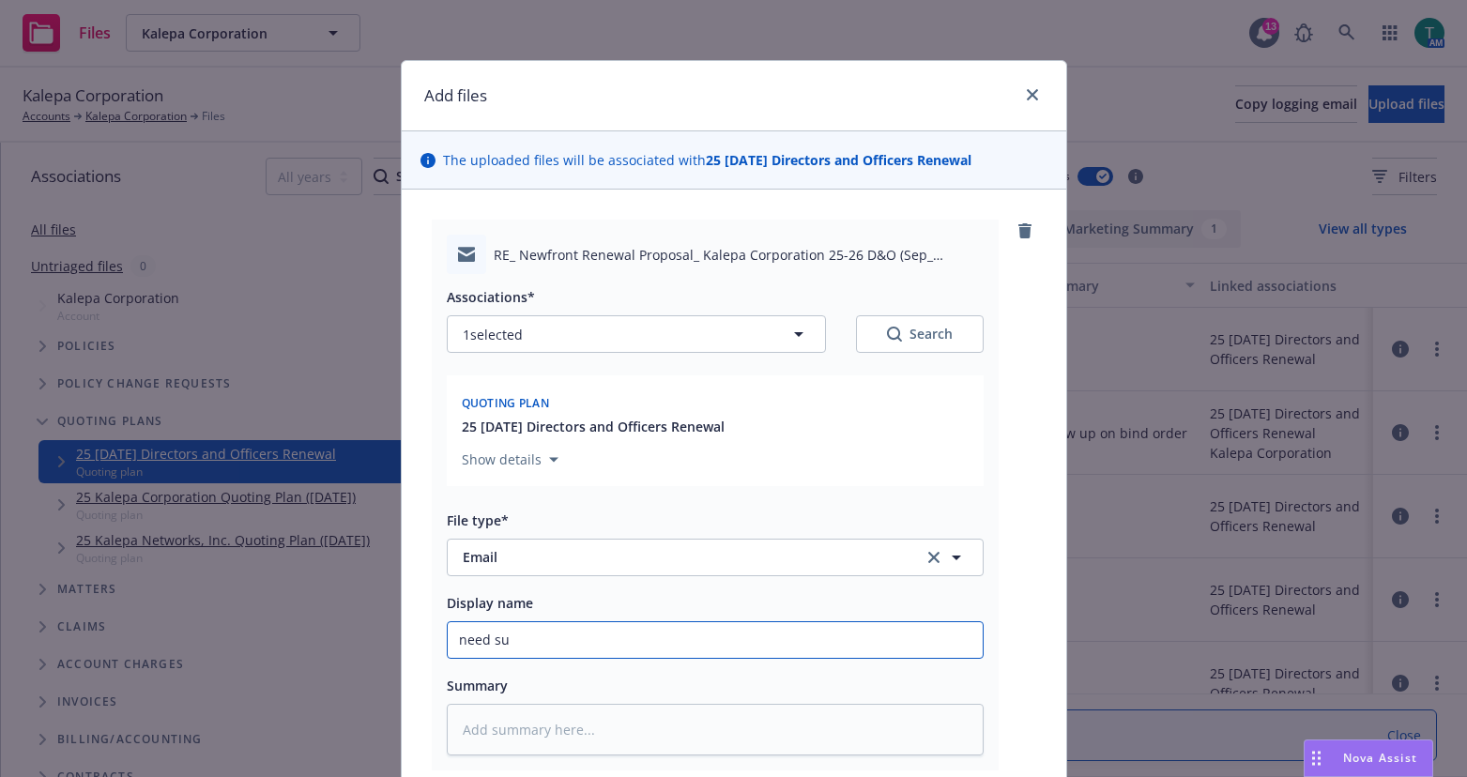
type textarea "x"
type input "Need subs"
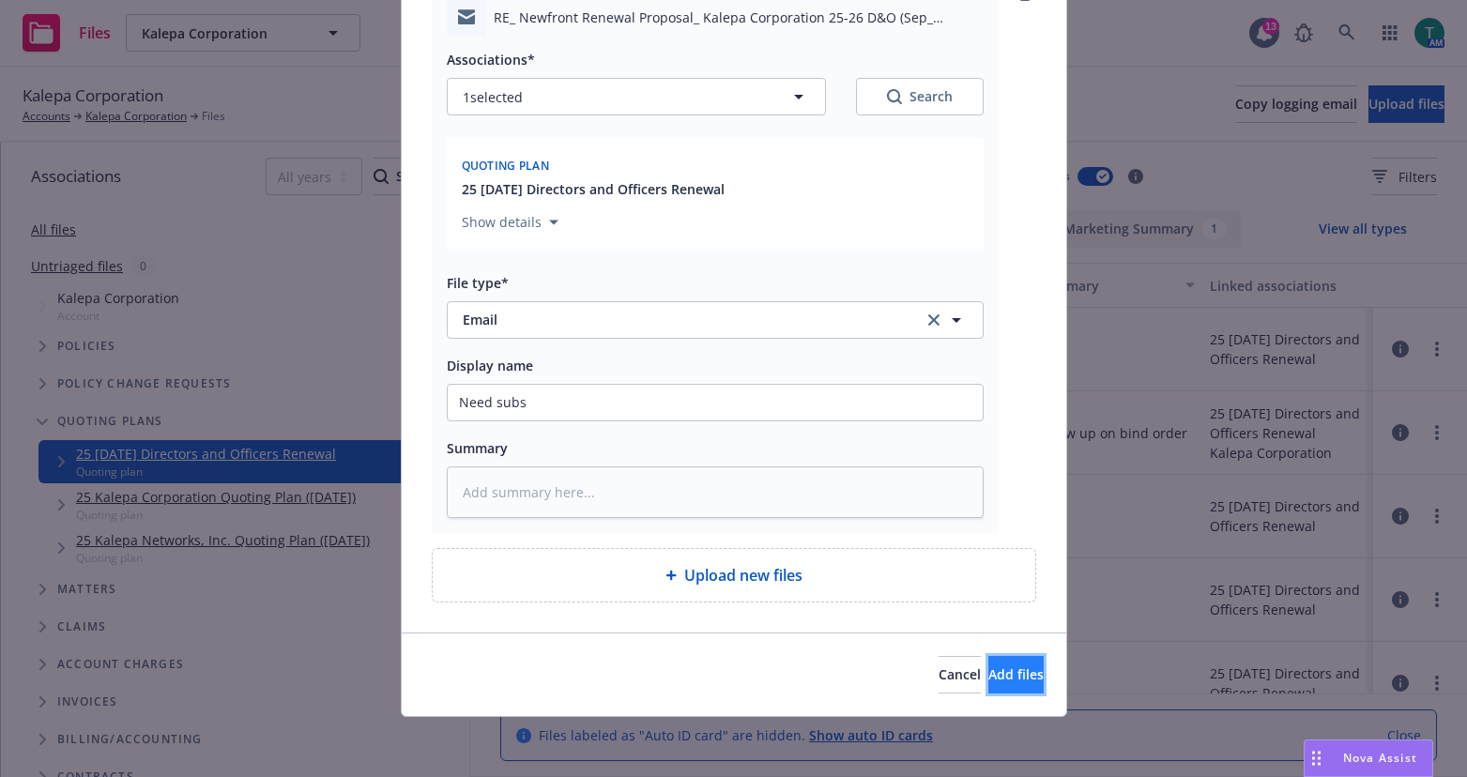
click at [990, 671] on span "Add files" at bounding box center [1015, 674] width 55 height 18
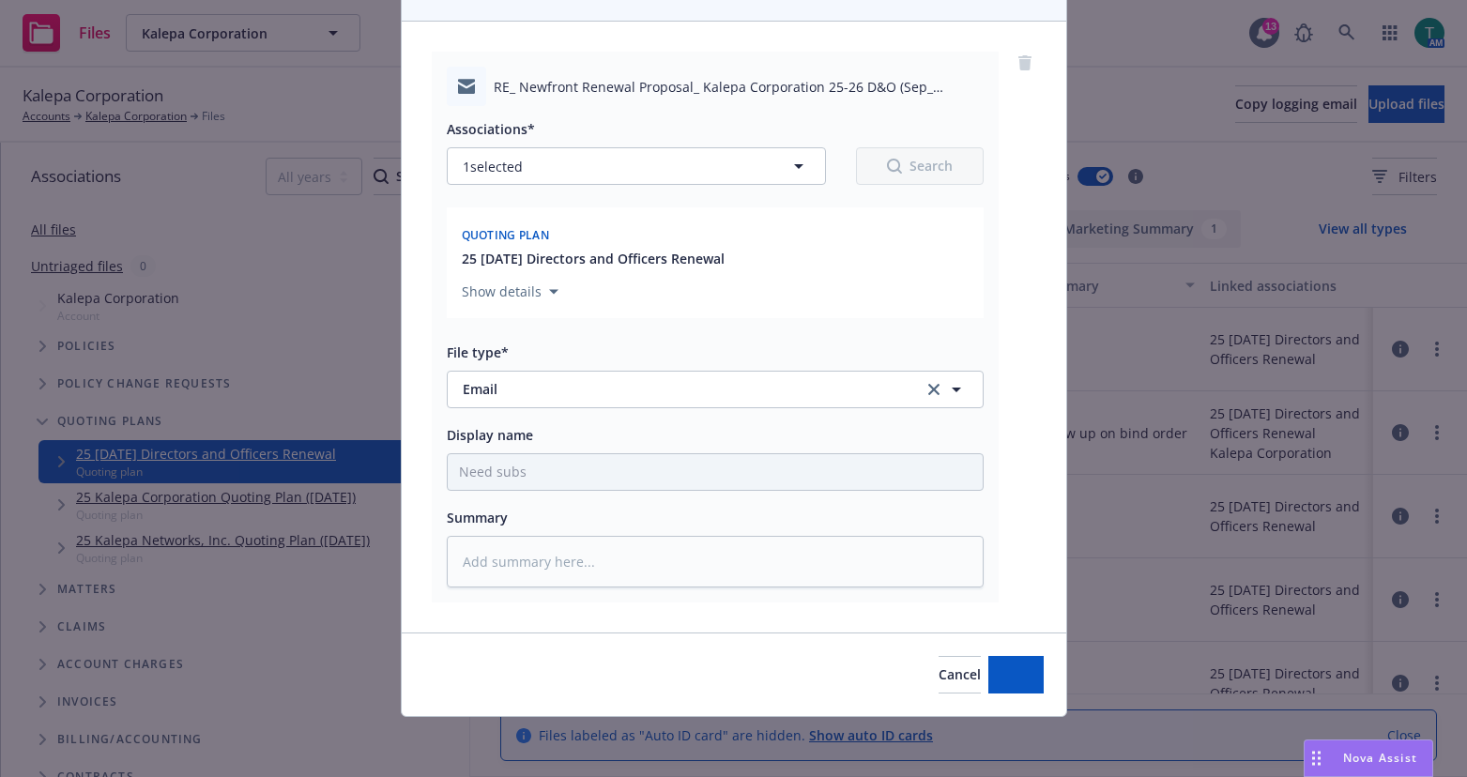
scroll to position [168, 0]
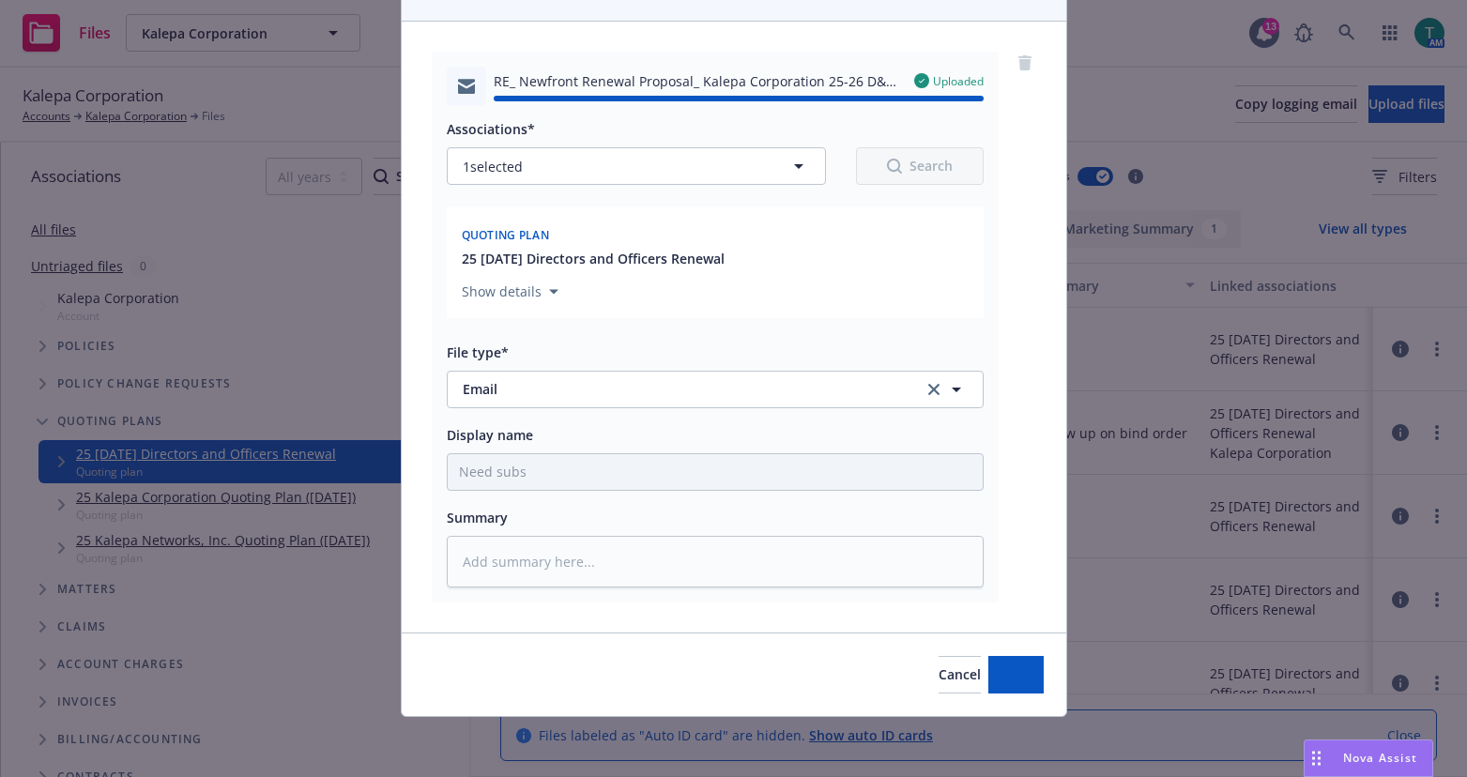
type textarea "x"
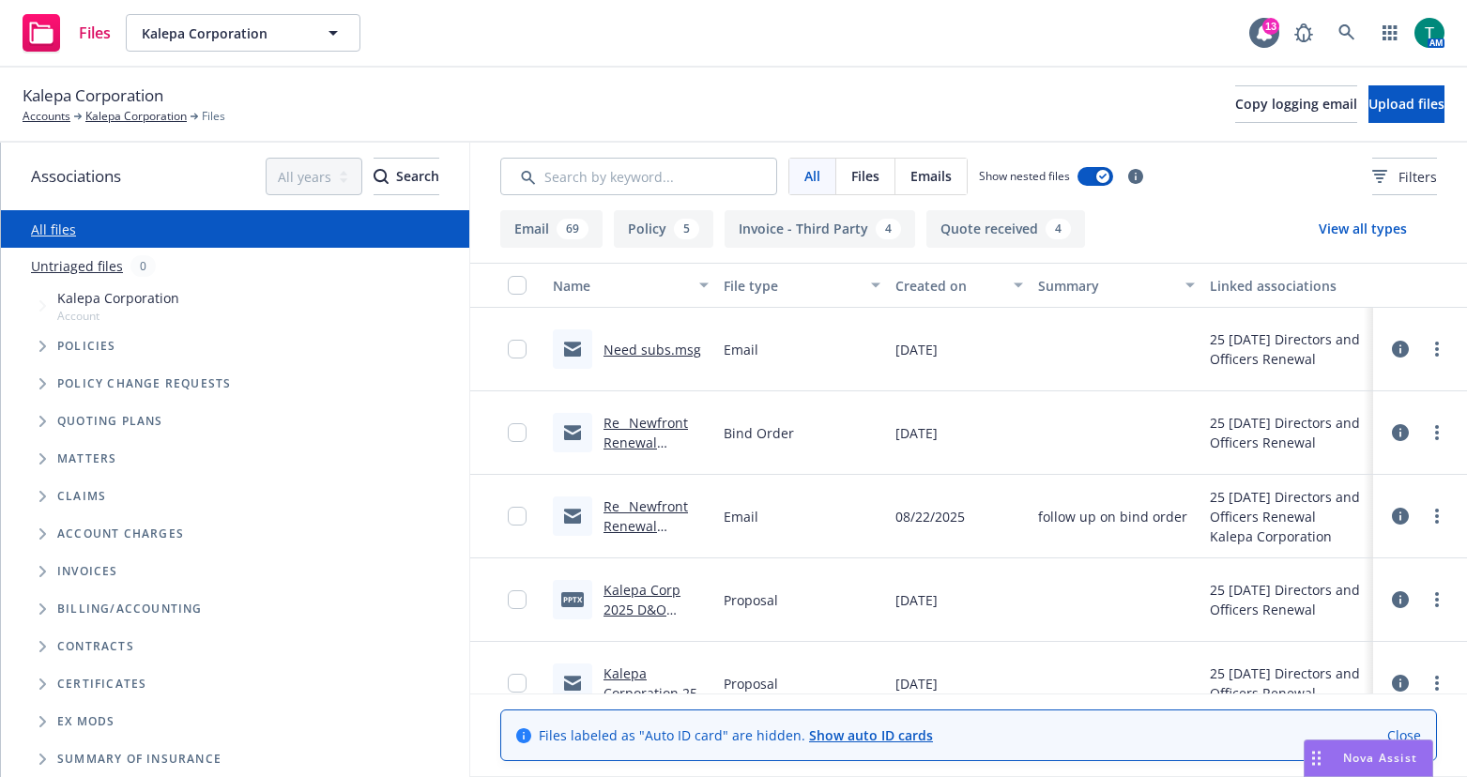
drag, startPoint x: 34, startPoint y: 421, endPoint x: 46, endPoint y: 435, distance: 18.6
click at [34, 422] on span "Tree Example" at bounding box center [42, 421] width 30 height 30
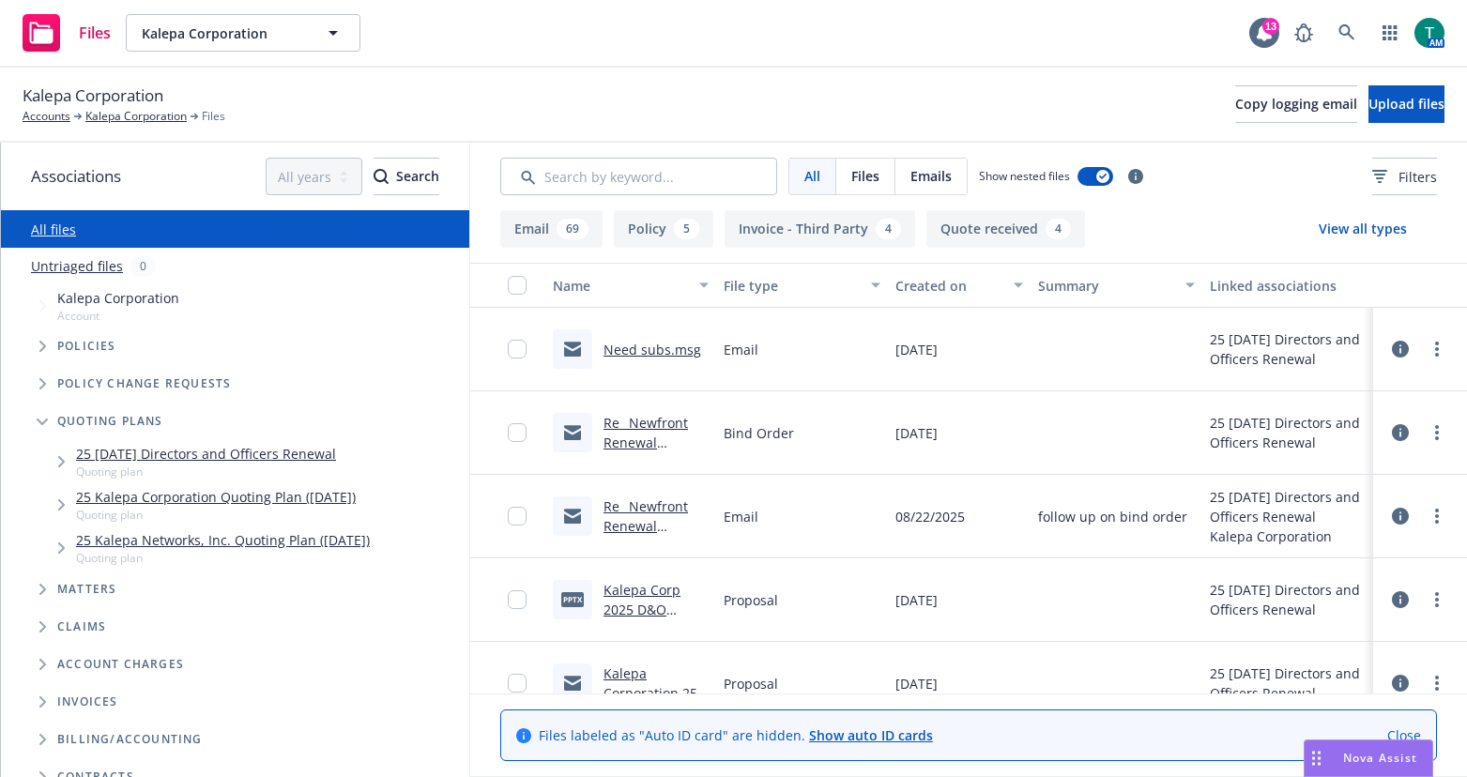
click at [229, 457] on link "25 09/01/25 Directors and Officers Renewal" at bounding box center [206, 454] width 260 height 20
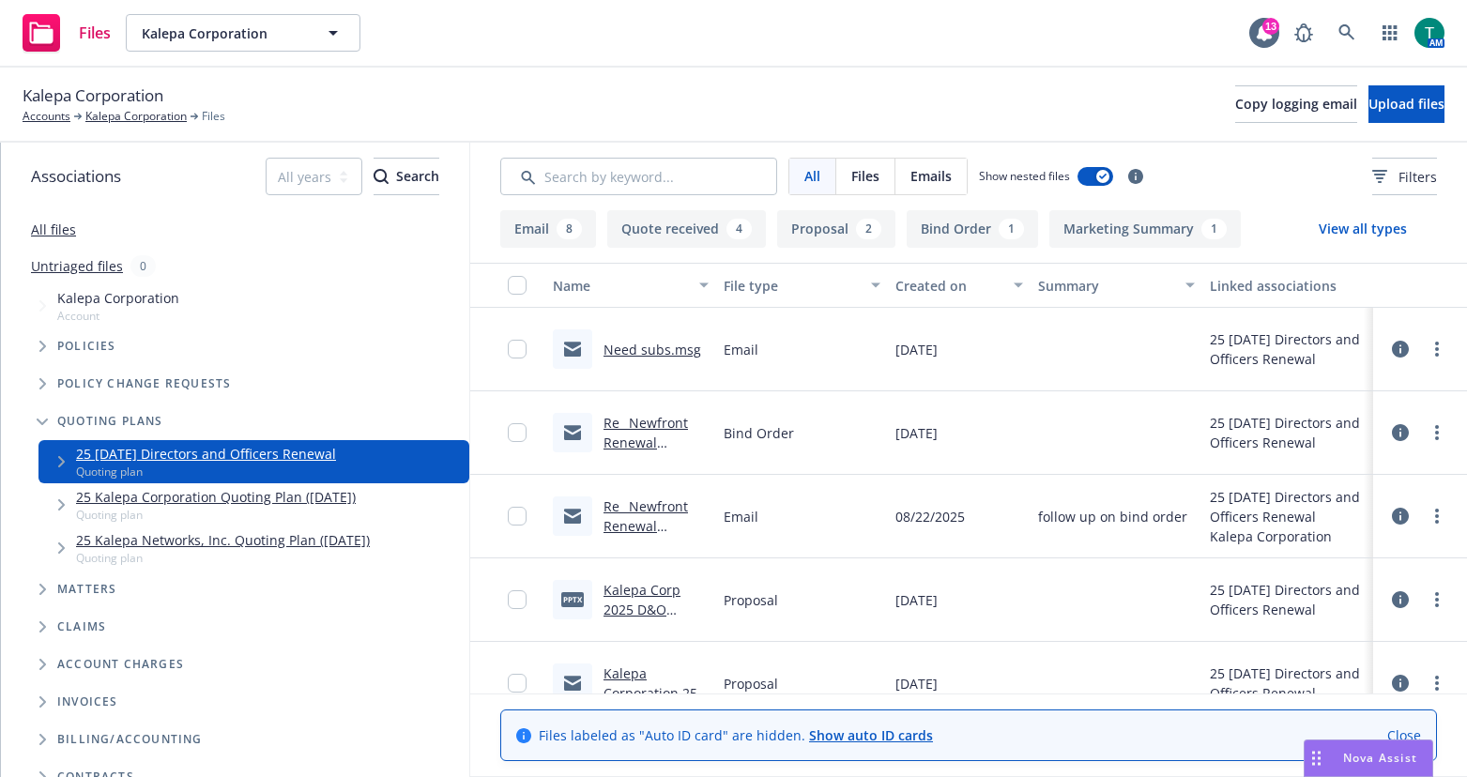
click at [643, 506] on link "Re_ Newfront Renewal Proposal_ Kalepa Corporation 25-26 D&O (Sep_ 2025)" at bounding box center [652, 565] width 99 height 136
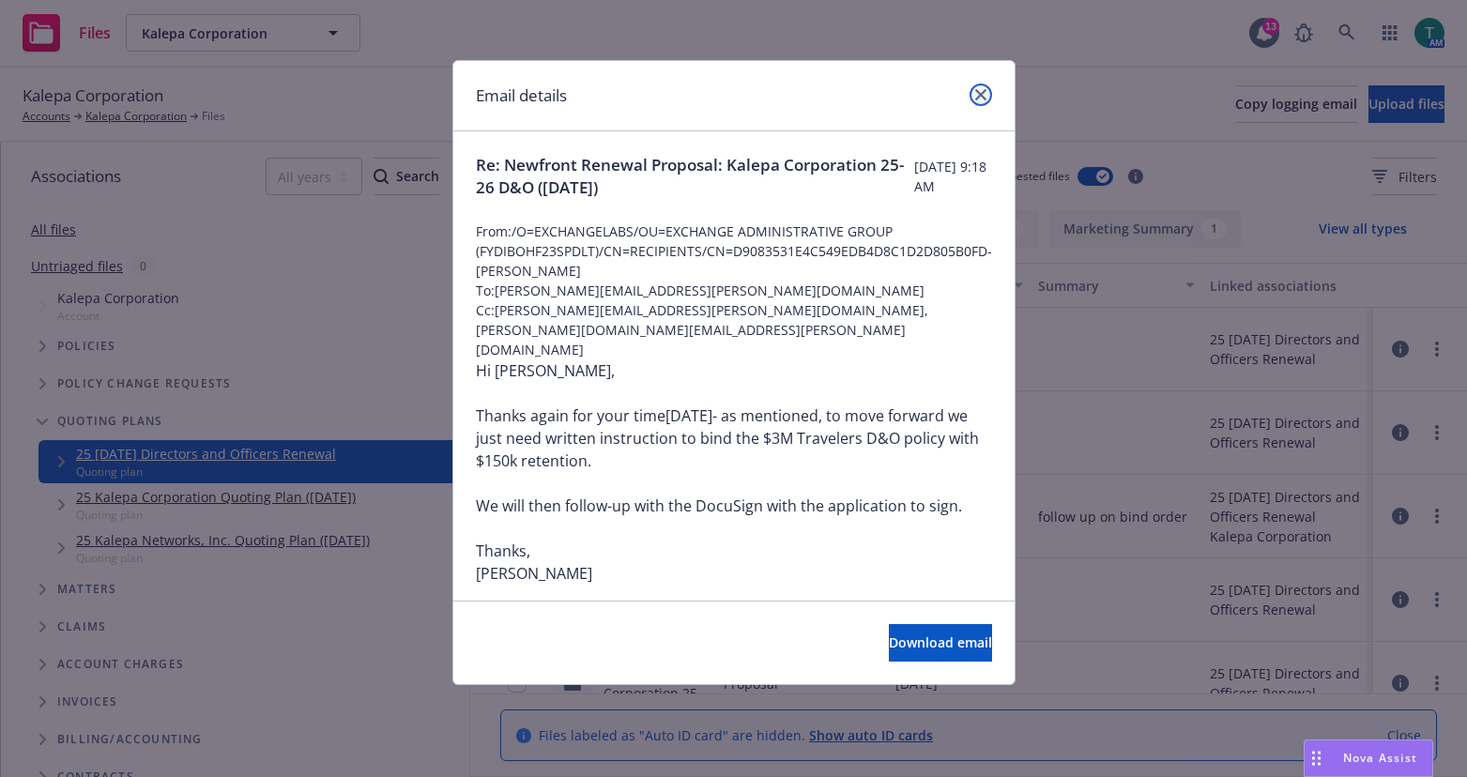
click at [984, 99] on icon "close" at bounding box center [980, 94] width 11 height 11
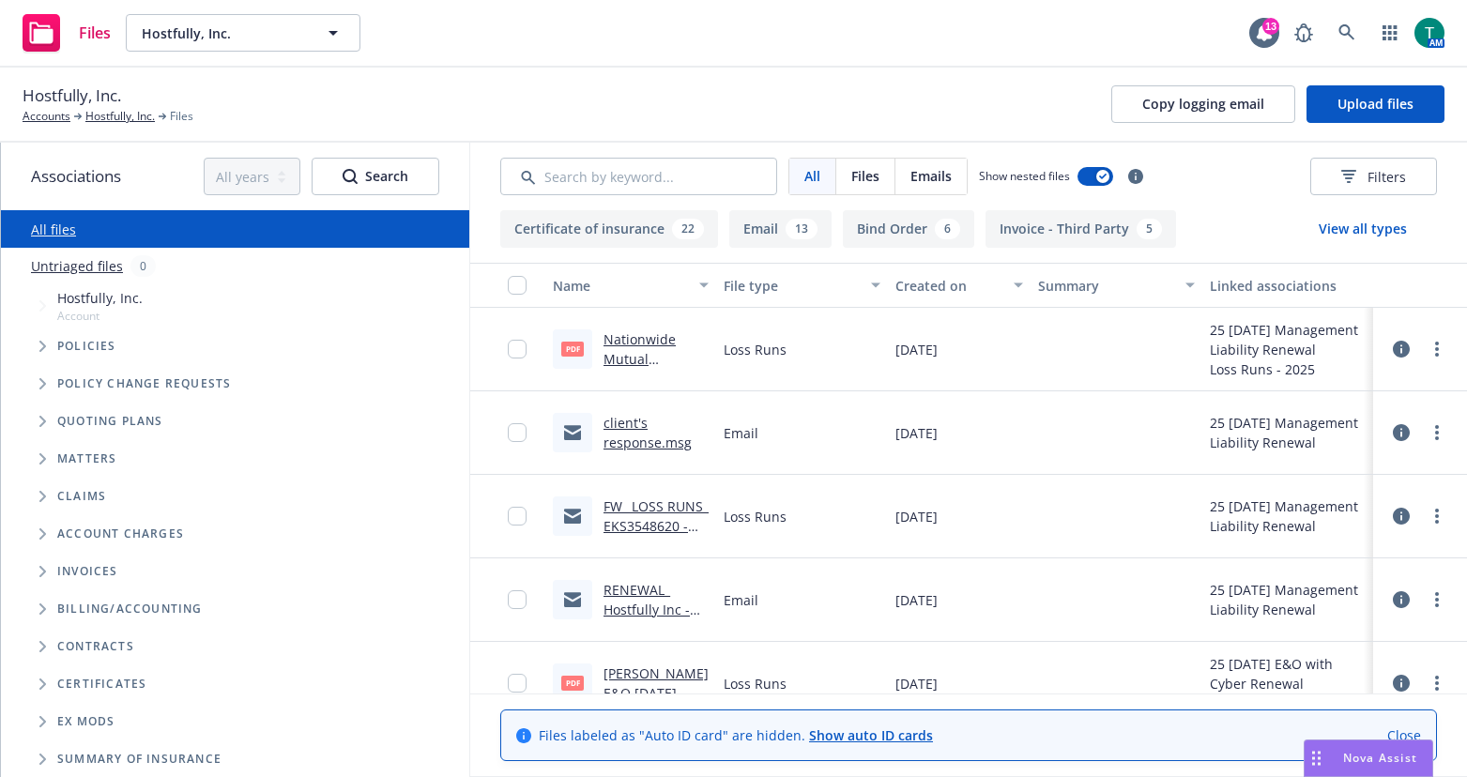
click at [40, 426] on icon "Tree Example" at bounding box center [42, 421] width 7 height 11
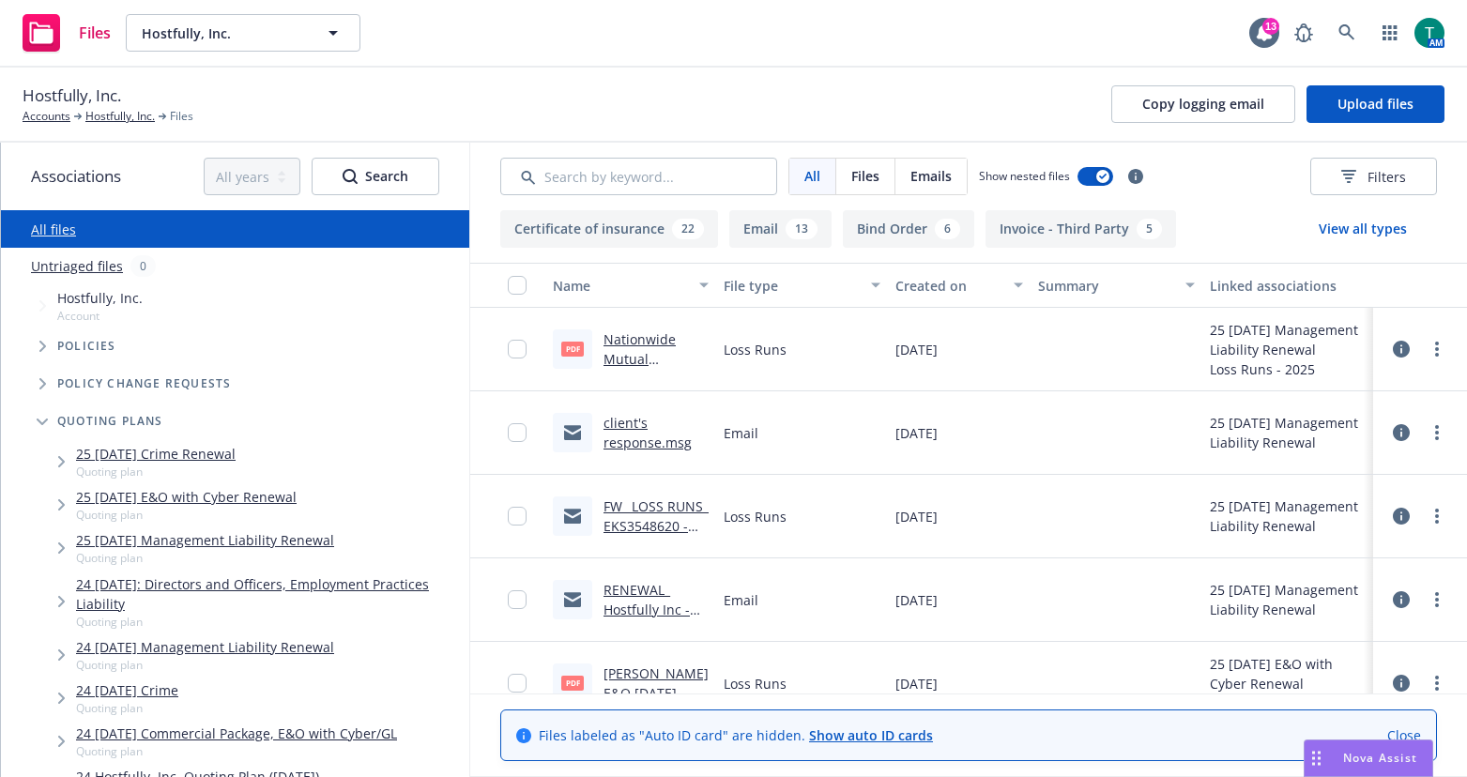
click at [296, 532] on link "25 [DATE] Management Liability Renewal" at bounding box center [205, 540] width 258 height 20
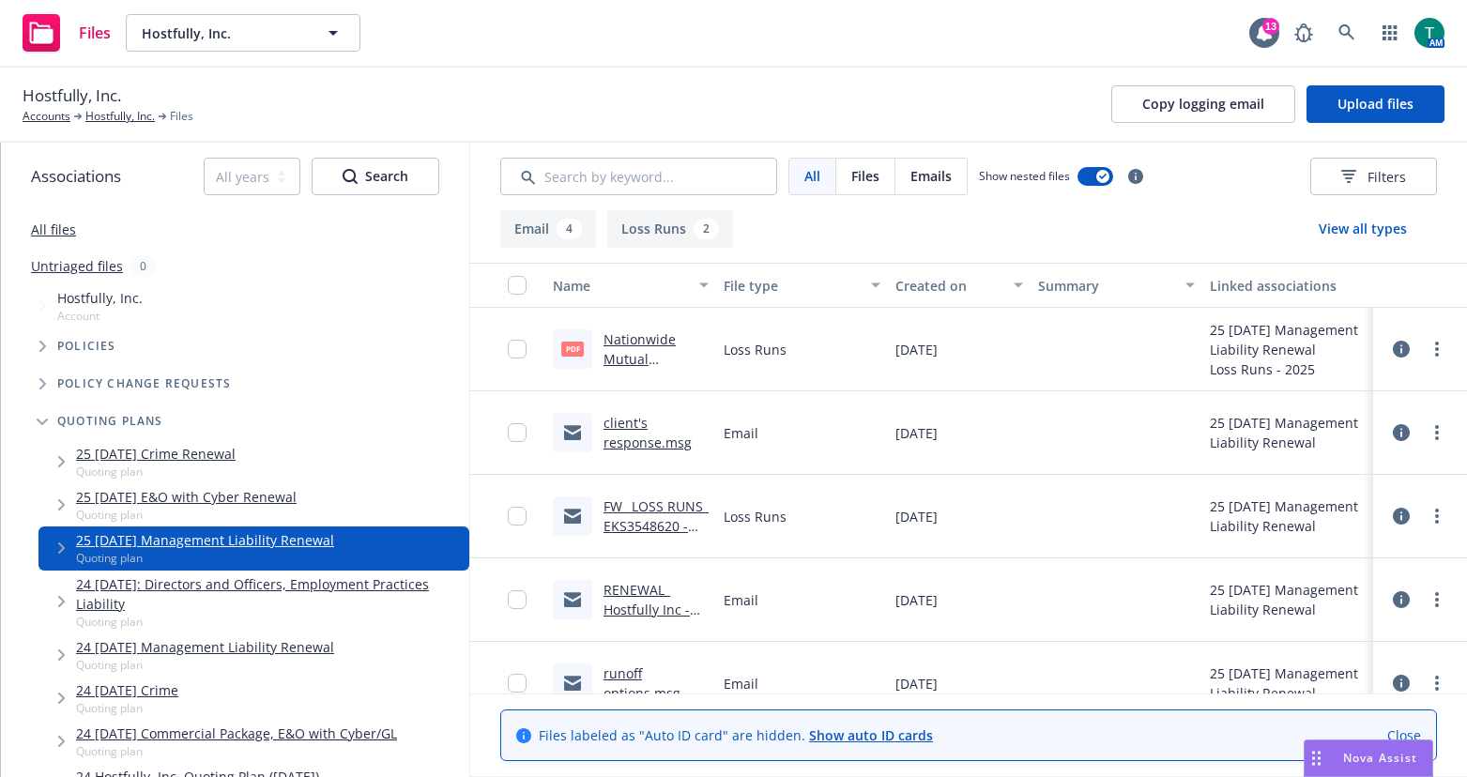
click at [628, 439] on link "client's response.msg" at bounding box center [647, 433] width 88 height 38
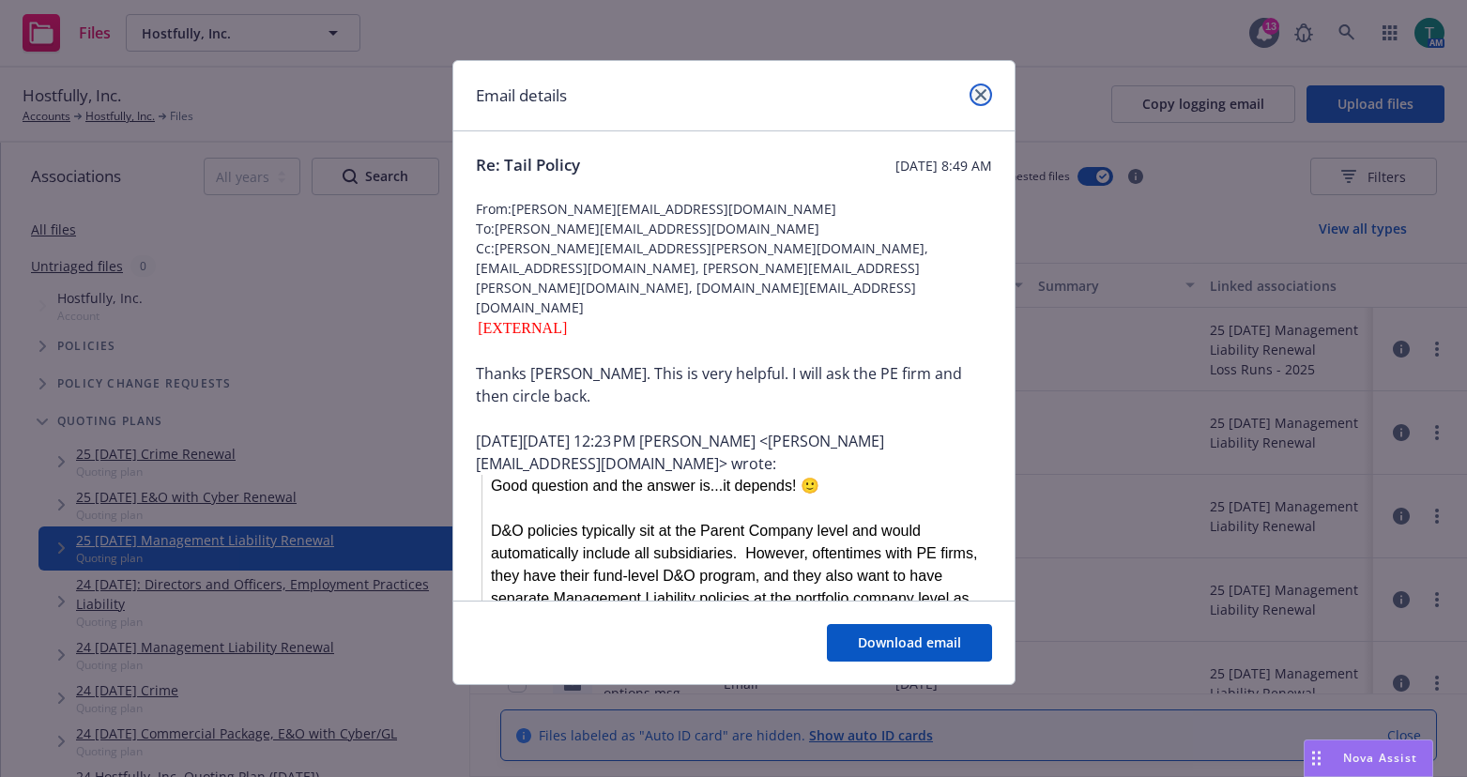
click at [975, 96] on icon "close" at bounding box center [980, 94] width 11 height 11
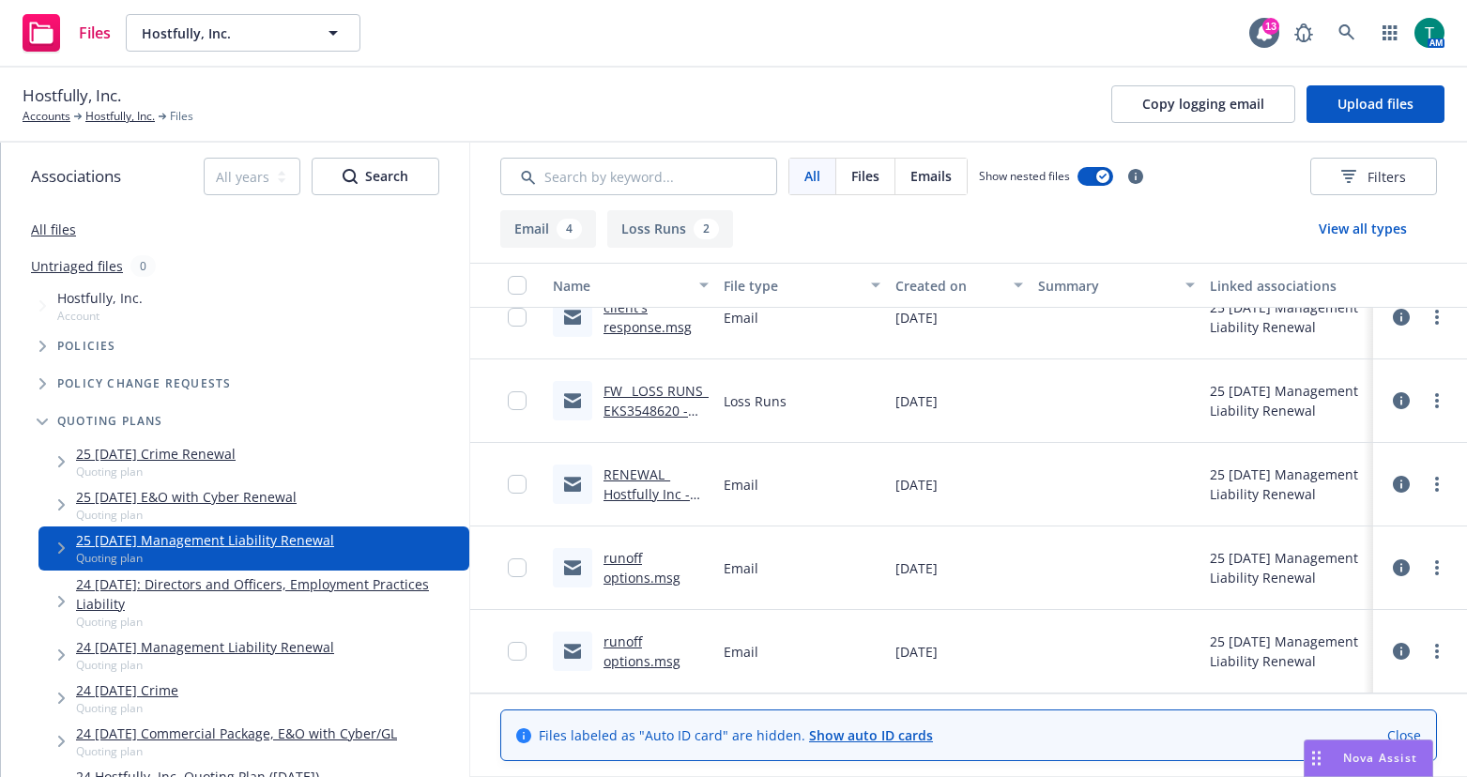
scroll to position [134, 0]
click at [189, 583] on link "24 [DATE]: Directors and Officers, Employment Practices Liability" at bounding box center [269, 593] width 386 height 39
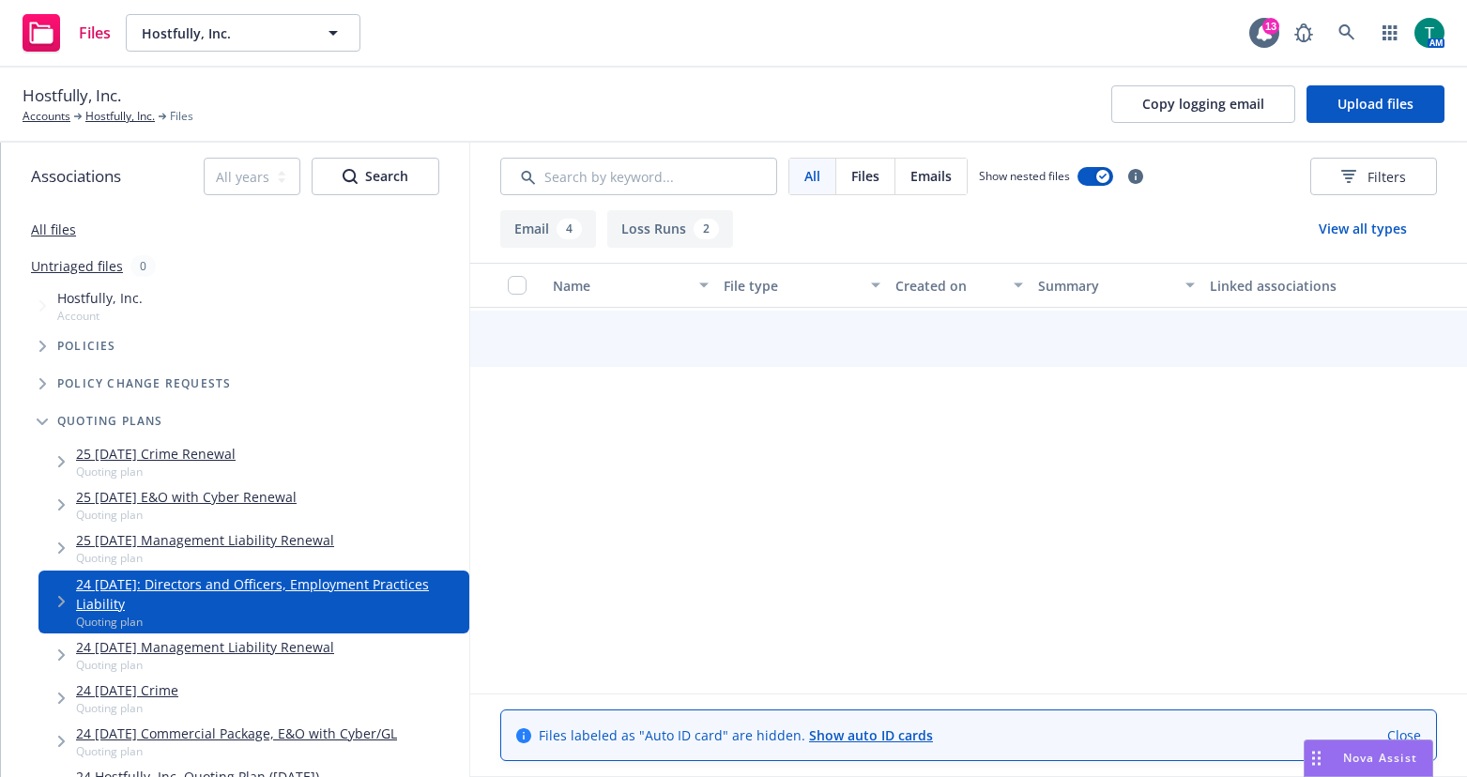
scroll to position [110, 0]
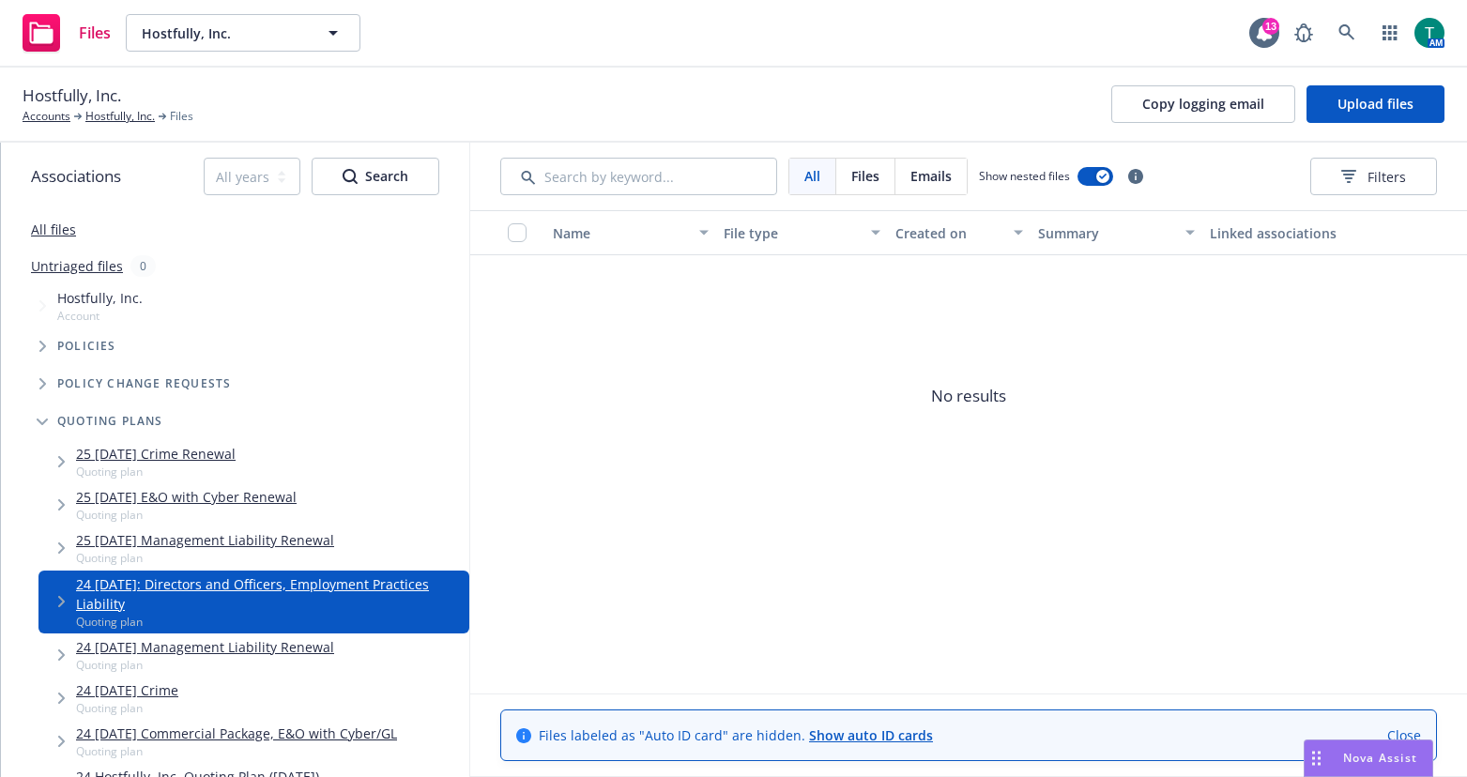
click at [176, 540] on link "25 11/14/25 Management Liability Renewal" at bounding box center [205, 540] width 258 height 20
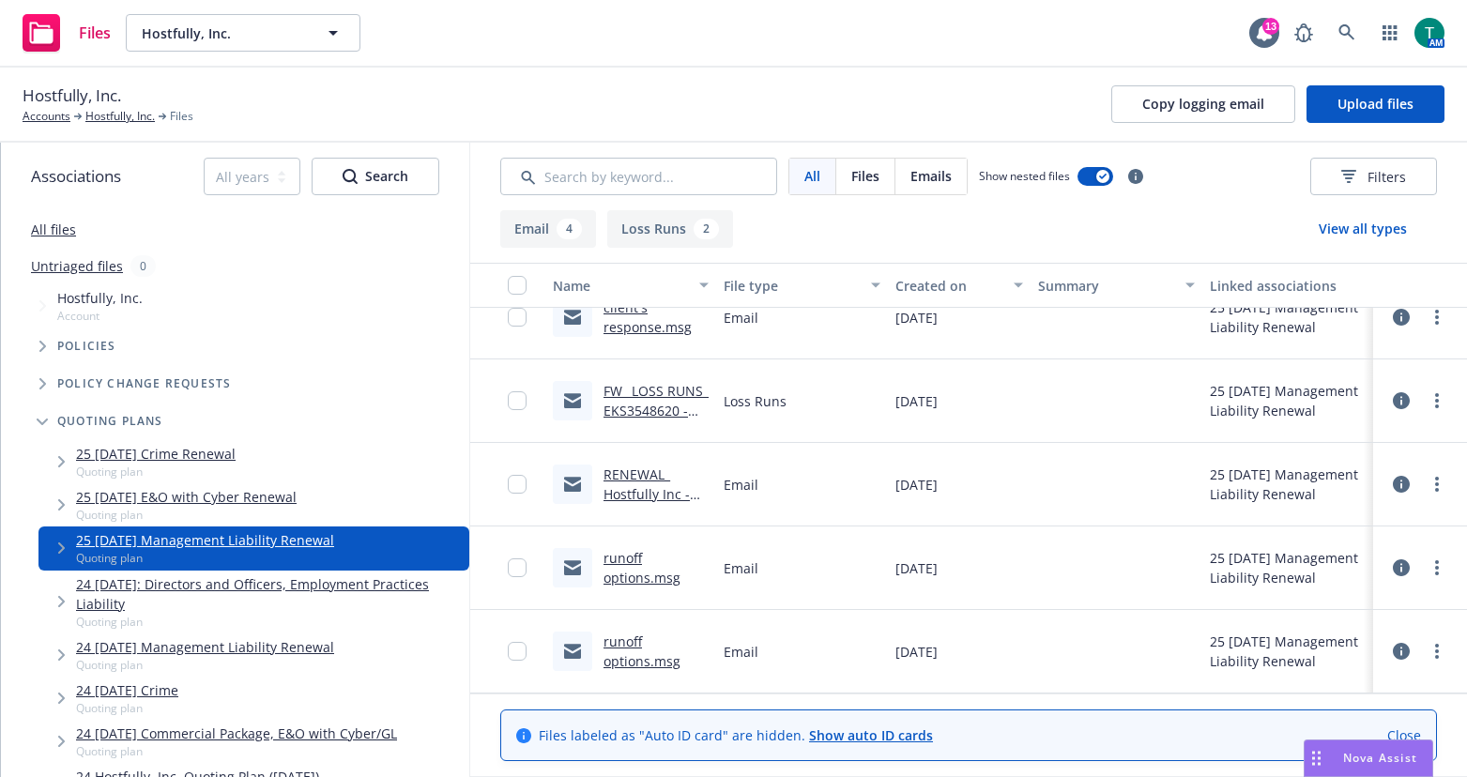
scroll to position [134, 0]
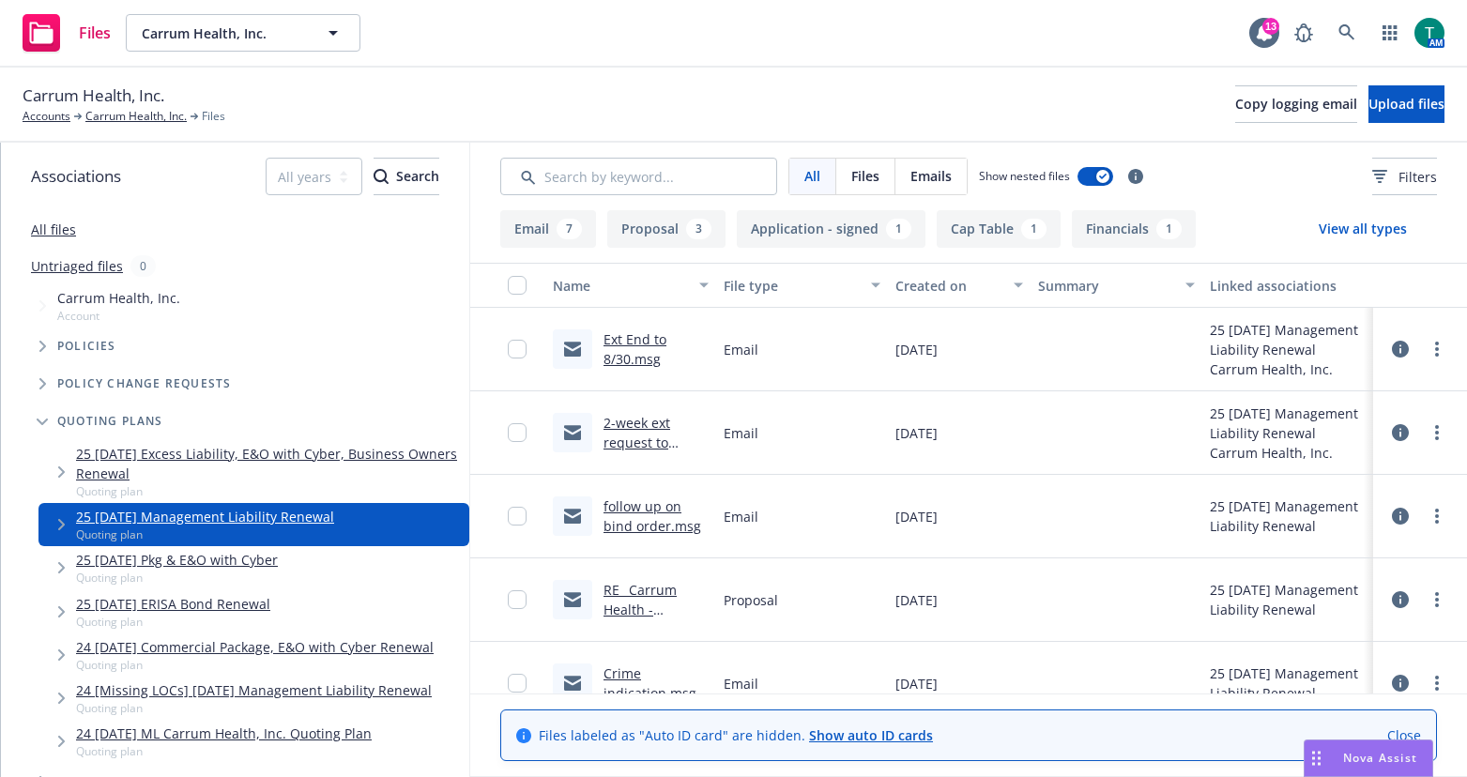
click at [1360, 757] on span "Nova Assist" at bounding box center [1380, 758] width 74 height 16
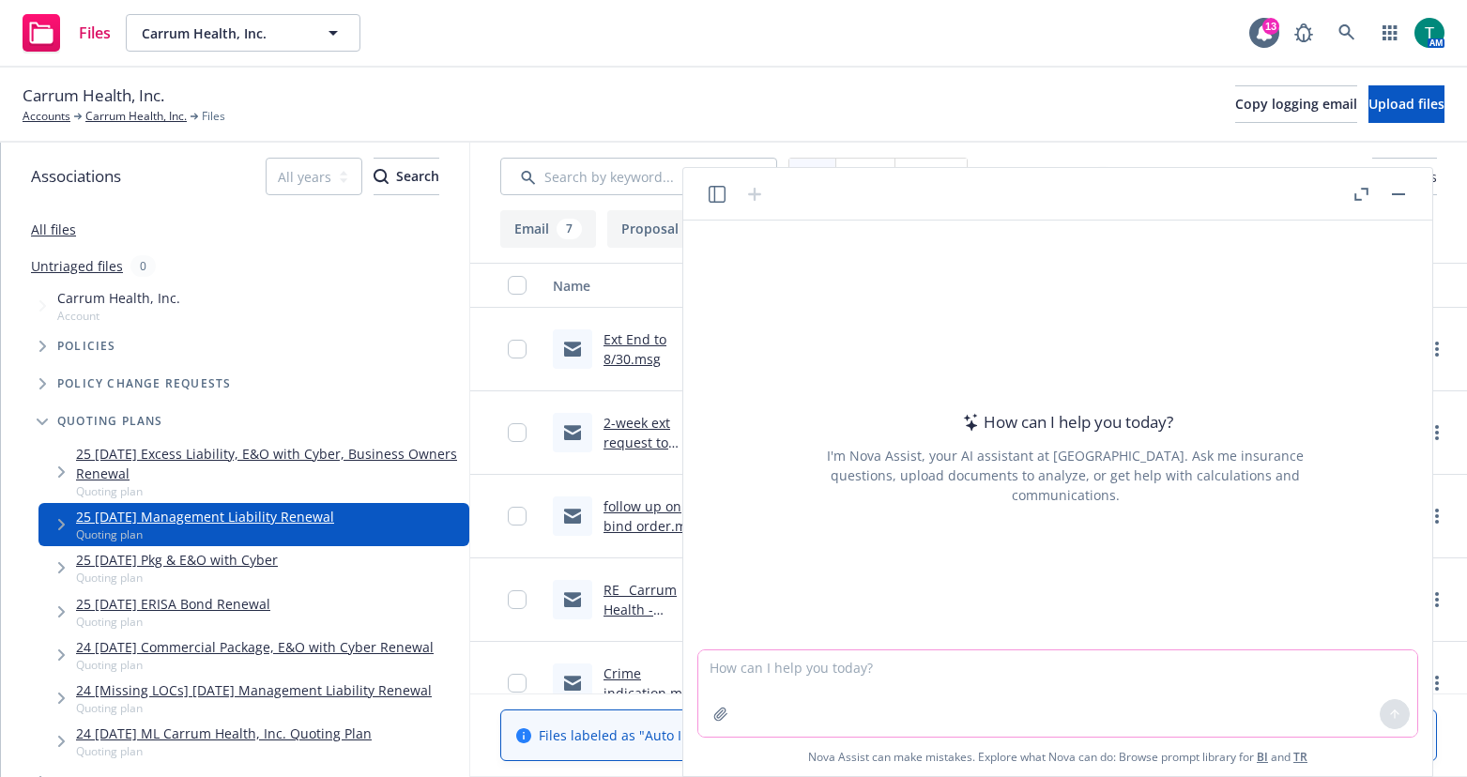
click at [814, 682] on textarea at bounding box center [1057, 693] width 719 height 86
type textarea "refine email"
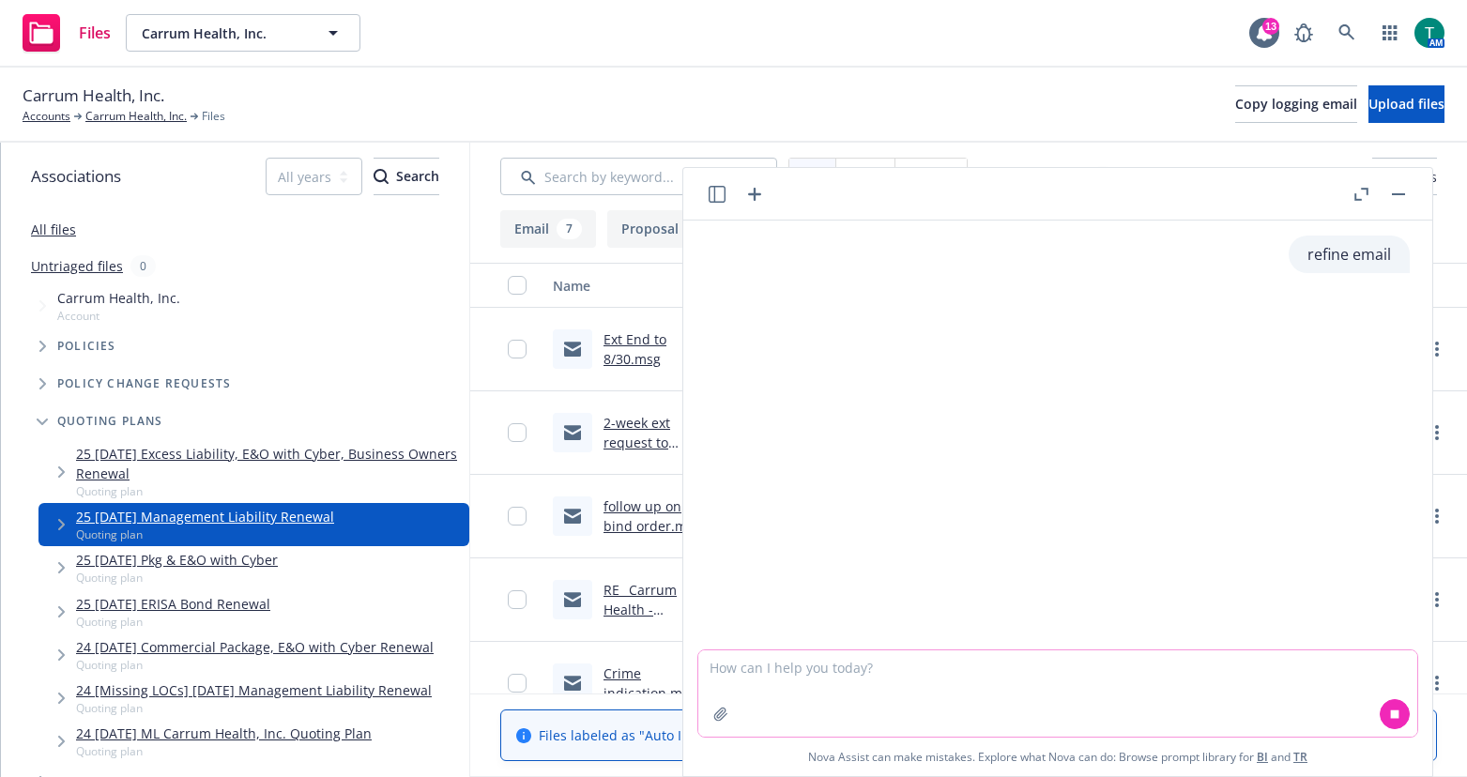
paste textarea "Travelers will accept the competitor app (E-Risk app) so that you do not need t…"
type textarea "Travelers will accept the competitor app (E-Risk app) so that you do not need t…"
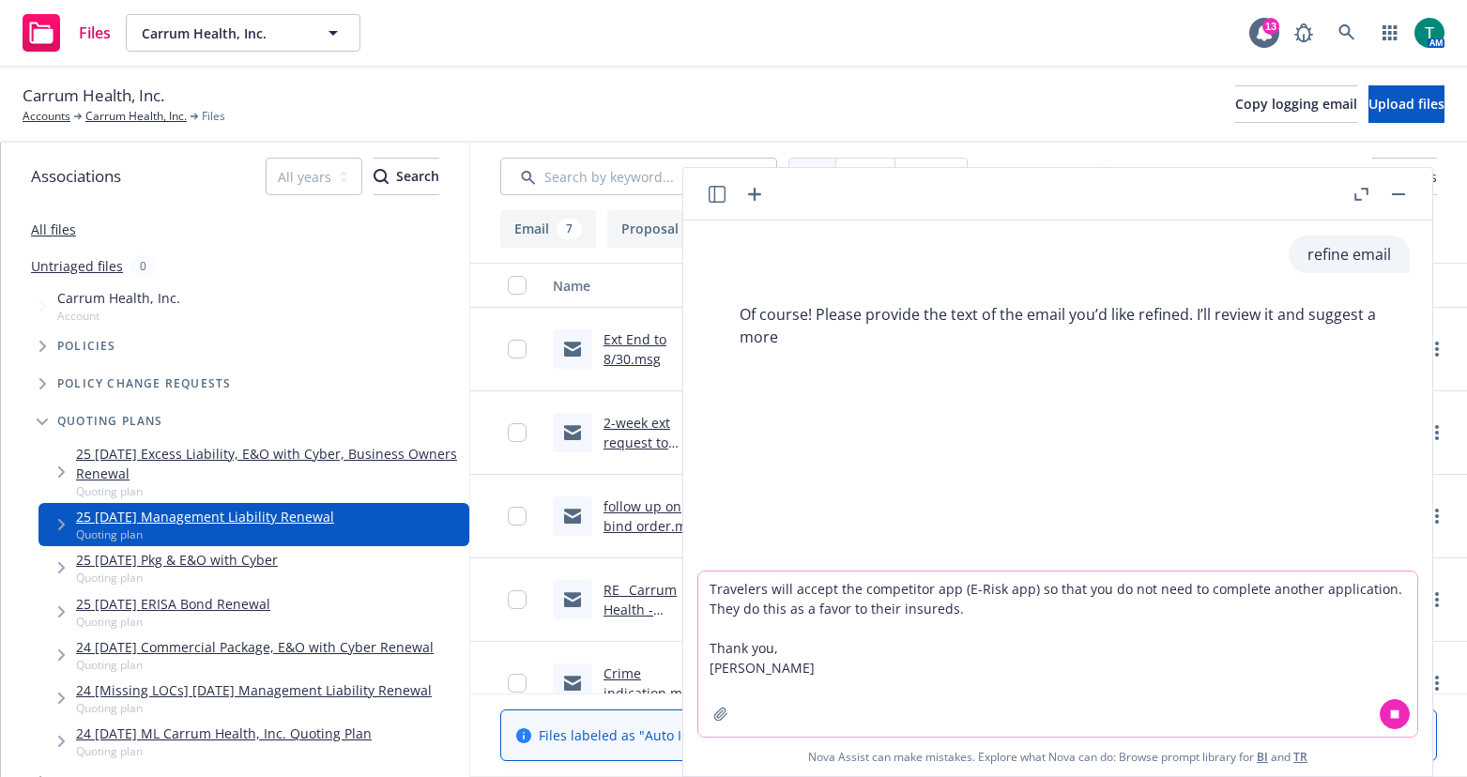
click at [801, 666] on textarea "Travelers will accept the competitor app (E-Risk app) so that you do not need t…" at bounding box center [1057, 654] width 719 height 165
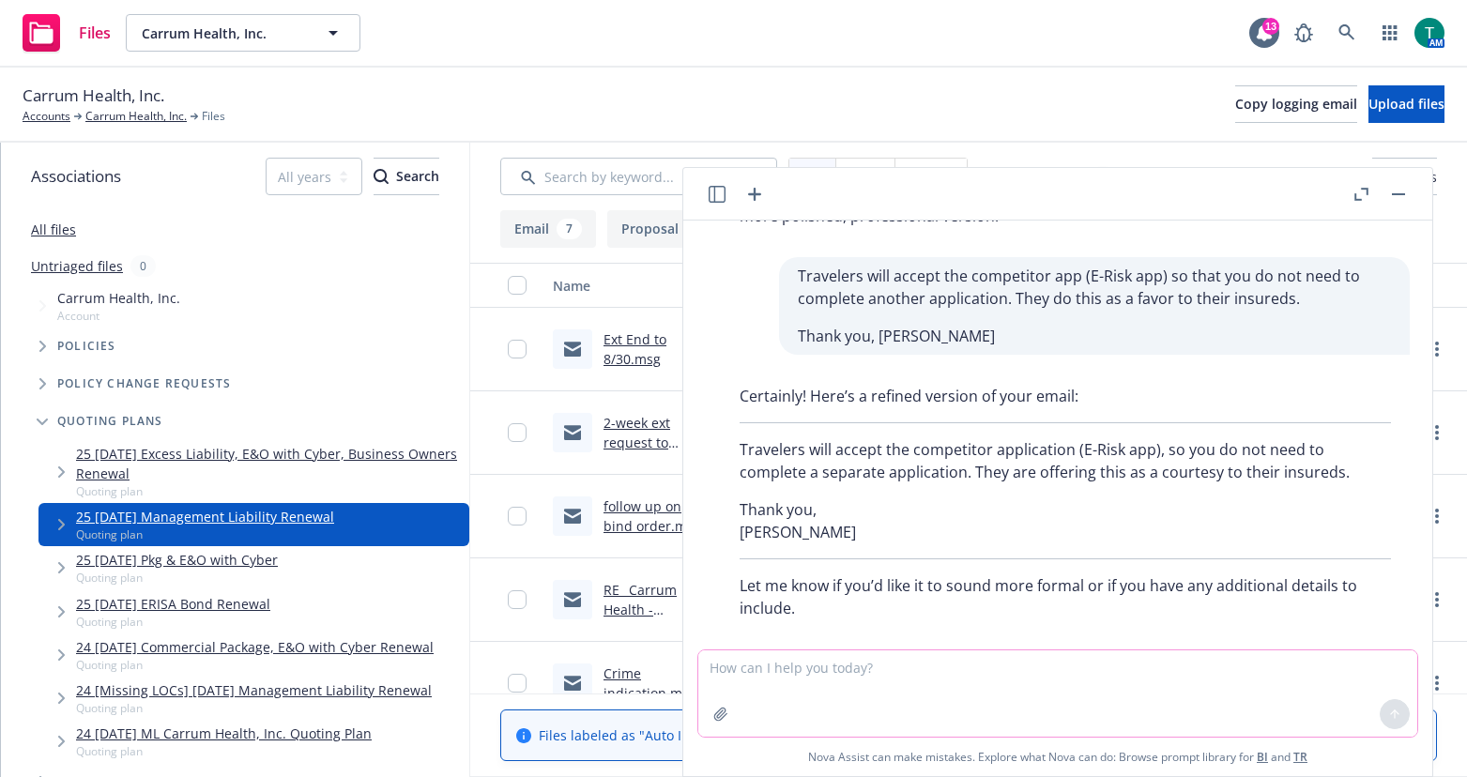
scroll to position [144, 0]
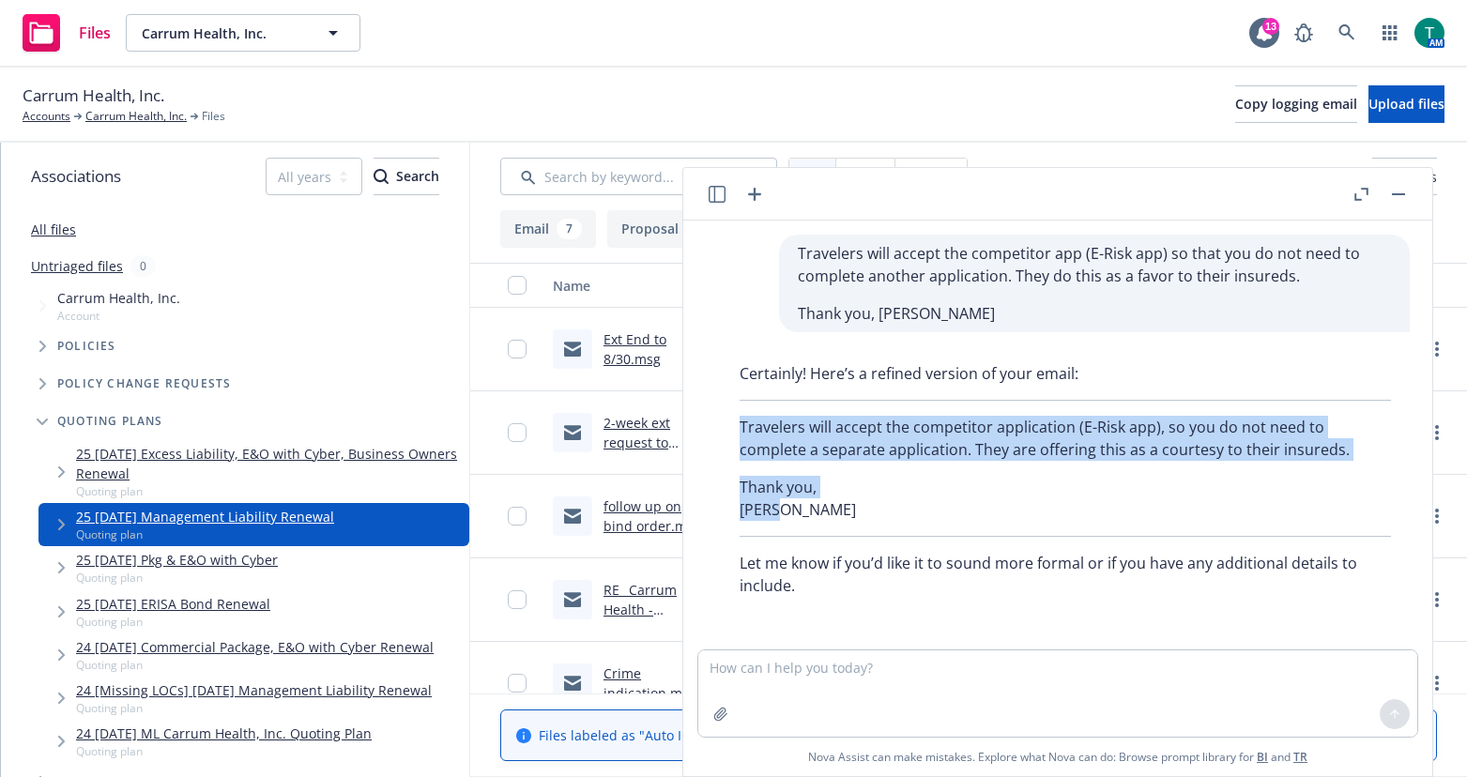
drag, startPoint x: 829, startPoint y: 511, endPoint x: 717, endPoint y: 435, distance: 134.6
click at [717, 435] on div "Certainly! Here’s a refined version of your email: Travelers will accept the co…" at bounding box center [1065, 480] width 719 height 250
copy div "Travelers will accept the competitor application (E-Risk app), so you do not ne…"
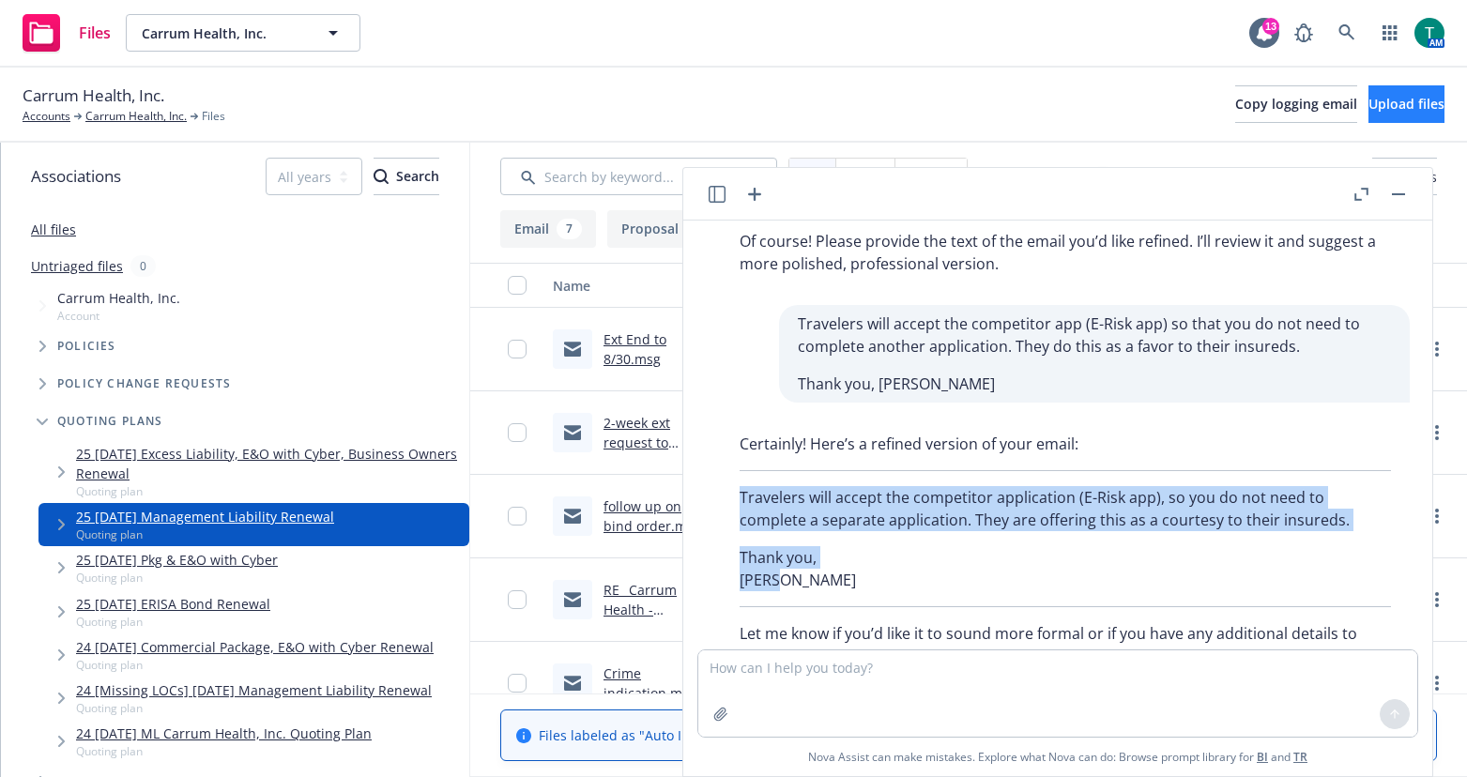
scroll to position [0, 0]
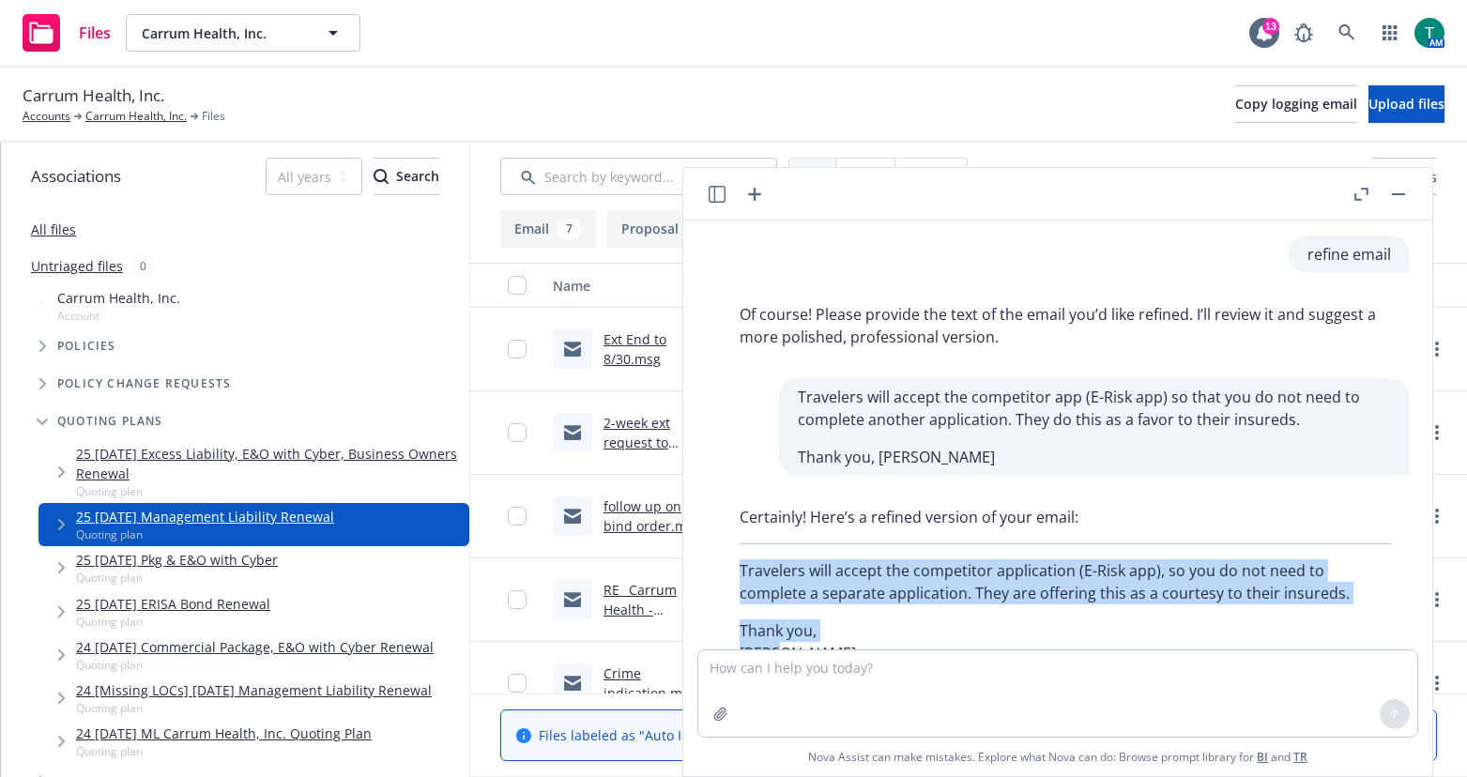
click at [1401, 193] on icon "button" at bounding box center [1398, 194] width 13 height 2
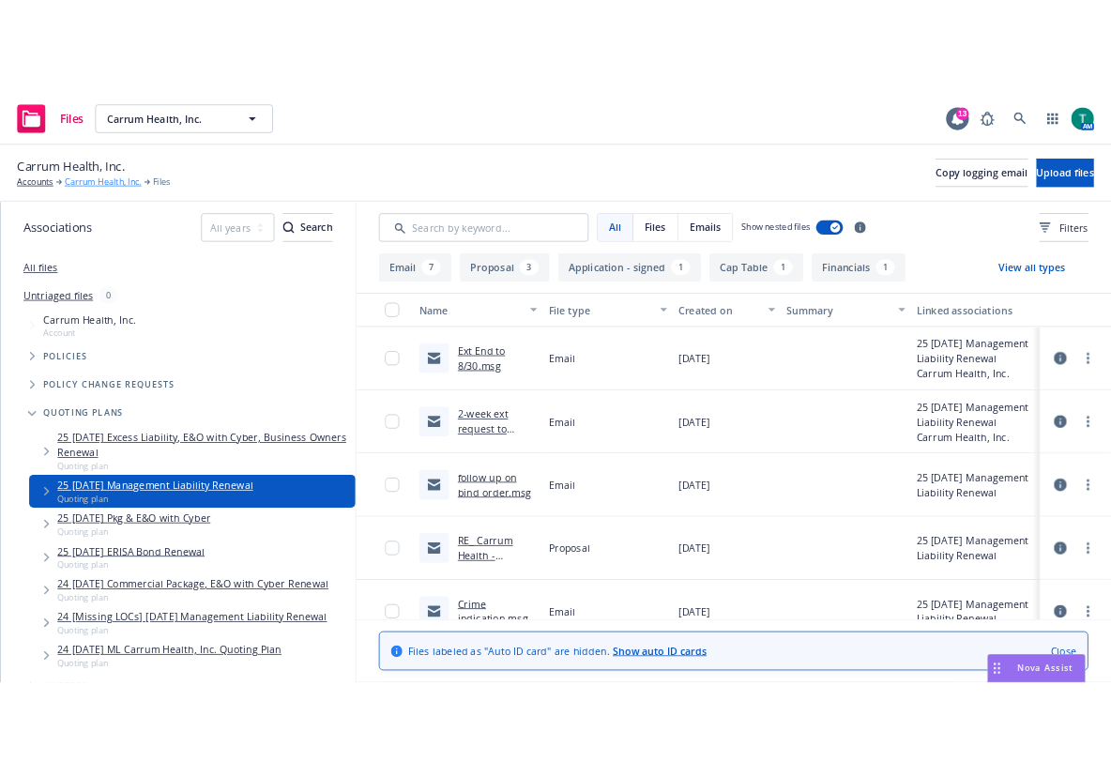
scroll to position [144, 0]
